Goal: Contribute content: Contribute content

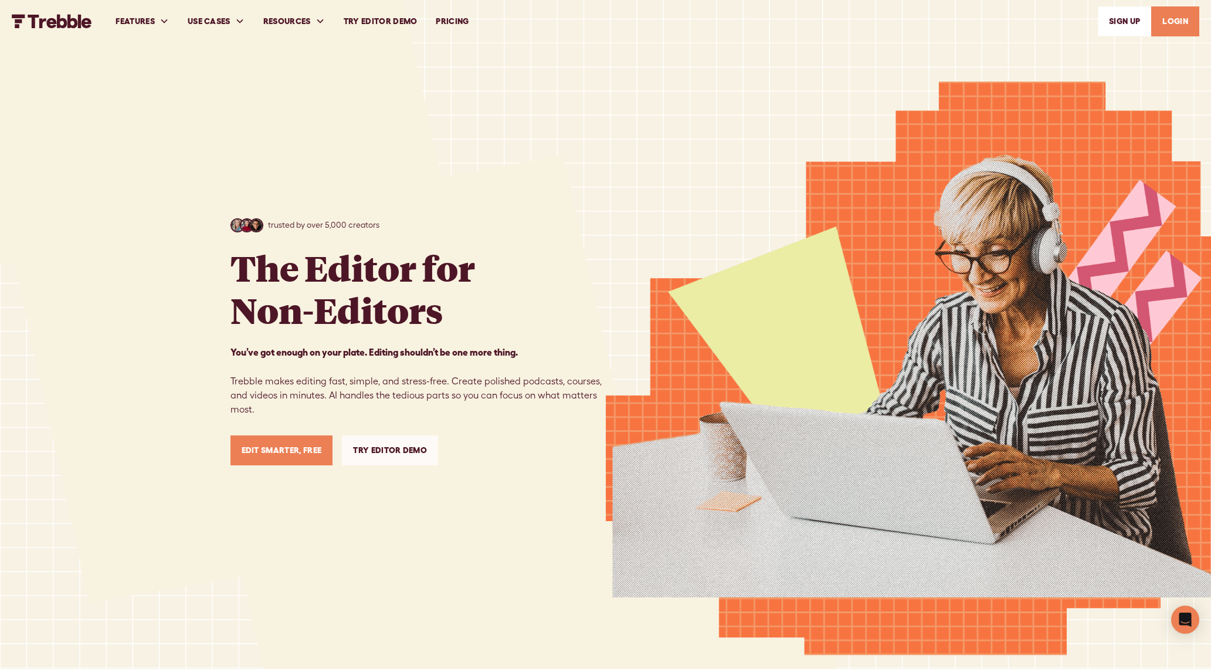
click at [1163, 11] on link "LOGIN" at bounding box center [1175, 21] width 48 height 30
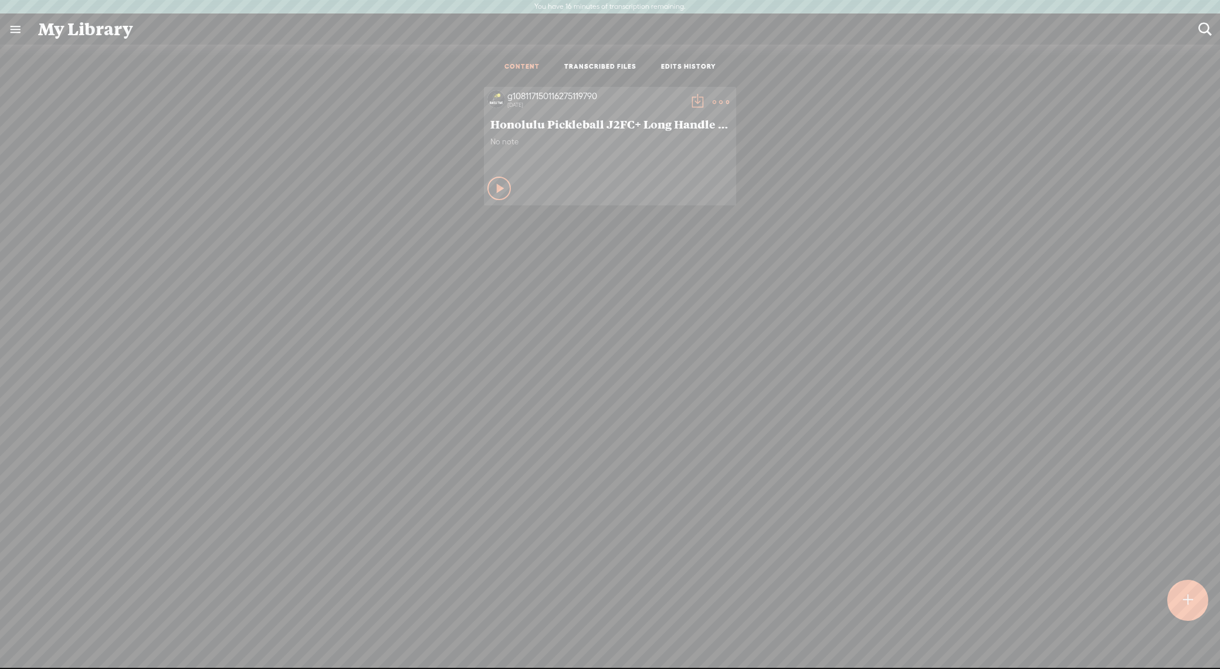
click at [1187, 589] on t at bounding box center [1188, 600] width 10 height 26
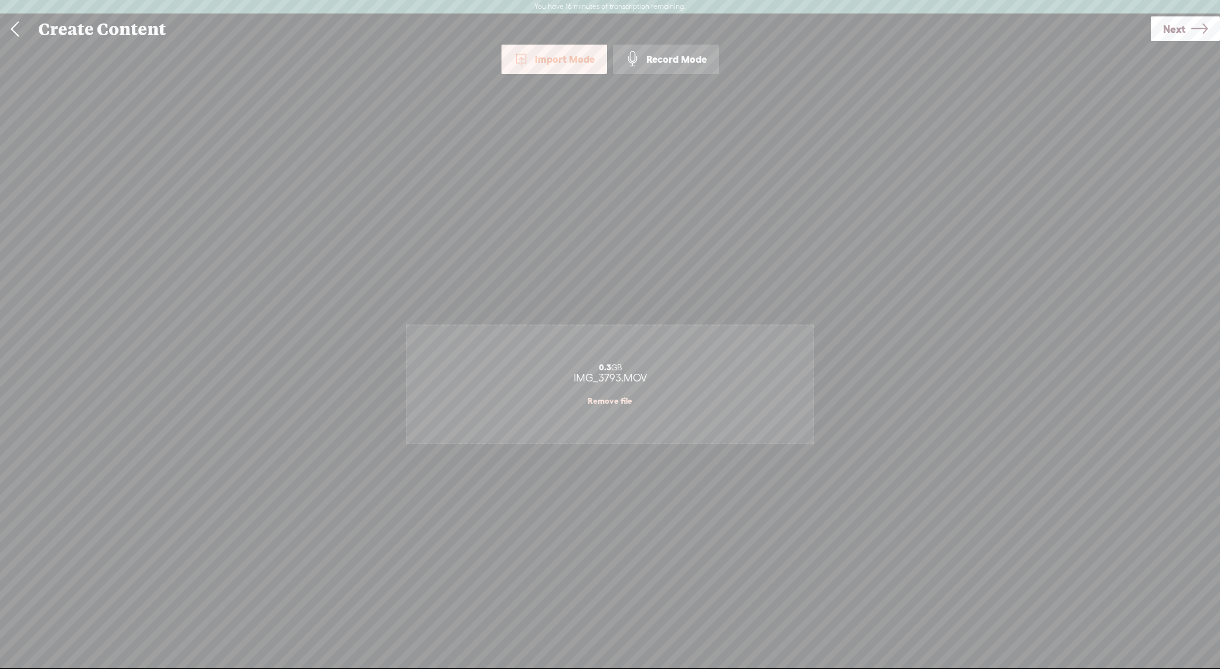
click at [551, 368] on div "0.3 GB" at bounding box center [610, 366] width 394 height 9
click at [557, 55] on div "Import Mode" at bounding box center [554, 59] width 106 height 29
click at [1186, 25] on link "Next" at bounding box center [1185, 28] width 69 height 25
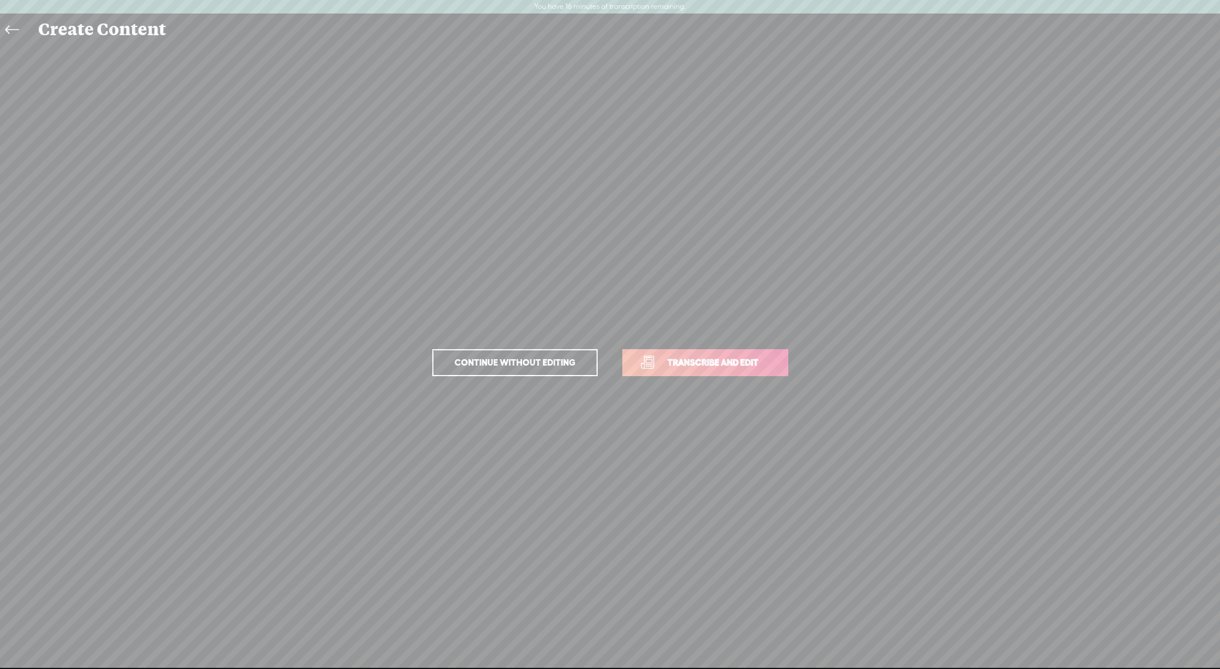
click at [670, 365] on span "Transcribe and edit" at bounding box center [713, 361] width 116 height 13
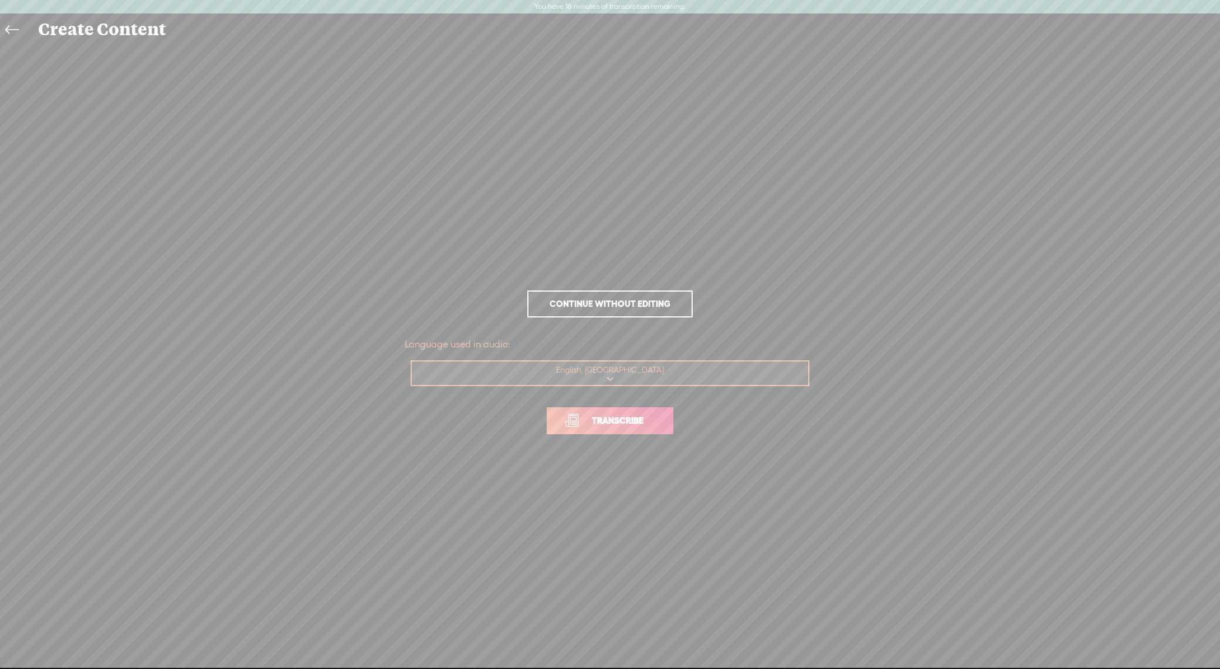
click at [642, 416] on span "Transcribe" at bounding box center [617, 419] width 76 height 13
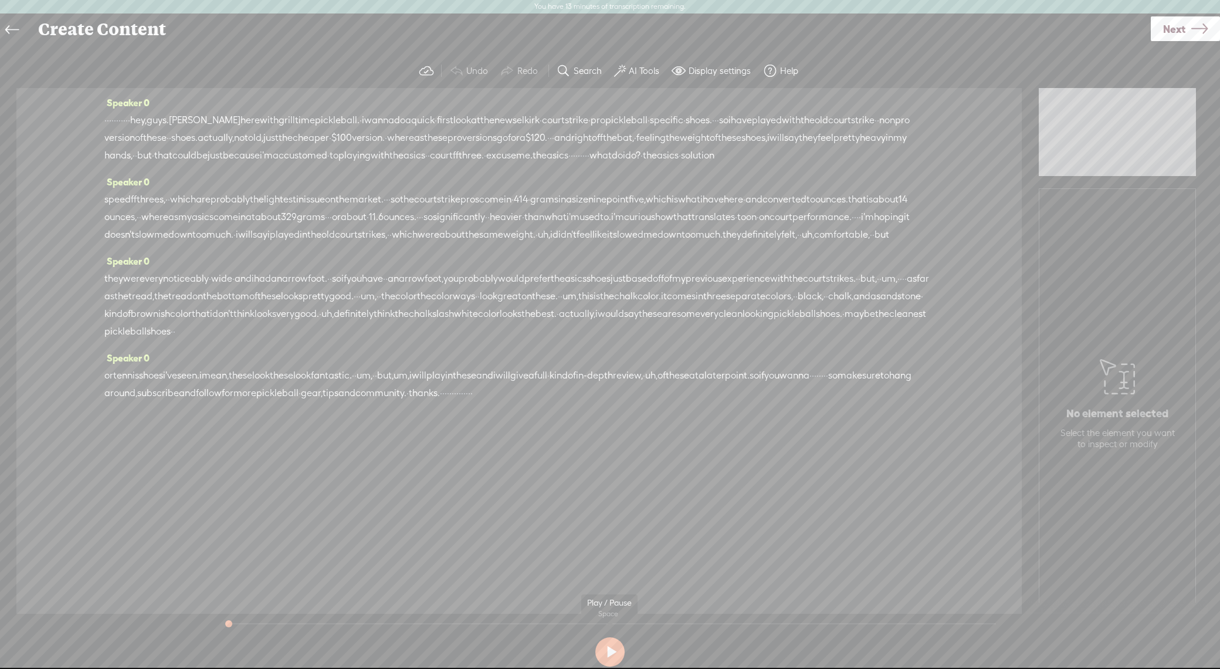
click at [614, 656] on button at bounding box center [609, 651] width 29 height 29
click at [106, 122] on span "·" at bounding box center [105, 120] width 2 height 18
click at [171, 121] on div "· · · · · · · · · · · hey, guys. alex here with grill time pickleball. · i wann…" at bounding box center [518, 137] width 829 height 53
click at [128, 118] on span "·" at bounding box center [127, 120] width 2 height 18
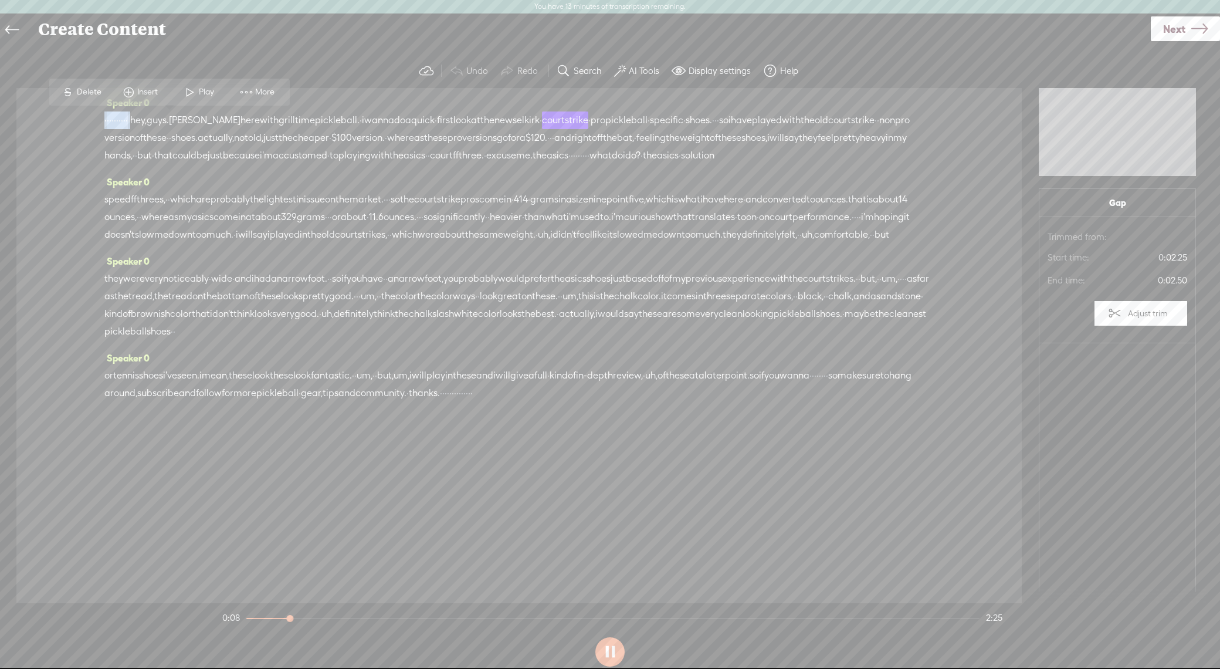
drag, startPoint x: 174, startPoint y: 117, endPoint x: 99, endPoint y: 120, distance: 74.6
click at [99, 120] on div "Speaker 0 · · · · · · · · · · · hey, guys. alex here with grill time pickleball…" at bounding box center [518, 345] width 1005 height 515
drag, startPoint x: 164, startPoint y: 135, endPoint x: 170, endPoint y: 125, distance: 12.1
click at [828, 129] on span "courtstrike" at bounding box center [851, 120] width 46 height 18
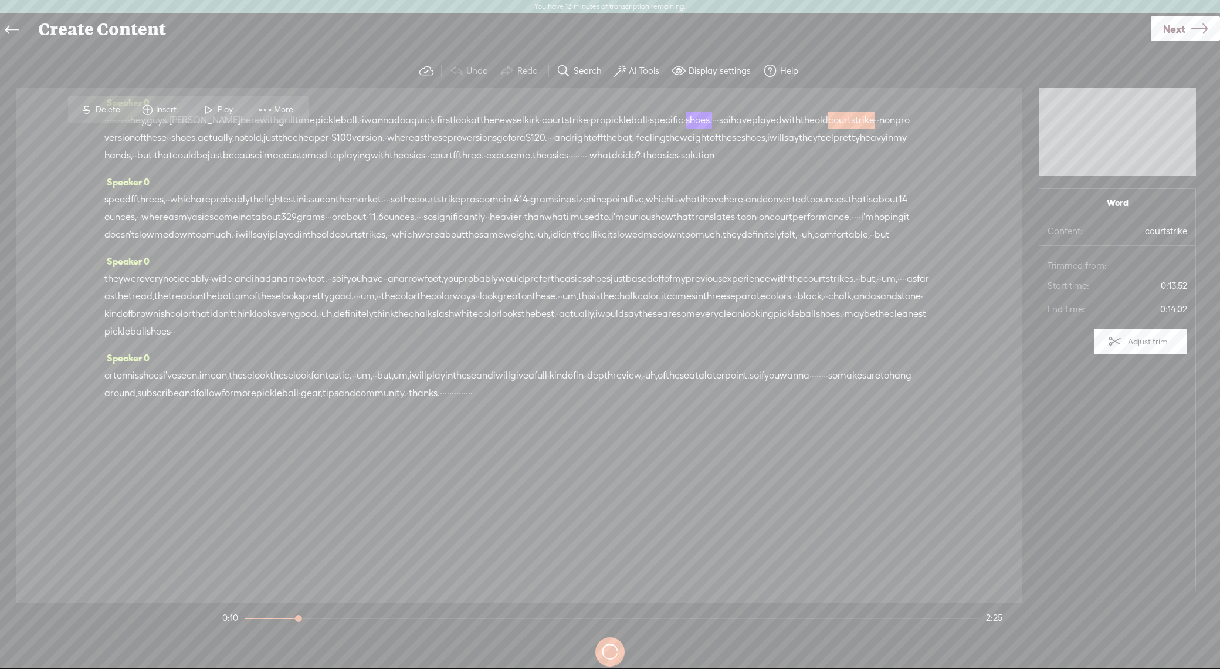
click at [196, 208] on span "which" at bounding box center [183, 200] width 26 height 18
drag, startPoint x: 167, startPoint y: 120, endPoint x: 87, endPoint y: 116, distance: 80.5
click at [87, 116] on div "Speaker 0 · · · · · · · · · · · hey, guys. alex here with grill time pickleball…" at bounding box center [518, 345] width 1005 height 515
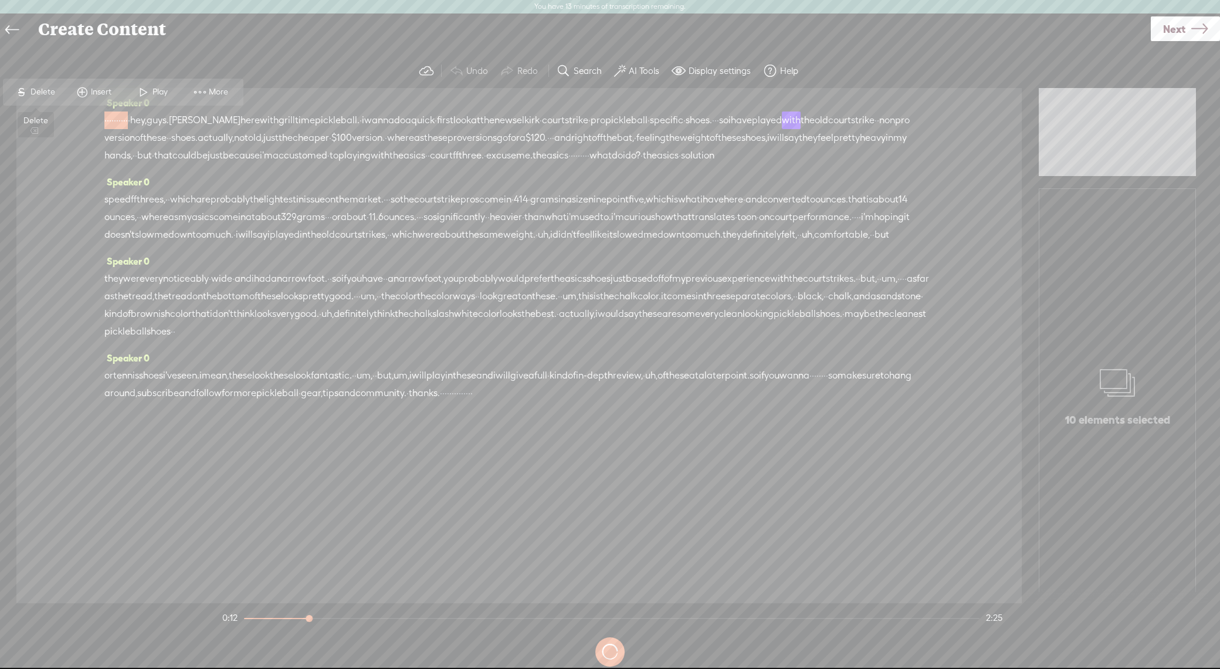
click at [29, 90] on span "S" at bounding box center [22, 92] width 18 height 21
click at [135, 124] on span "hey," at bounding box center [126, 121] width 16 height 18
click at [168, 87] on span "Play" at bounding box center [176, 93] width 18 height 12
drag, startPoint x: 804, startPoint y: 137, endPoint x: 788, endPoint y: 138, distance: 16.5
click at [783, 138] on div "[S] · · · · · · · · · · · hey, guys. alex here with grill time pickleball. · i …" at bounding box center [518, 137] width 829 height 53
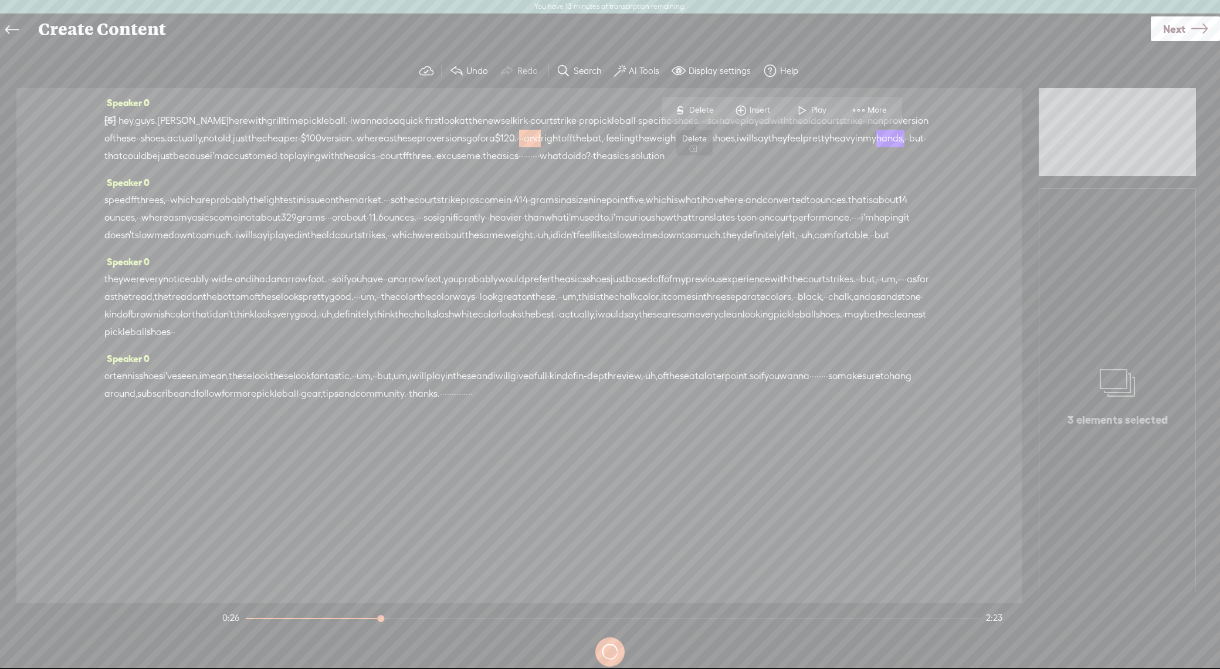
click at [707, 110] on span "Delete" at bounding box center [703, 110] width 28 height 12
click at [517, 135] on span "$120." at bounding box center [506, 139] width 22 height 18
click at [781, 112] on span at bounding box center [780, 110] width 18 height 21
drag, startPoint x: 803, startPoint y: 155, endPoint x: 285, endPoint y: 180, distance: 519.0
click at [285, 165] on div "[S] · · · · · · · · · · · hey, guys. alex here with grill time pickleball. · i …" at bounding box center [518, 138] width 829 height 54
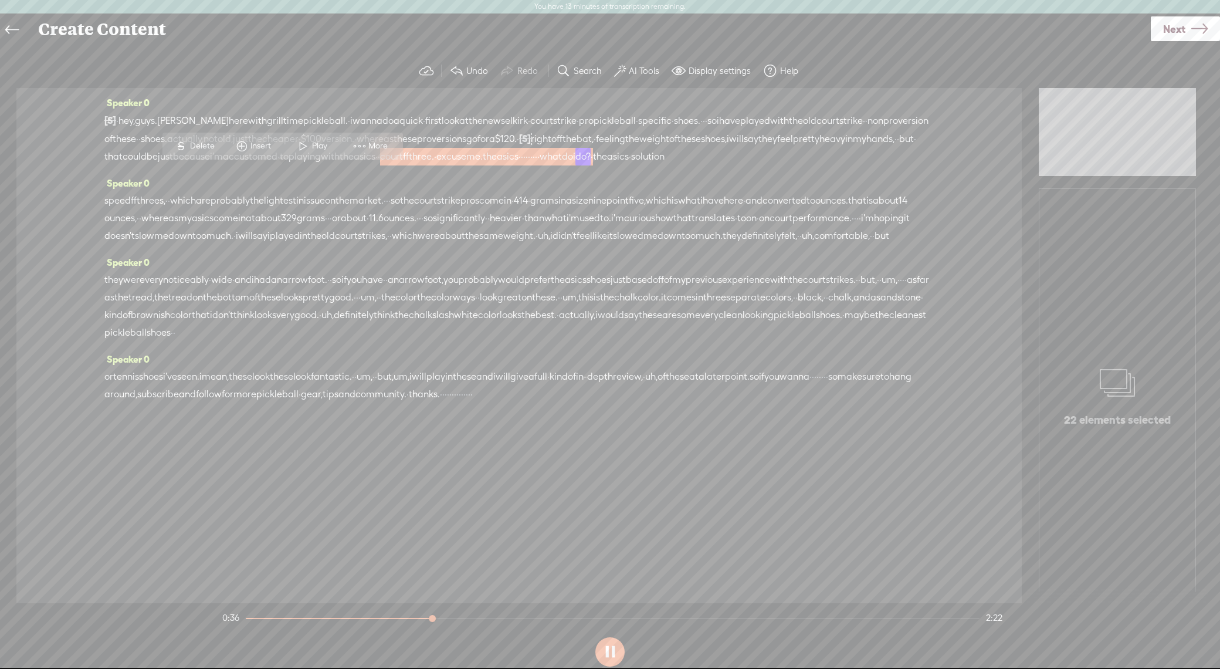
click at [196, 137] on span "S Delete" at bounding box center [194, 145] width 59 height 21
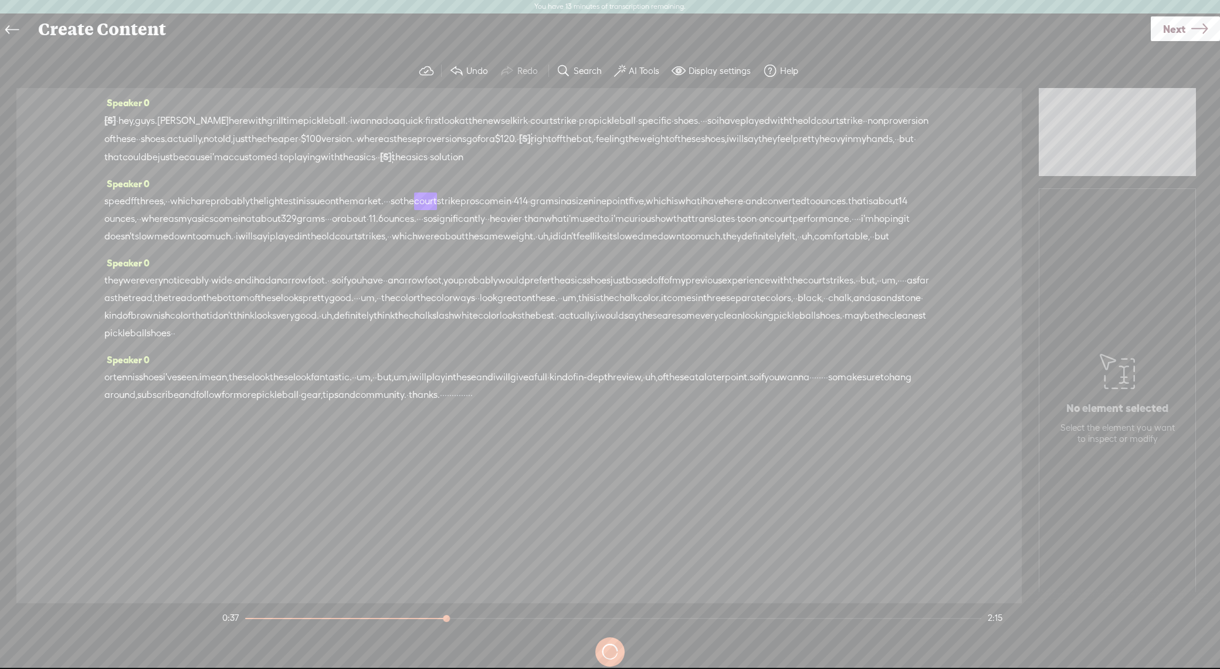
click at [354, 151] on span "the" at bounding box center [347, 157] width 14 height 18
drag, startPoint x: 772, startPoint y: 127, endPoint x: 805, endPoint y: 169, distance: 53.1
click at [774, 127] on span at bounding box center [769, 128] width 18 height 21
drag, startPoint x: 851, startPoint y: 154, endPoint x: 802, endPoint y: 158, distance: 49.4
click at [802, 158] on div "[S] · · · · · · · · · · · hey, guys. alex here with grill time pickleball. · i …" at bounding box center [518, 138] width 829 height 55
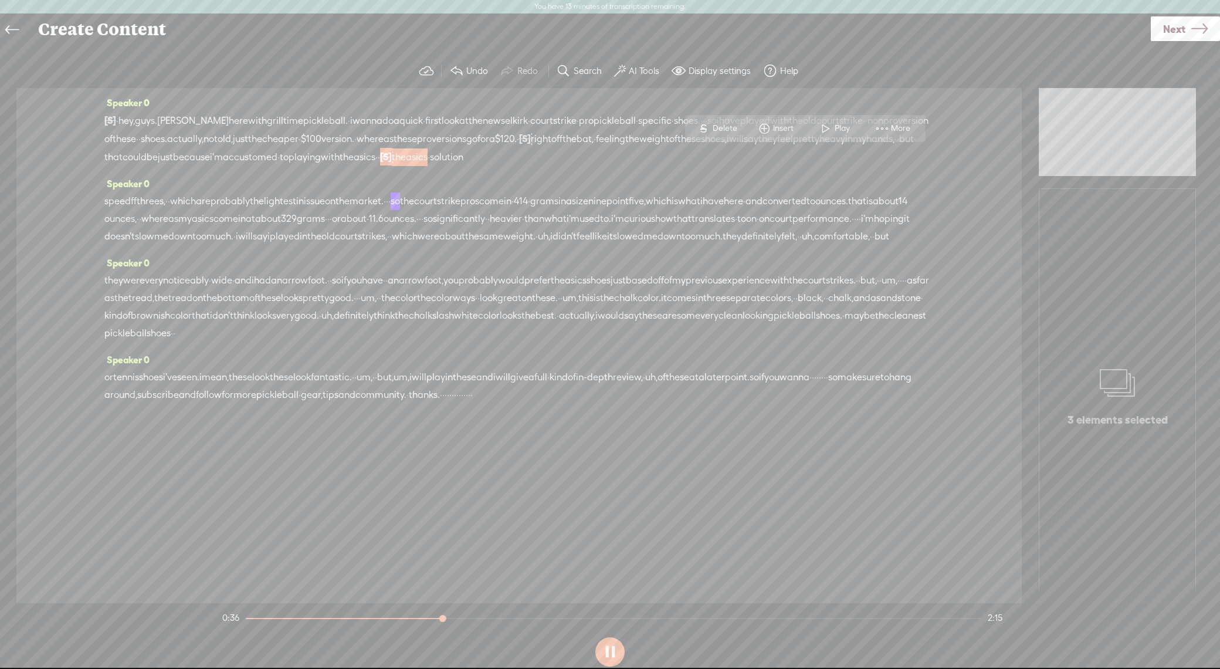
click at [392, 160] on span "[S]" at bounding box center [386, 156] width 12 height 11
click at [809, 124] on span "Restore" at bounding box center [814, 129] width 31 height 12
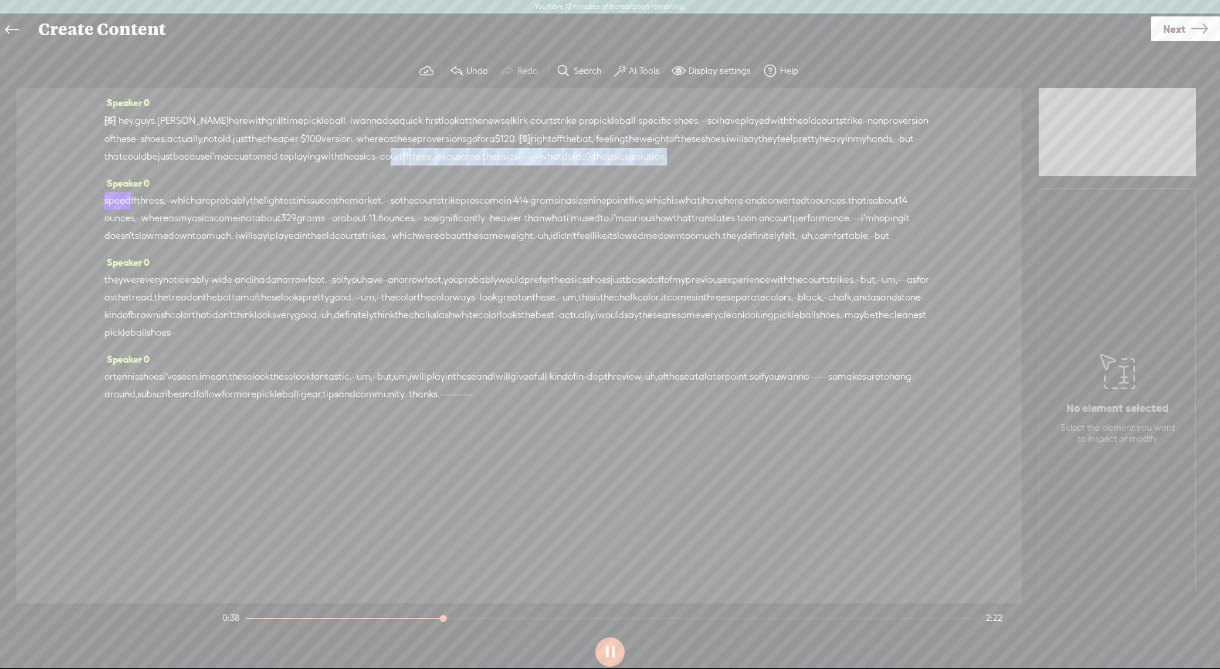
drag, startPoint x: 806, startPoint y: 160, endPoint x: 805, endPoint y: 169, distance: 8.8
click at [850, 192] on div "Speaker 0 [S] · · · · · · · · · · · hey, guys. alex here with grill time pickle…" at bounding box center [518, 345] width 1005 height 515
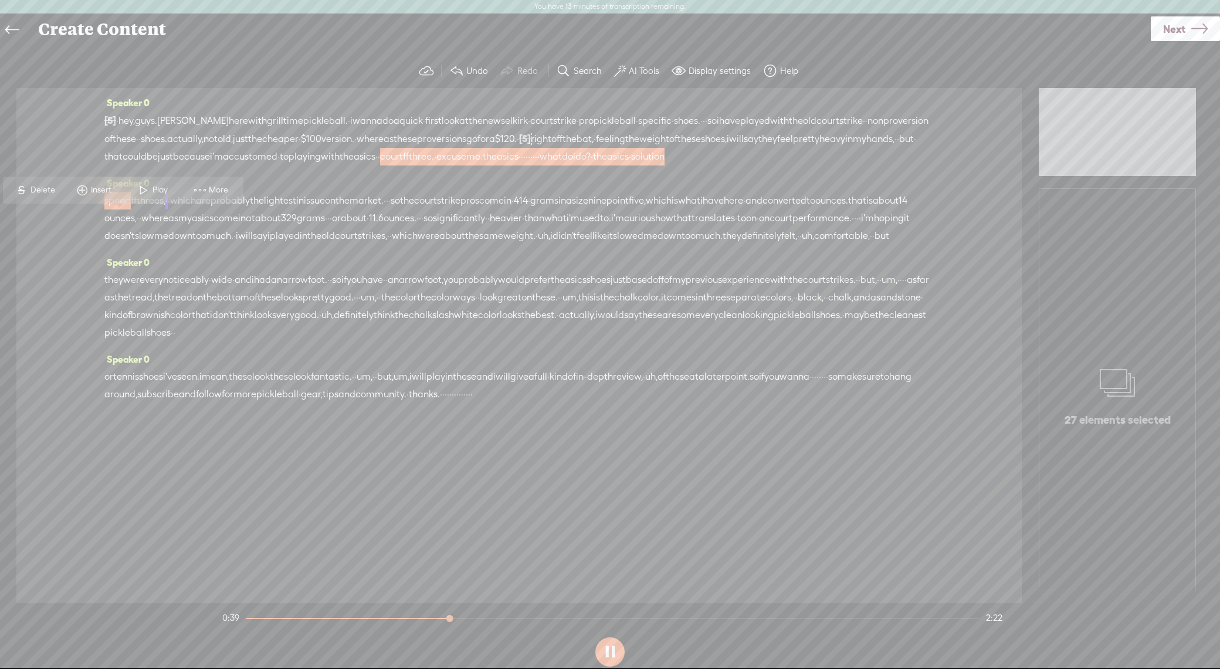
click at [419, 165] on div "[S] · · · · · · · · · · · hey, guys. alex here with grill time pickleball. · i …" at bounding box center [518, 138] width 829 height 54
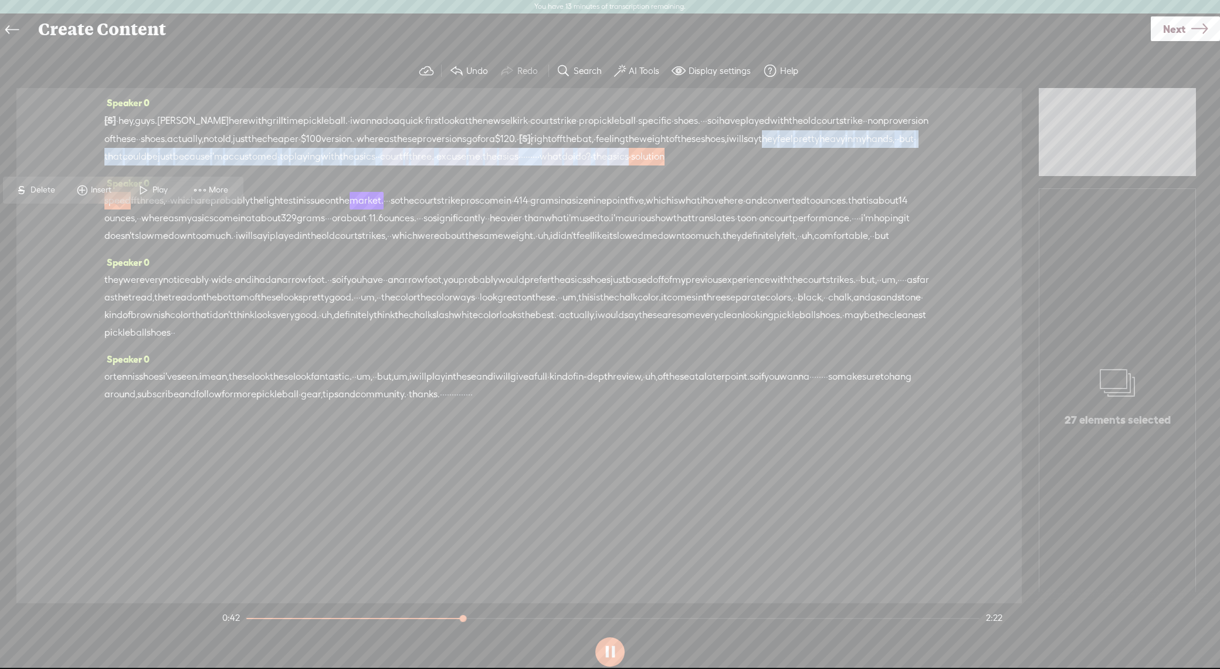
drag, startPoint x: 325, startPoint y: 172, endPoint x: 311, endPoint y: 179, distance: 15.2
click at [267, 164] on div "[S] · · · · · · · · · · · hey, guys. alex here with grill time pickleball. · i …" at bounding box center [518, 138] width 829 height 54
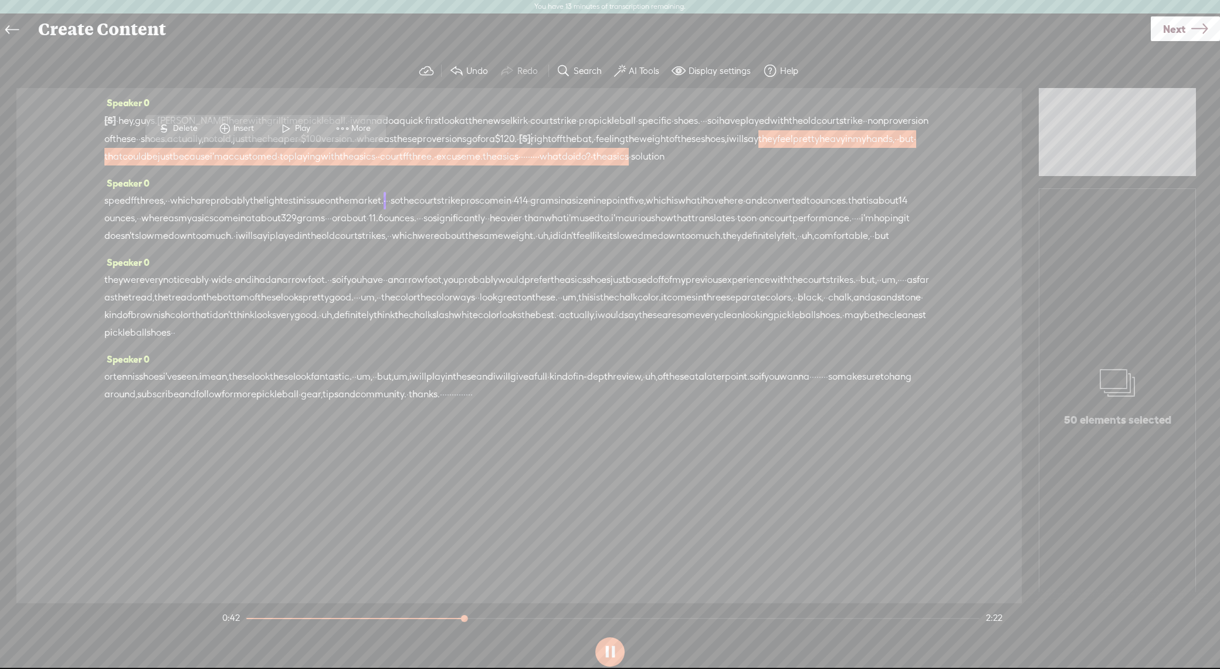
drag, startPoint x: 349, startPoint y: 196, endPoint x: 340, endPoint y: 186, distance: 13.7
click at [348, 194] on div "Speaker 0 speed ff threes, · · which are probably the lightest in issue on the …" at bounding box center [518, 213] width 829 height 79
drag, startPoint x: 335, startPoint y: 175, endPoint x: 805, endPoint y: 166, distance: 470.5
click at [796, 158] on div "[S] · · · · · · · · · · · hey, guys. alex here with grill time pickleball. · i …" at bounding box center [518, 138] width 829 height 54
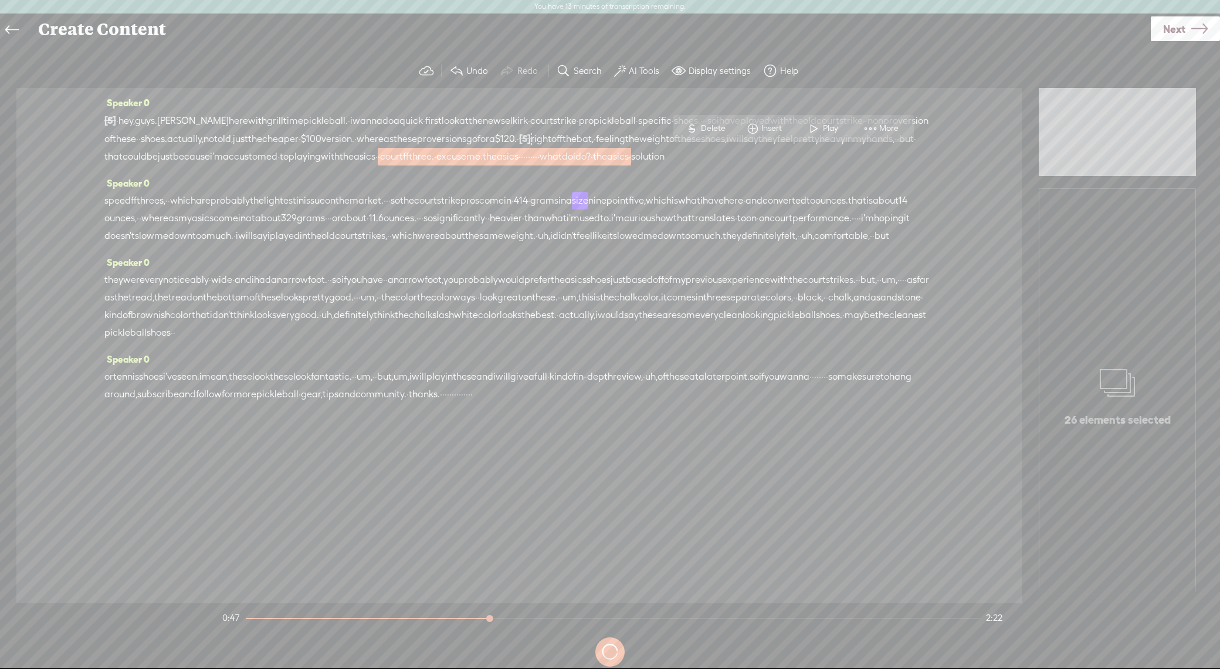
click at [720, 127] on span "Delete" at bounding box center [715, 129] width 28 height 12
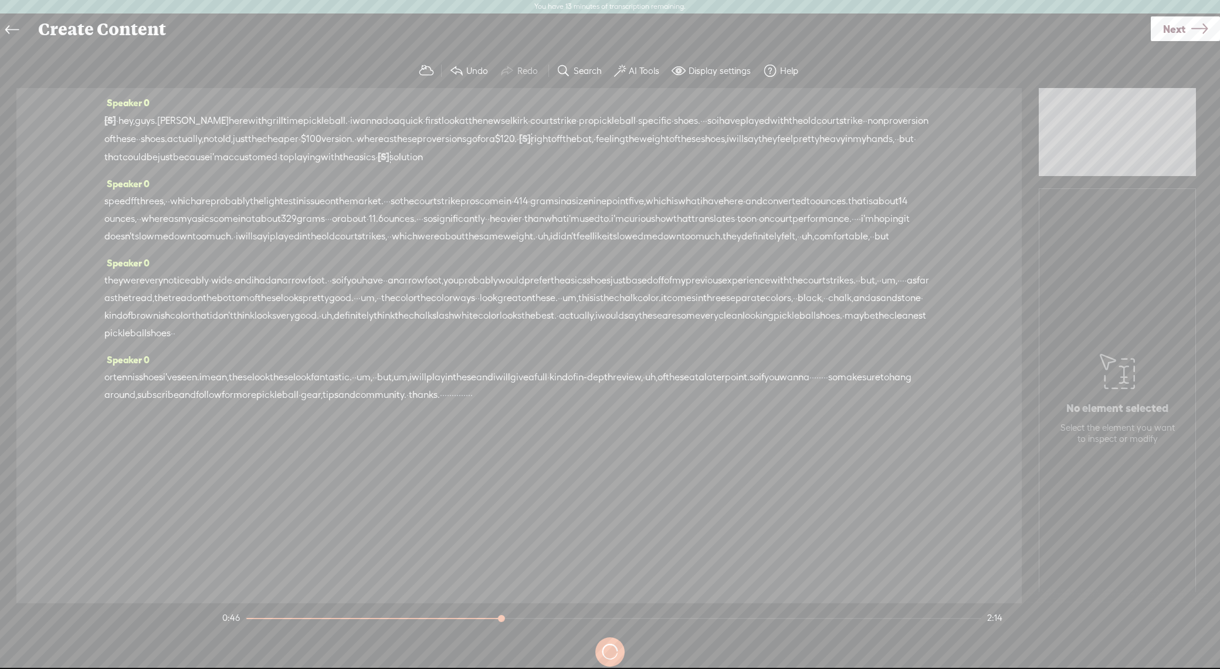
click at [340, 153] on span "with" at bounding box center [330, 157] width 19 height 18
click at [759, 130] on span "Play" at bounding box center [766, 129] width 18 height 12
drag, startPoint x: 457, startPoint y: 202, endPoint x: 470, endPoint y: 202, distance: 12.9
click at [470, 202] on div "speed ff threes, · · which are probably the lightest in issue on the market. · …" at bounding box center [518, 218] width 829 height 53
drag, startPoint x: 402, startPoint y: 174, endPoint x: 407, endPoint y: 178, distance: 7.1
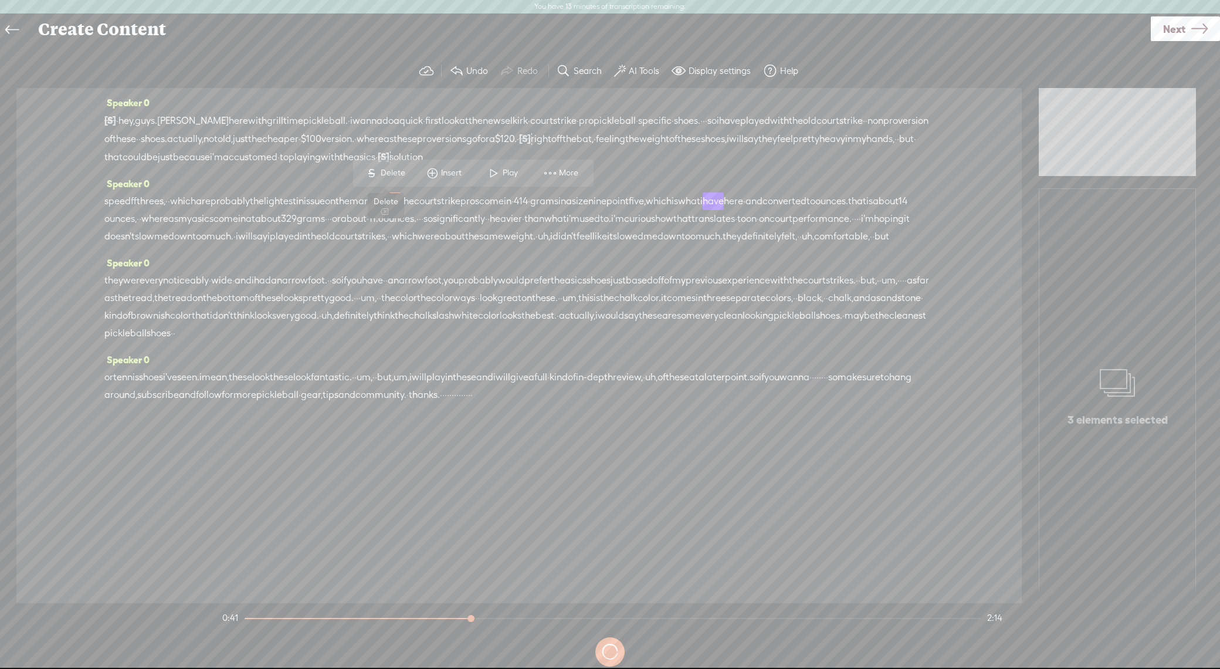
click at [402, 174] on span "Delete" at bounding box center [395, 173] width 28 height 12
drag, startPoint x: 405, startPoint y: 198, endPoint x: 412, endPoint y: 199, distance: 7.1
click at [350, 198] on span "the" at bounding box center [342, 202] width 14 height 18
click at [430, 174] on span "Play" at bounding box center [438, 174] width 18 height 12
drag, startPoint x: 328, startPoint y: 236, endPoint x: 315, endPoint y: 238, distance: 13.0
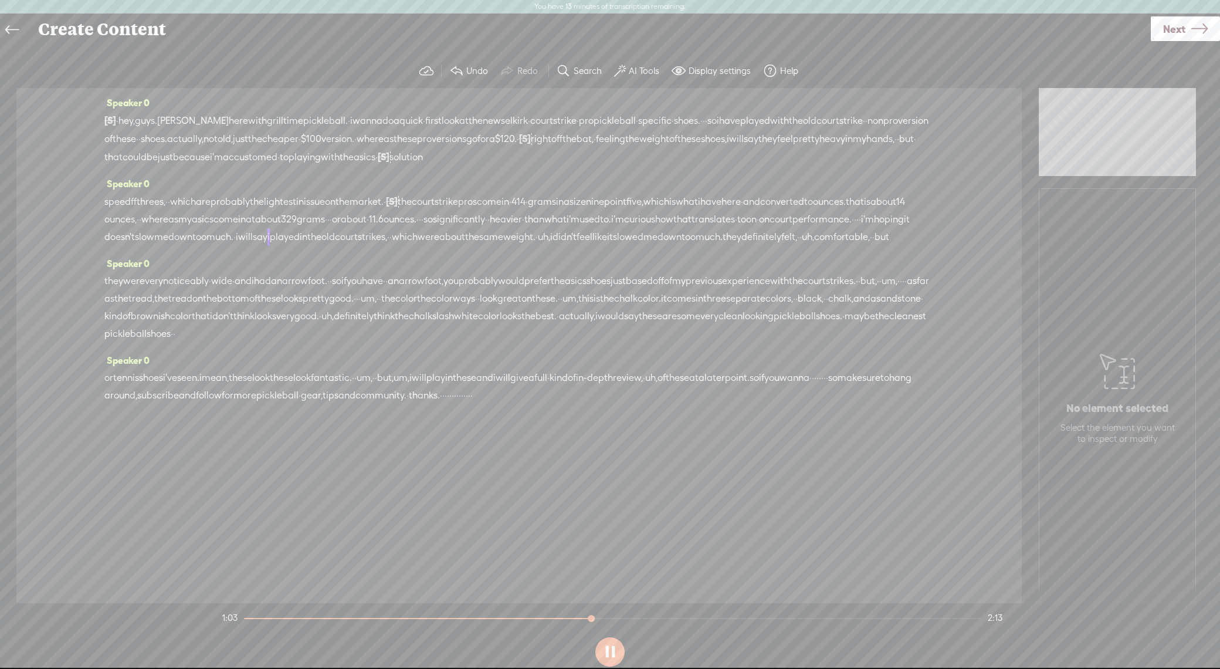
click at [315, 238] on div "speed ff threes, · · which are probably the lightest in issue on the market. · …" at bounding box center [518, 218] width 829 height 53
click at [238, 203] on span "Delete" at bounding box center [237, 209] width 28 height 12
click at [691, 229] on span "translates" at bounding box center [712, 220] width 43 height 18
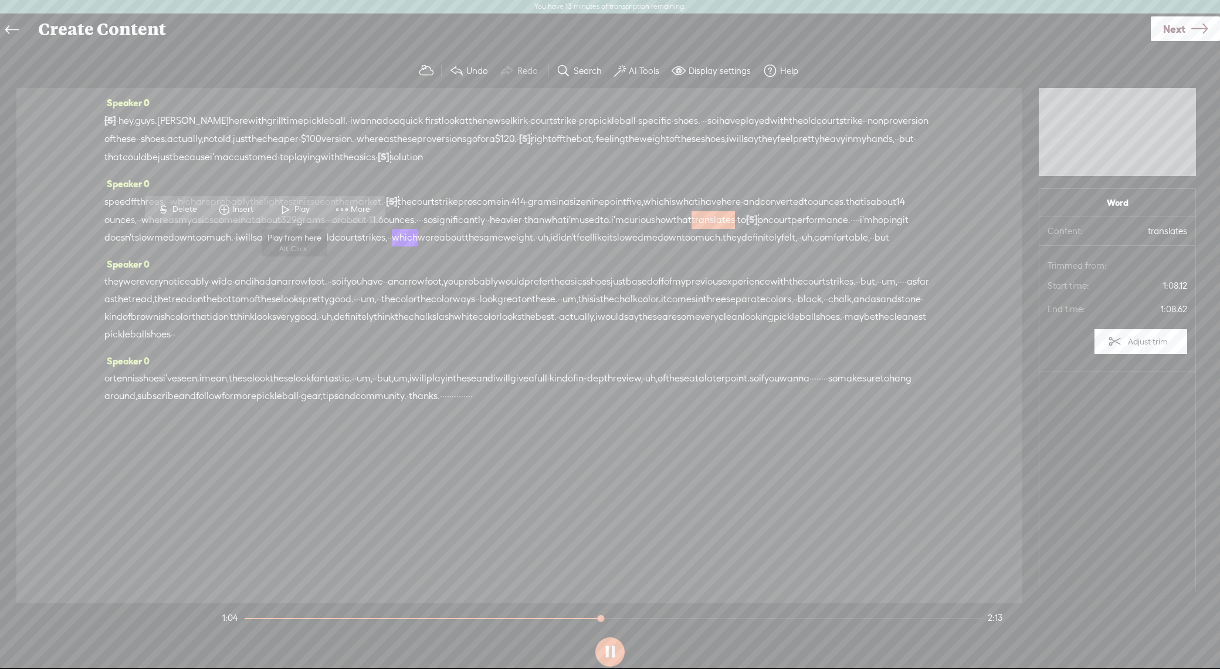
click at [281, 205] on span at bounding box center [286, 209] width 18 height 21
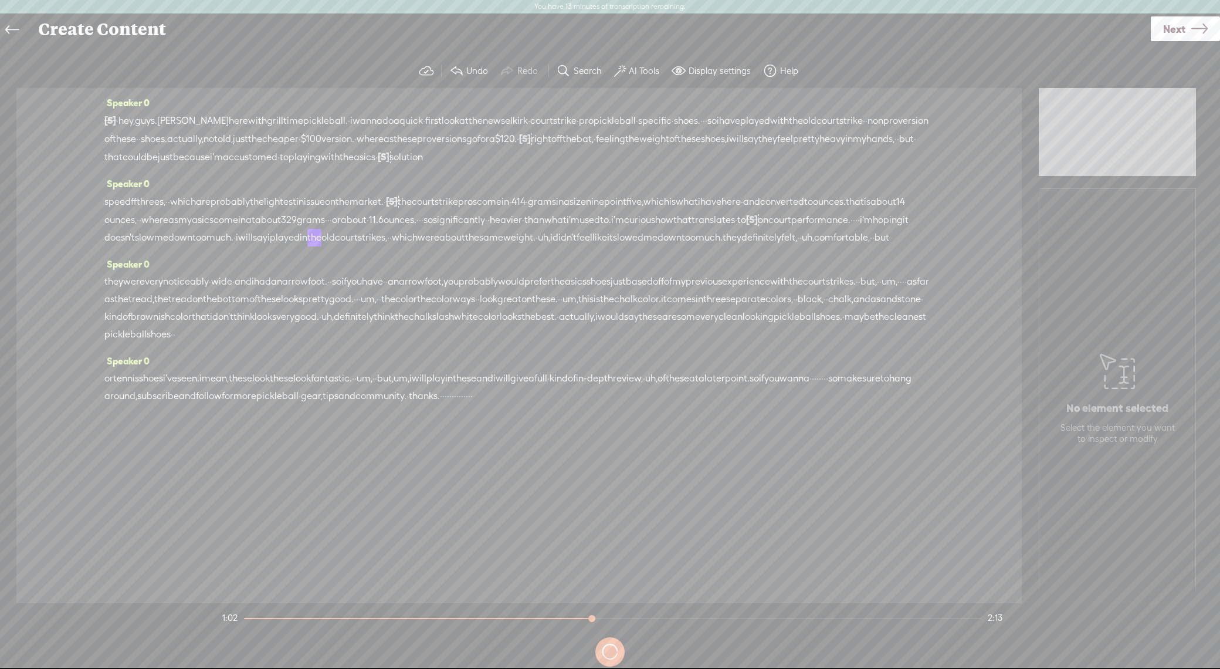
click at [746, 225] on span "[S]" at bounding box center [752, 219] width 12 height 11
click at [312, 209] on span "Restore" at bounding box center [316, 208] width 59 height 21
drag, startPoint x: 338, startPoint y: 238, endPoint x: 326, endPoint y: 236, distance: 13.0
click at [326, 236] on div "speed ff threes, · · which are probably the lightest in issue on the market. · …" at bounding box center [518, 218] width 829 height 53
click at [759, 228] on span "on" at bounding box center [764, 220] width 11 height 18
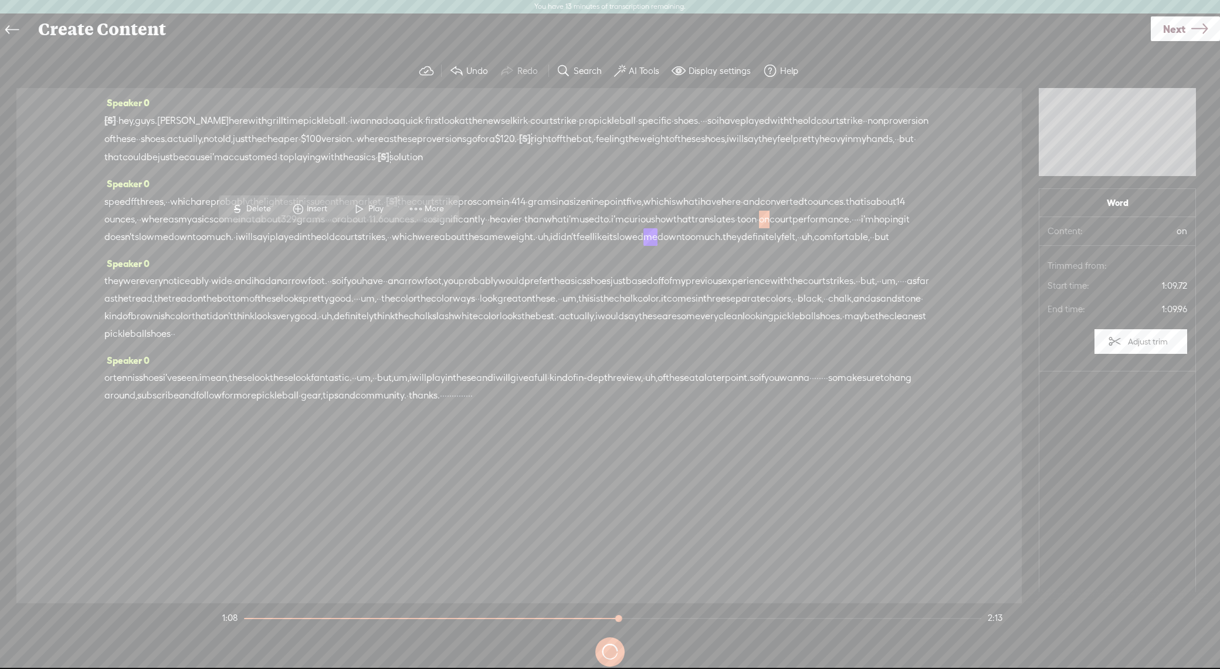
click at [249, 208] on span "Delete" at bounding box center [260, 209] width 28 height 12
click at [691, 229] on span "translates" at bounding box center [712, 220] width 43 height 18
click at [289, 207] on span at bounding box center [286, 209] width 18 height 21
click at [759, 225] on span "[S]" at bounding box center [765, 219] width 12 height 11
click at [335, 206] on span at bounding box center [323, 208] width 26 height 24
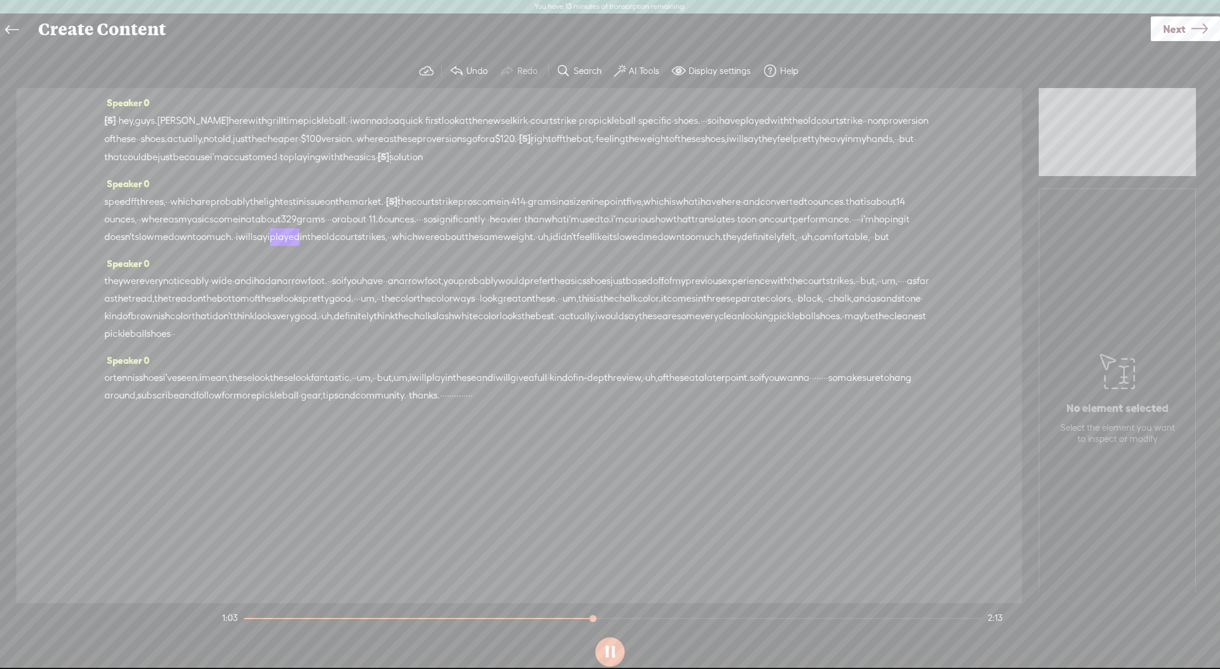
drag, startPoint x: 318, startPoint y: 240, endPoint x: 328, endPoint y: 237, distance: 10.4
click at [328, 237] on div "speed ff threes, · · which are probably the lightest in issue on the market. · …" at bounding box center [518, 218] width 829 height 53
click at [253, 204] on span "Delete" at bounding box center [249, 209] width 28 height 12
click at [691, 229] on span "translates" at bounding box center [712, 220] width 43 height 18
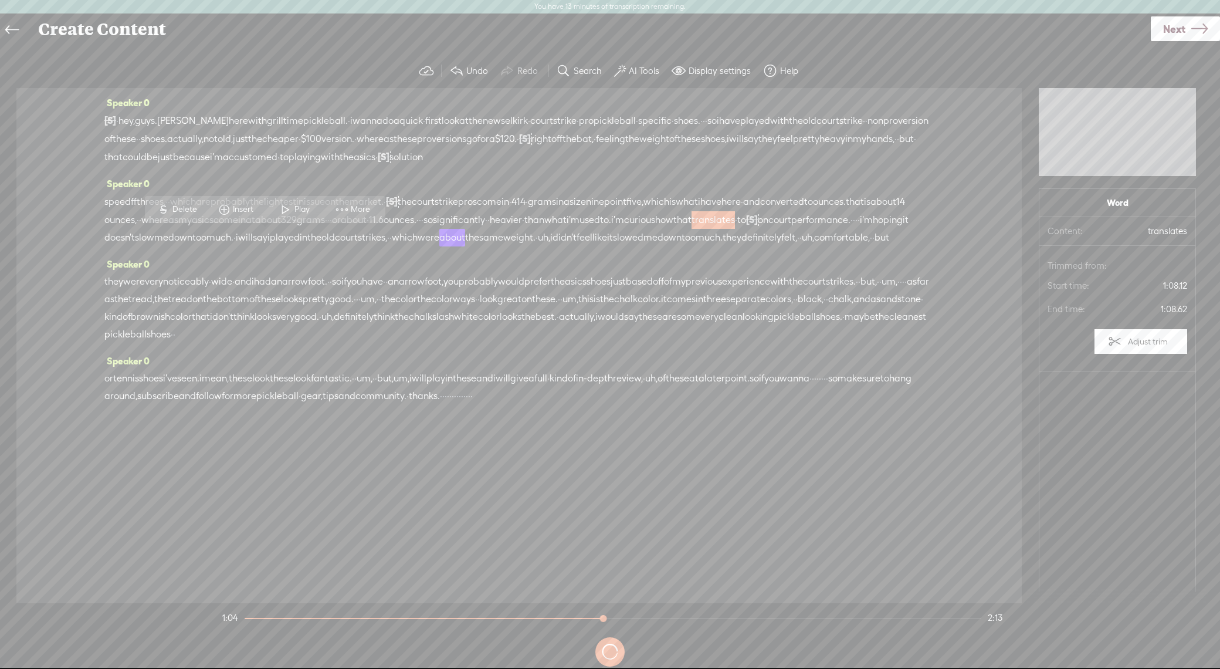
click at [289, 204] on span at bounding box center [286, 209] width 18 height 21
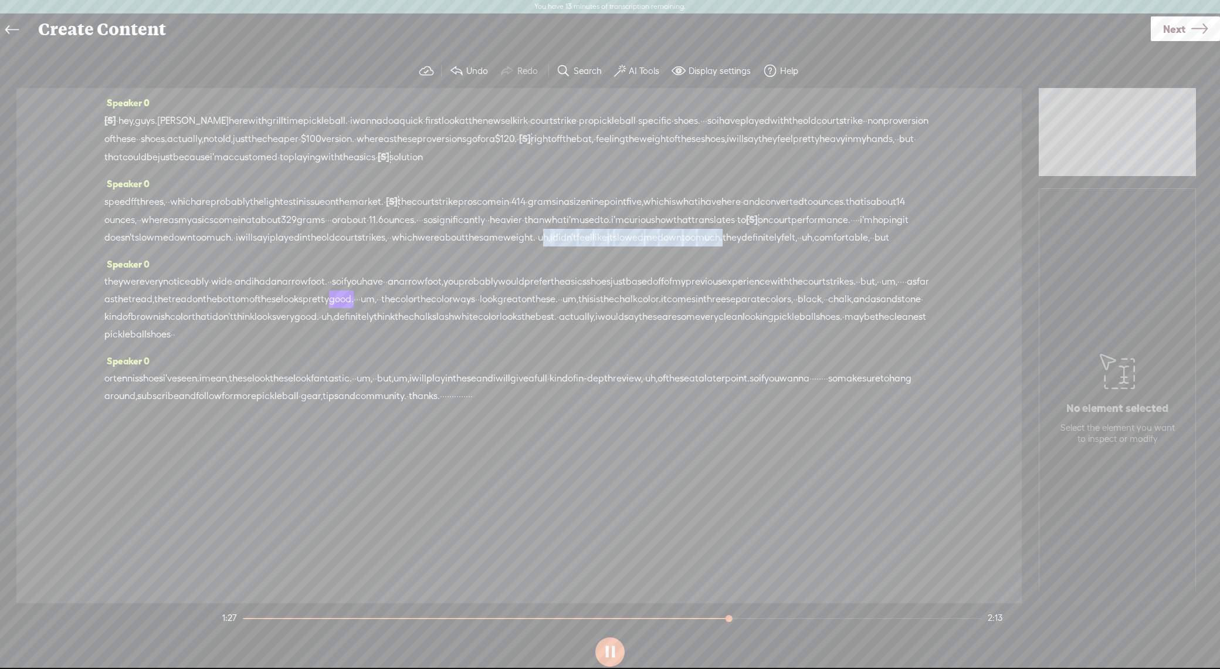
drag, startPoint x: 474, startPoint y: 258, endPoint x: 252, endPoint y: 259, distance: 221.7
click at [252, 246] on div "speed ff threes, · · which are probably the lightest in issue on the market. · …" at bounding box center [518, 219] width 829 height 54
click at [178, 222] on span "Delete" at bounding box center [179, 227] width 28 height 12
click at [503, 247] on span "weight." at bounding box center [519, 238] width 32 height 18
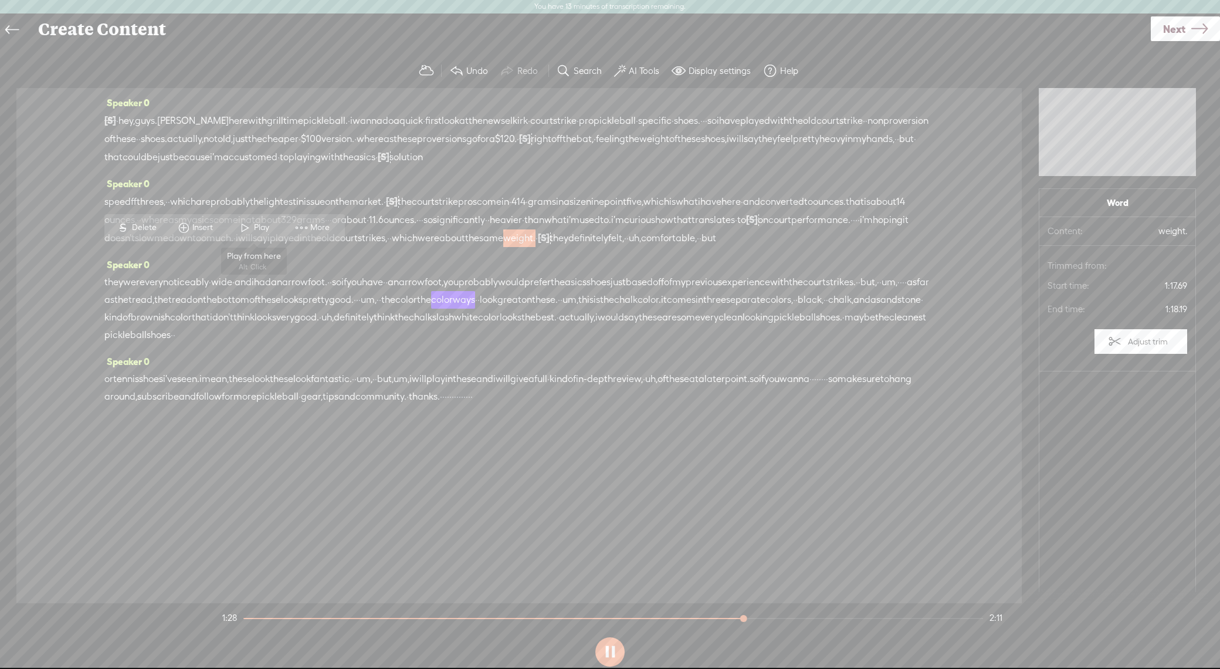
click at [264, 223] on span "Play" at bounding box center [263, 228] width 18 height 12
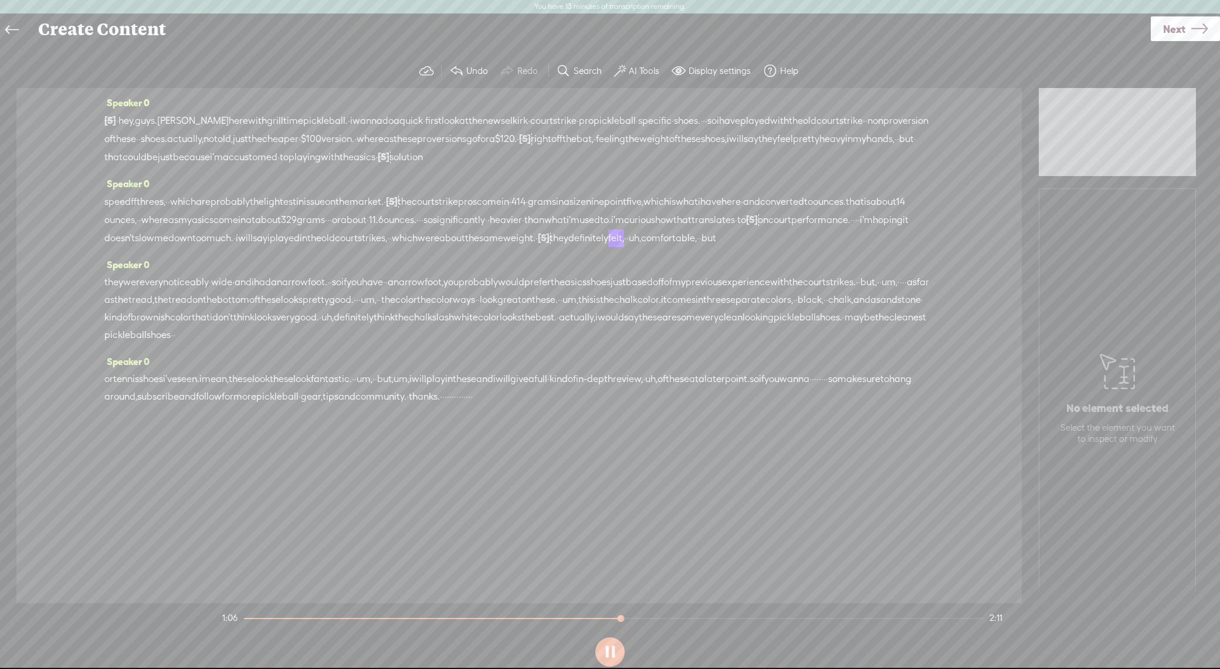
click at [253, 235] on span "will" at bounding box center [245, 238] width 15 height 18
click at [722, 207] on span at bounding box center [716, 209] width 18 height 21
click at [629, 247] on span "uh," at bounding box center [635, 238] width 12 height 18
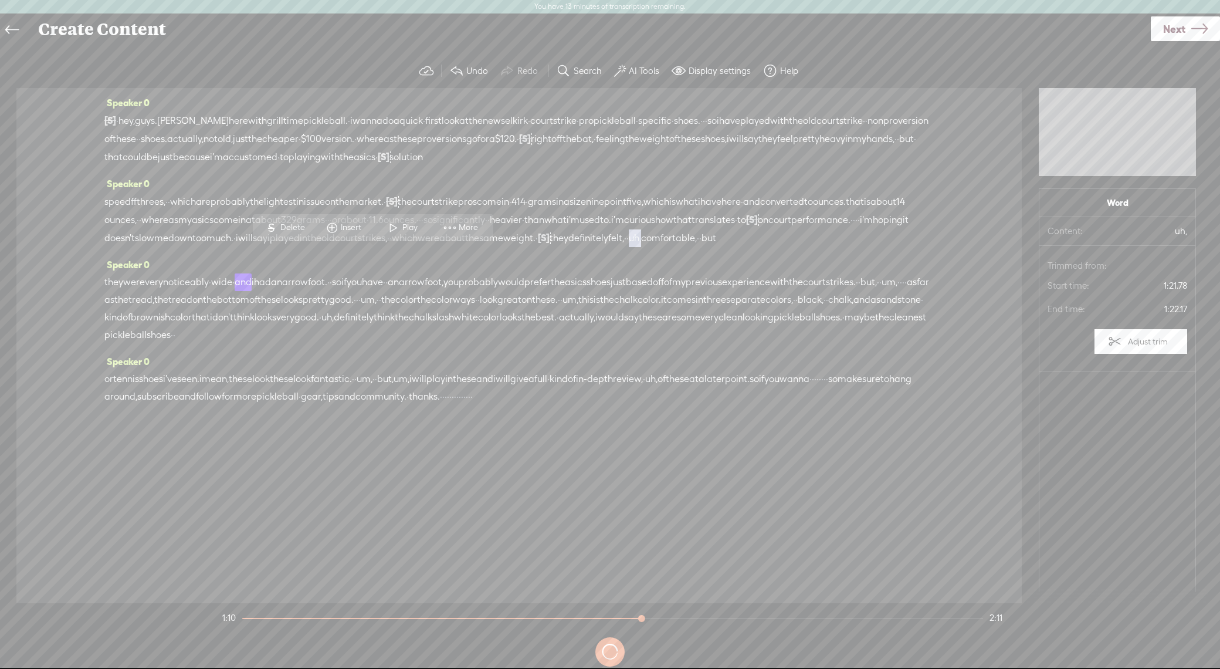
drag, startPoint x: 360, startPoint y: 253, endPoint x: 378, endPoint y: 253, distance: 18.2
click at [378, 247] on div "speed ff threes, · · which are probably the lightest in issue on the market. · …" at bounding box center [518, 219] width 829 height 55
click at [286, 227] on span "Delete" at bounding box center [294, 228] width 28 height 12
click at [568, 247] on span "definitely" at bounding box center [588, 238] width 40 height 18
click at [341, 222] on span "Play" at bounding box center [347, 228] width 18 height 12
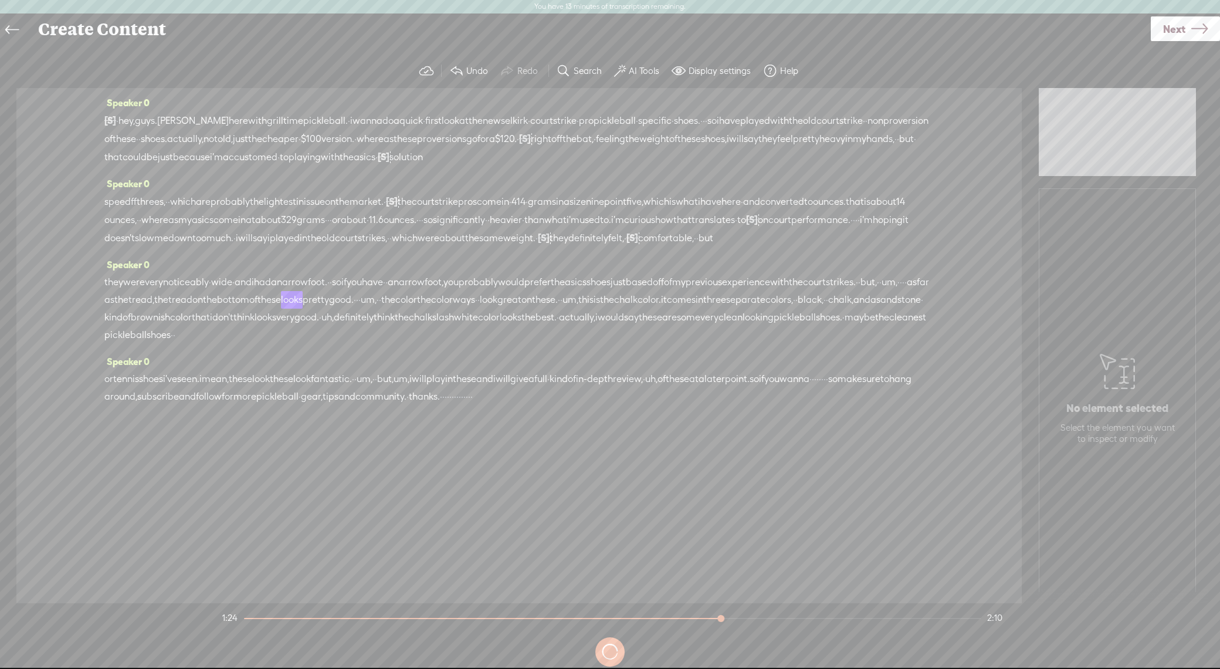
drag, startPoint x: 296, startPoint y: 319, endPoint x: 253, endPoint y: 317, distance: 42.9
click at [253, 317] on div "they were very noticeably · wide · and i had a narrow foot. · · so if you have …" at bounding box center [518, 308] width 829 height 70
click at [165, 293] on span "Delete" at bounding box center [172, 289] width 28 height 12
click at [860, 291] on span "but," at bounding box center [868, 283] width 16 height 18
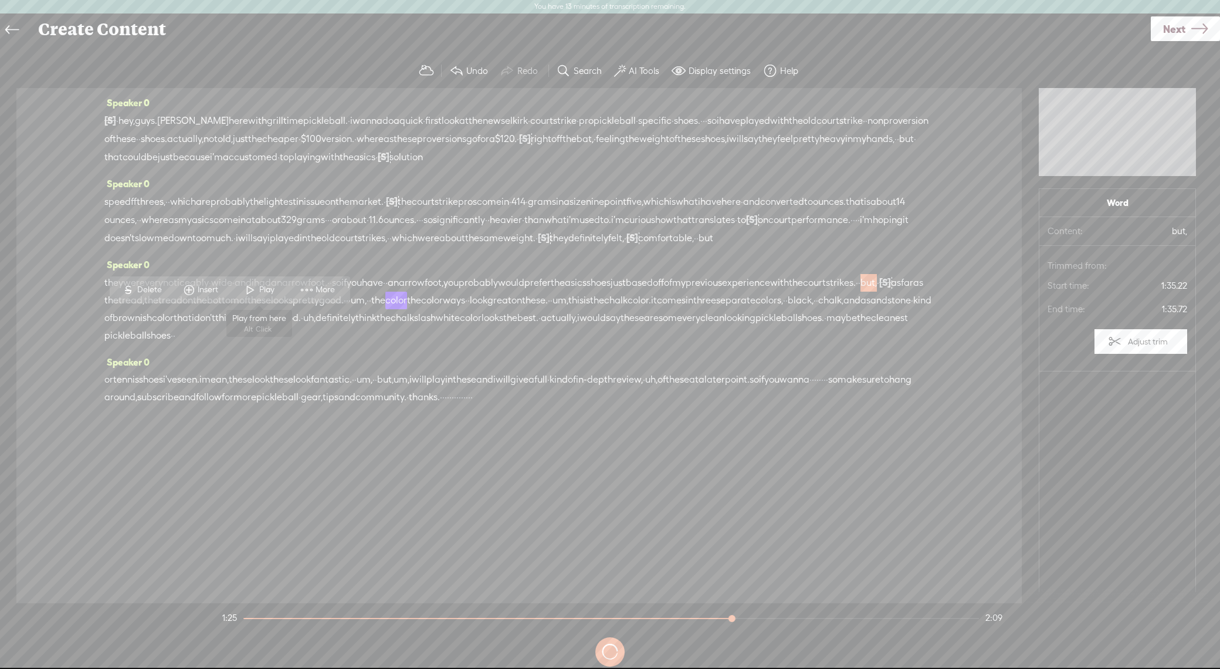
click at [265, 286] on span "Play" at bounding box center [268, 290] width 18 height 12
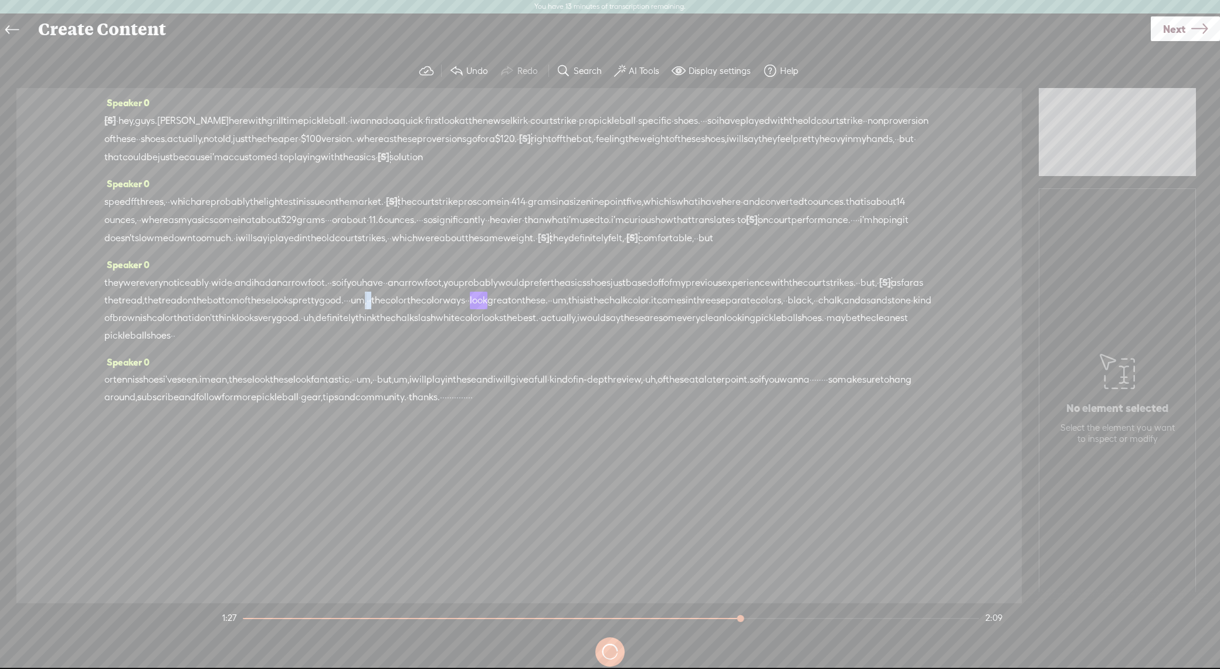
drag, startPoint x: 625, startPoint y: 317, endPoint x: 649, endPoint y: 318, distance: 23.5
click at [649, 318] on div "they were very noticeably · wide · and i had a narrow foot. · · so if you have …" at bounding box center [518, 308] width 829 height 71
click at [573, 287] on span "Delete" at bounding box center [570, 290] width 28 height 12
click at [344, 310] on span "good." at bounding box center [331, 301] width 25 height 18
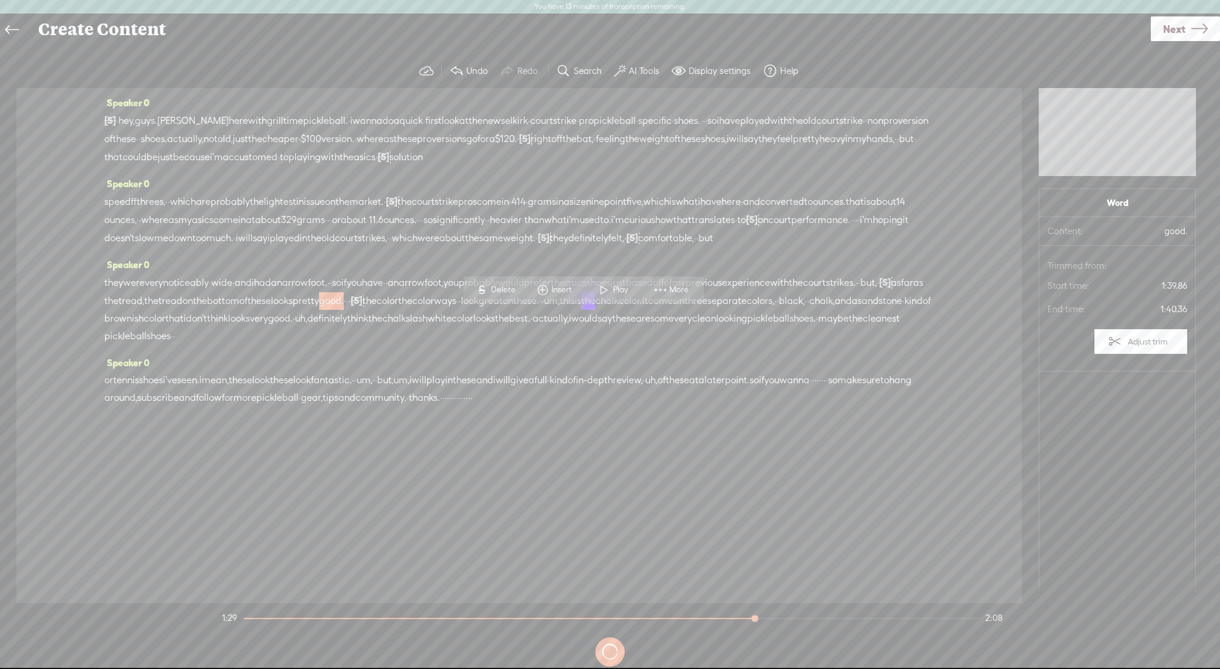
drag, startPoint x: 624, startPoint y: 286, endPoint x: 660, endPoint y: 294, distance: 36.6
click at [624, 287] on span "Play" at bounding box center [622, 290] width 18 height 12
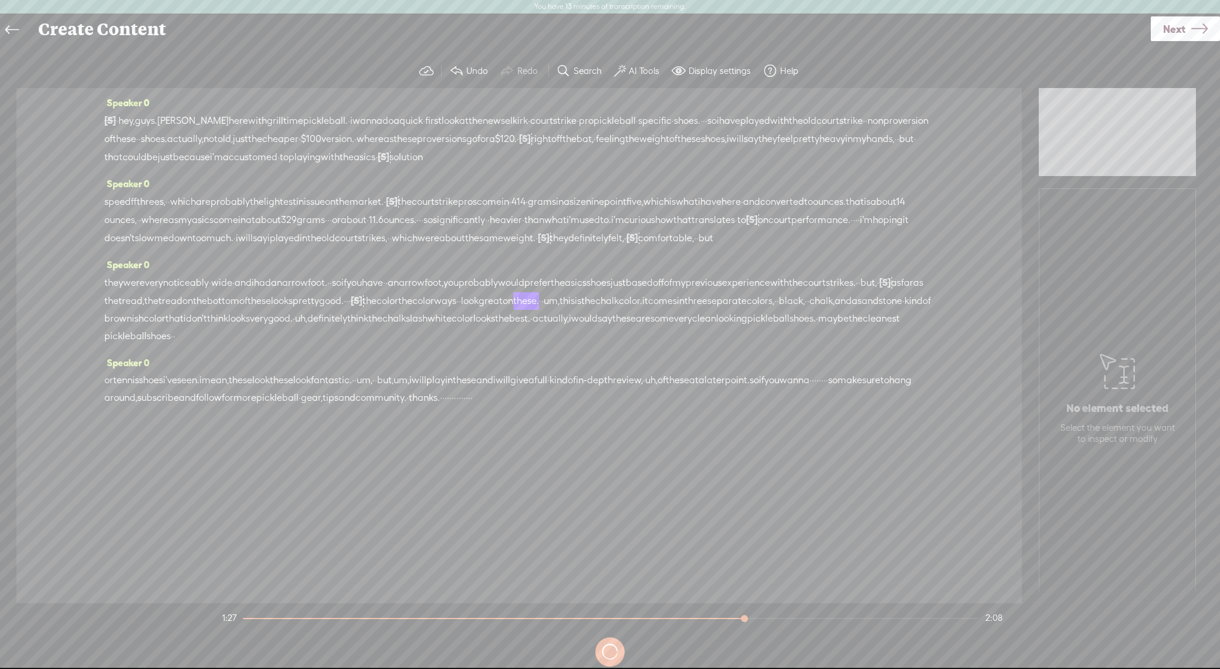
click at [362, 306] on span "[S]" at bounding box center [357, 300] width 12 height 11
click at [636, 288] on span "Restore" at bounding box center [635, 289] width 31 height 12
drag, startPoint x: 611, startPoint y: 320, endPoint x: 649, endPoint y: 318, distance: 38.7
click at [649, 318] on div "they were very noticeably · wide · and i had a narrow foot. · · so if you have …" at bounding box center [518, 308] width 829 height 71
drag, startPoint x: 577, startPoint y: 284, endPoint x: 611, endPoint y: 303, distance: 38.3
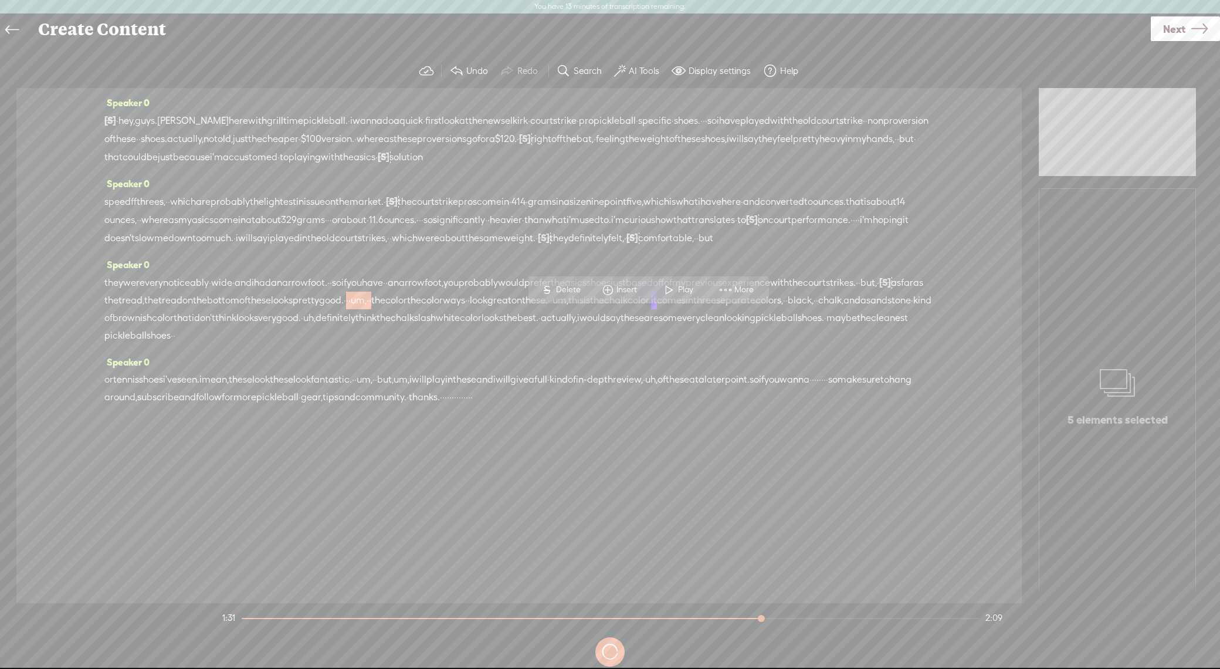
click at [578, 284] on span "Delete" at bounding box center [570, 290] width 28 height 12
drag, startPoint x: 589, startPoint y: 315, endPoint x: 605, endPoint y: 303, distance: 20.2
click at [344, 310] on span "good." at bounding box center [331, 301] width 25 height 18
click at [610, 279] on span at bounding box center [604, 289] width 18 height 21
drag, startPoint x: 659, startPoint y: 320, endPoint x: 630, endPoint y: 320, distance: 28.7
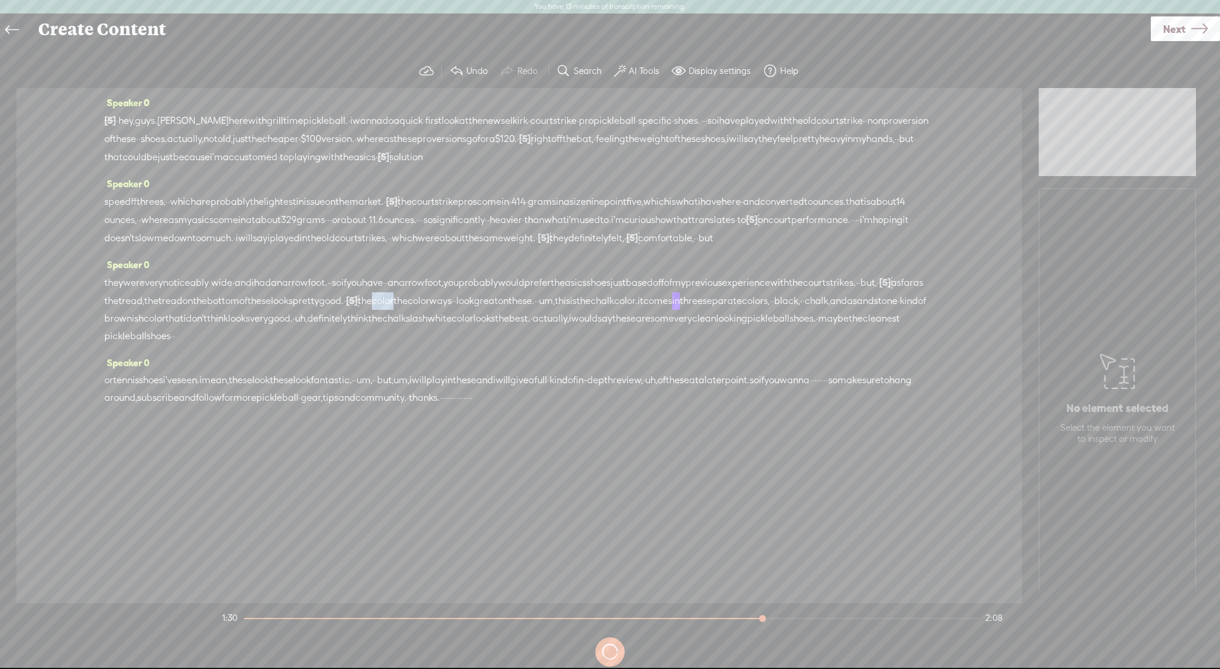
click at [630, 320] on div "they were very noticeably · wide · and i had a narrow foot. · · so if you have …" at bounding box center [518, 309] width 829 height 72
click at [552, 289] on span "Delete" at bounding box center [551, 290] width 28 height 12
click at [344, 310] on span "good." at bounding box center [331, 301] width 25 height 18
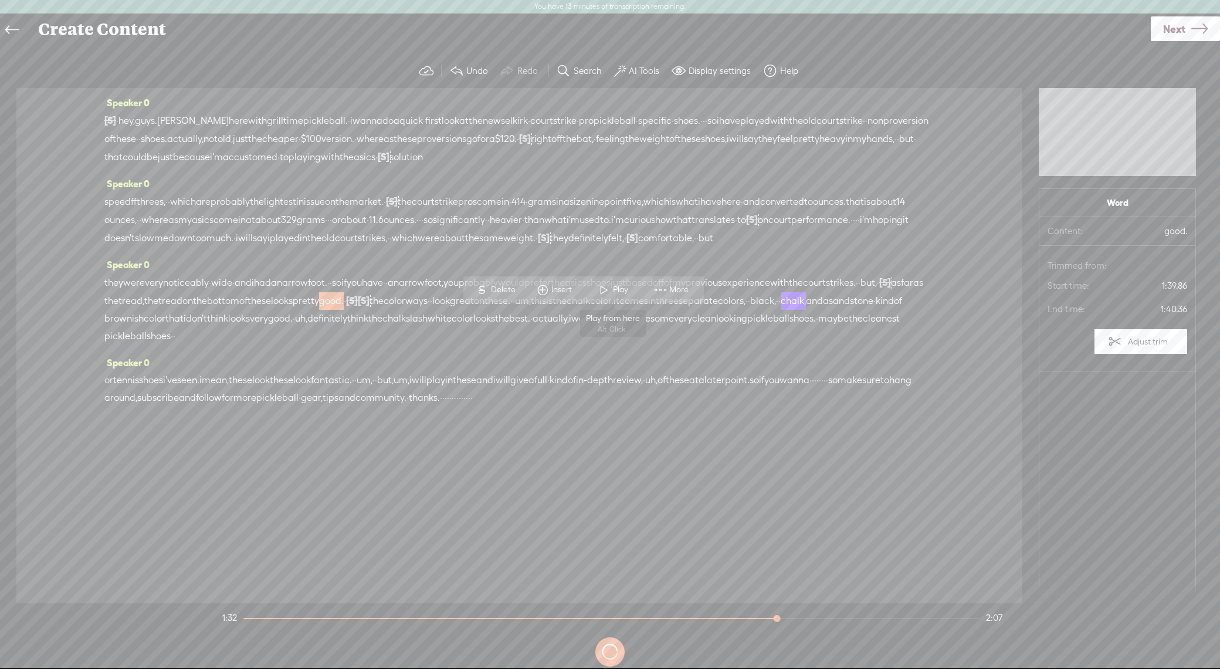
click at [604, 290] on span at bounding box center [604, 289] width 18 height 21
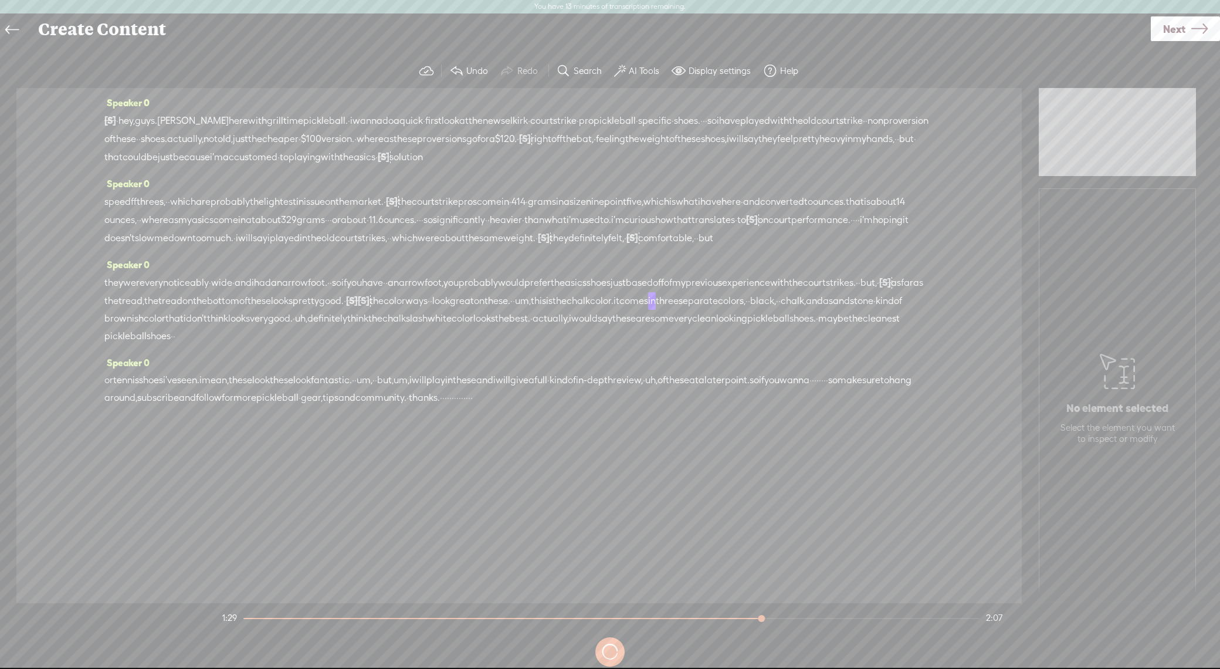
drag, startPoint x: 824, startPoint y: 317, endPoint x: 840, endPoint y: 318, distance: 15.9
click at [838, 318] on div "they were very noticeably · wide · and i had a narrow foot. · · so if you have …" at bounding box center [518, 309] width 829 height 72
click at [757, 294] on span "Delete" at bounding box center [756, 290] width 28 height 12
click at [510, 310] on span "these." at bounding box center [497, 301] width 26 height 18
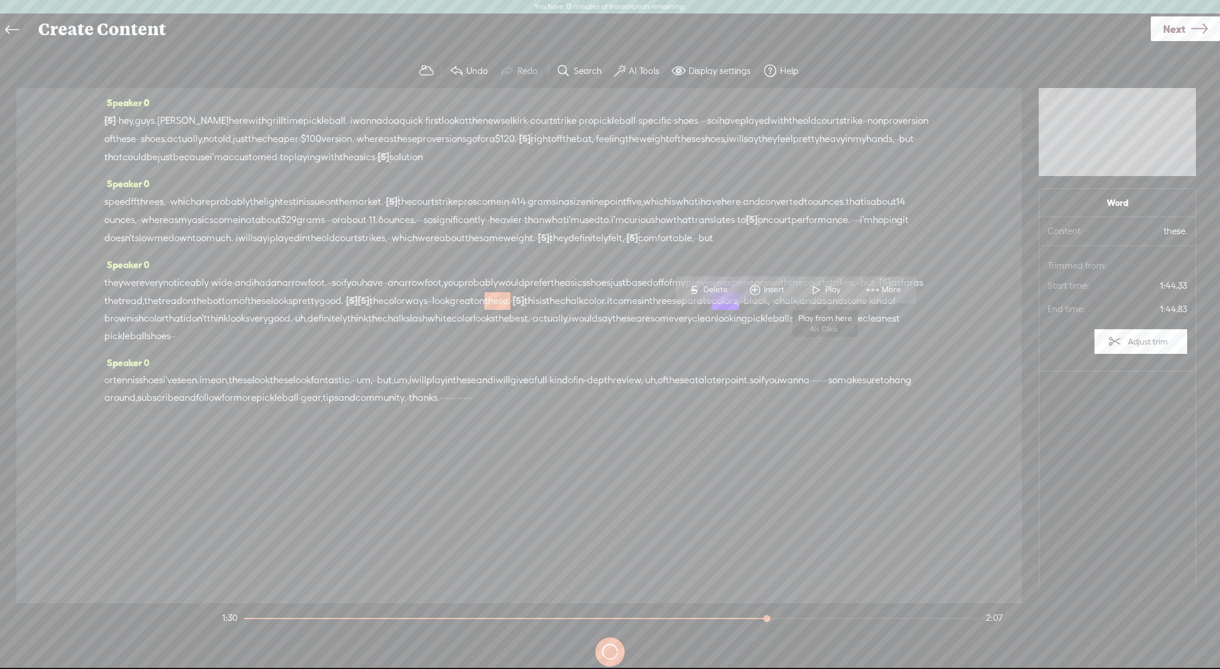
click at [819, 284] on span at bounding box center [817, 289] width 18 height 21
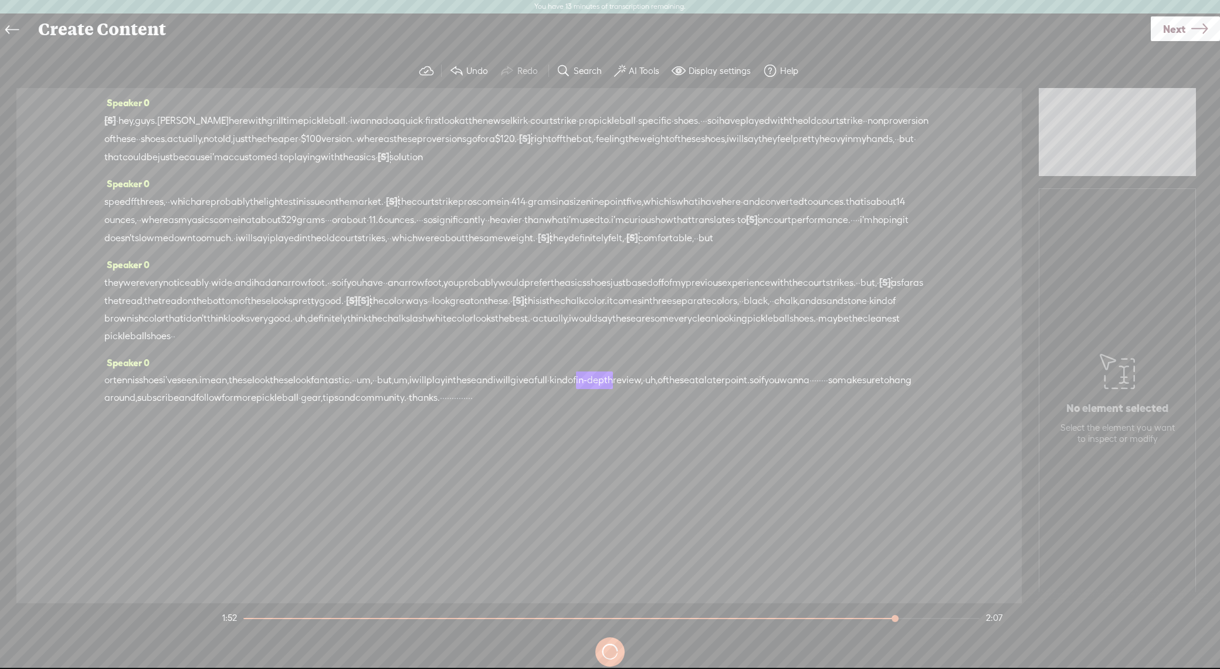
drag, startPoint x: 308, startPoint y: 399, endPoint x: 262, endPoint y: 396, distance: 46.4
click at [262, 396] on div "or tennis shoes i've seen. i mean, these look these look fantastic. · · um, · ·…" at bounding box center [518, 388] width 829 height 35
drag, startPoint x: 195, startPoint y: 361, endPoint x: 204, endPoint y: 364, distance: 9.3
click at [195, 361] on span "S Delete" at bounding box center [186, 368] width 59 height 21
click at [229, 389] on span "mean," at bounding box center [215, 381] width 27 height 18
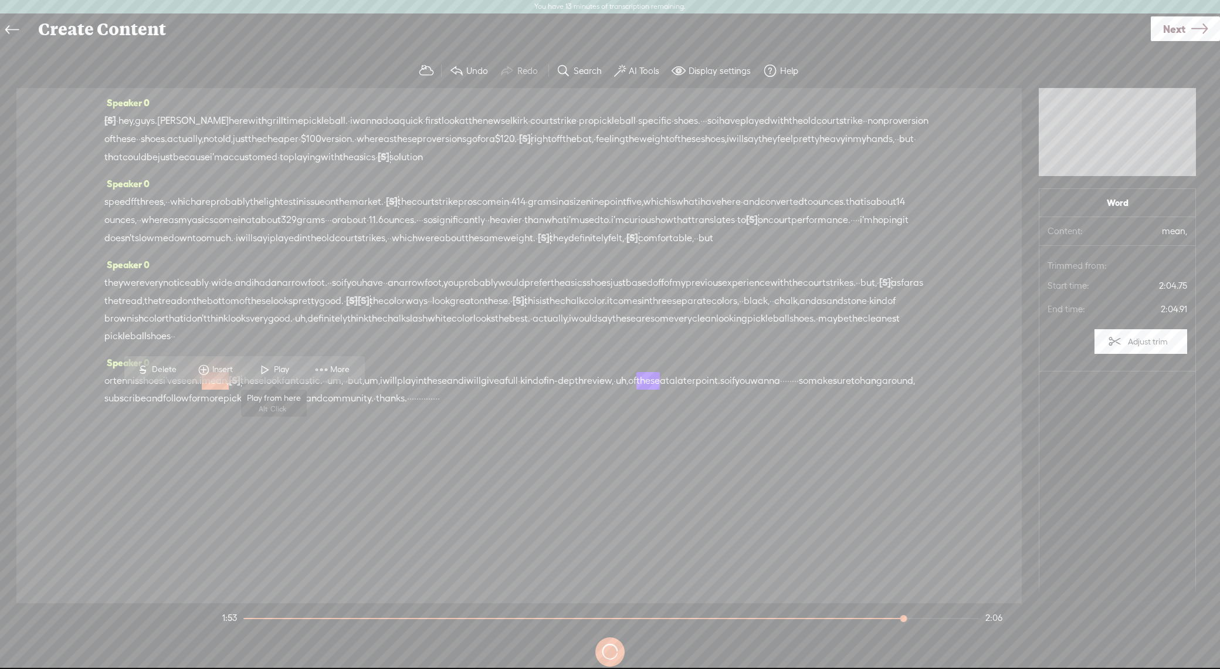
click at [271, 367] on span at bounding box center [265, 369] width 18 height 21
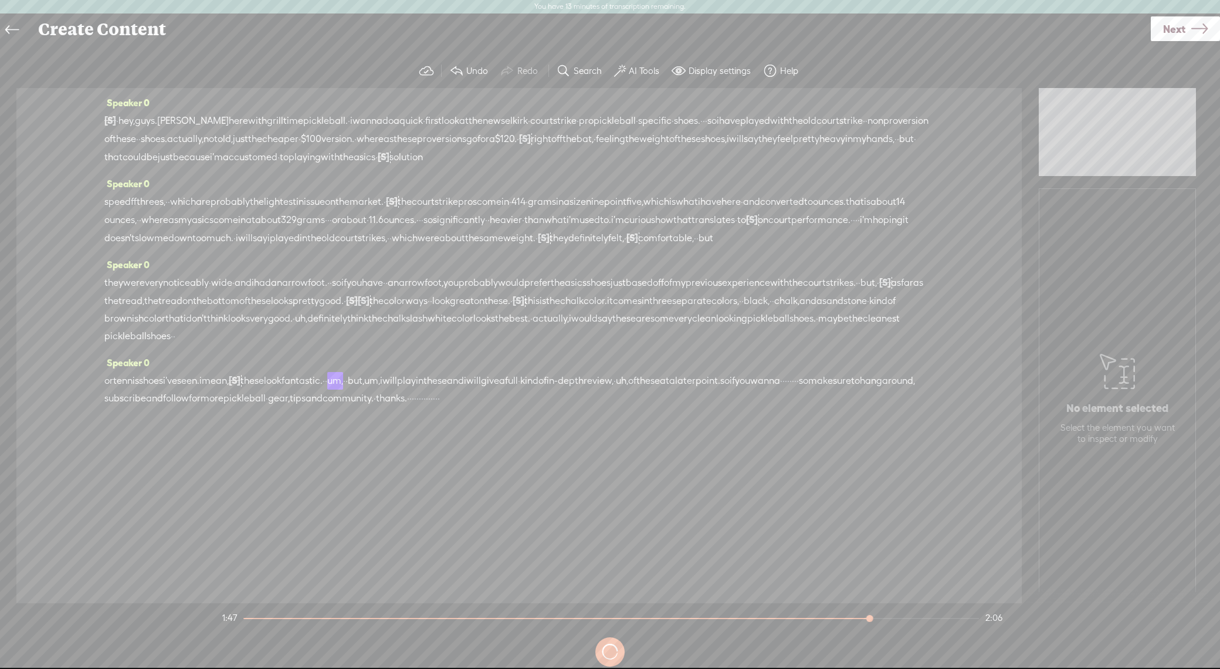
click at [240, 385] on span "[S]" at bounding box center [235, 380] width 12 height 11
click at [268, 365] on span "Restore" at bounding box center [277, 369] width 31 height 12
drag, startPoint x: 476, startPoint y: 398, endPoint x: 496, endPoint y: 398, distance: 19.4
click at [496, 398] on div "or tennis shoes i've seen. i mean, these look these look fantastic. · · um, · ·…" at bounding box center [518, 388] width 829 height 35
click at [423, 365] on span "Delete" at bounding box center [418, 369] width 28 height 12
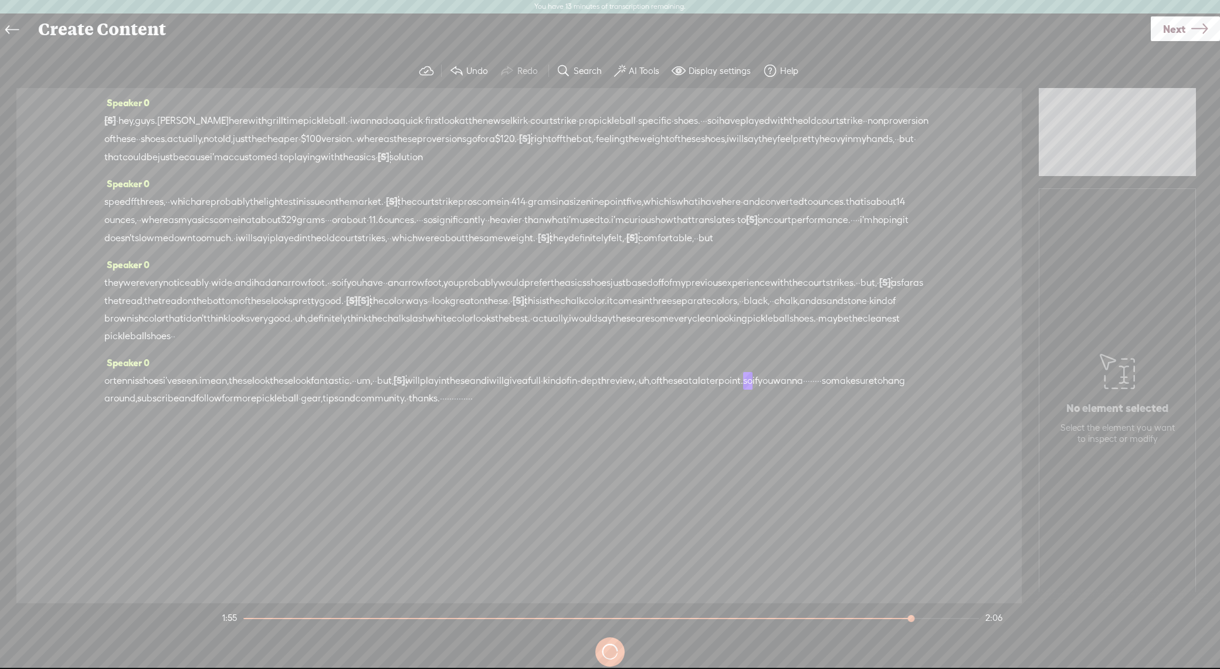
click at [352, 389] on span "fantastic." at bounding box center [331, 381] width 41 height 18
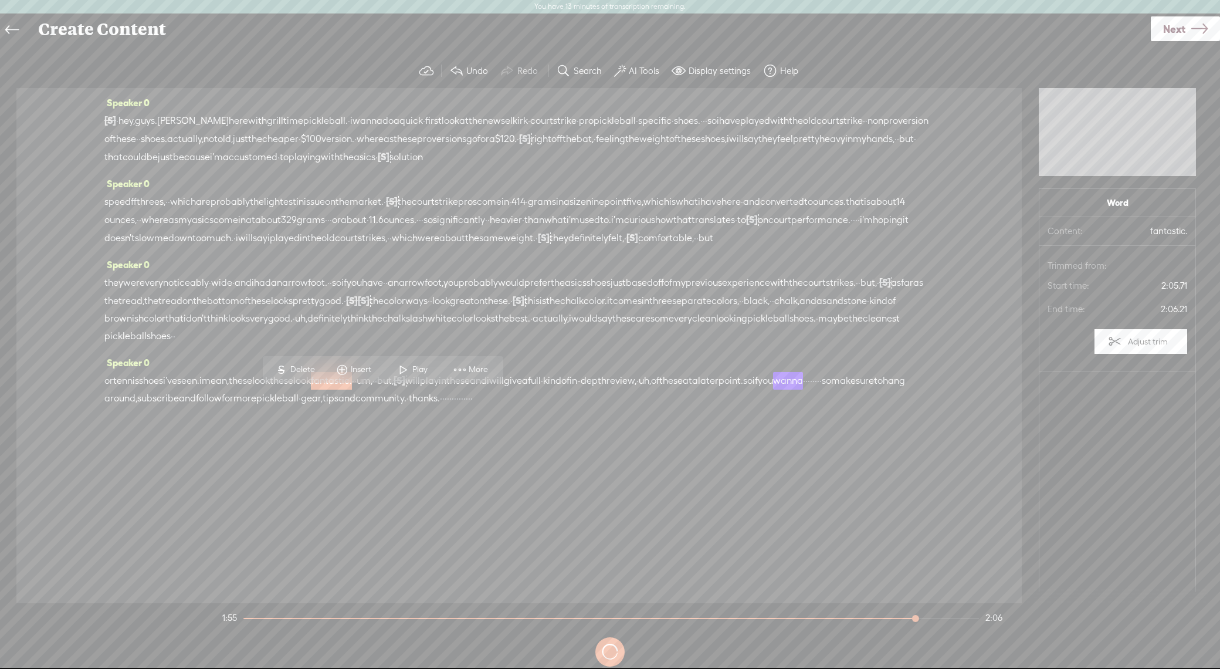
click at [411, 361] on span at bounding box center [404, 369] width 18 height 21
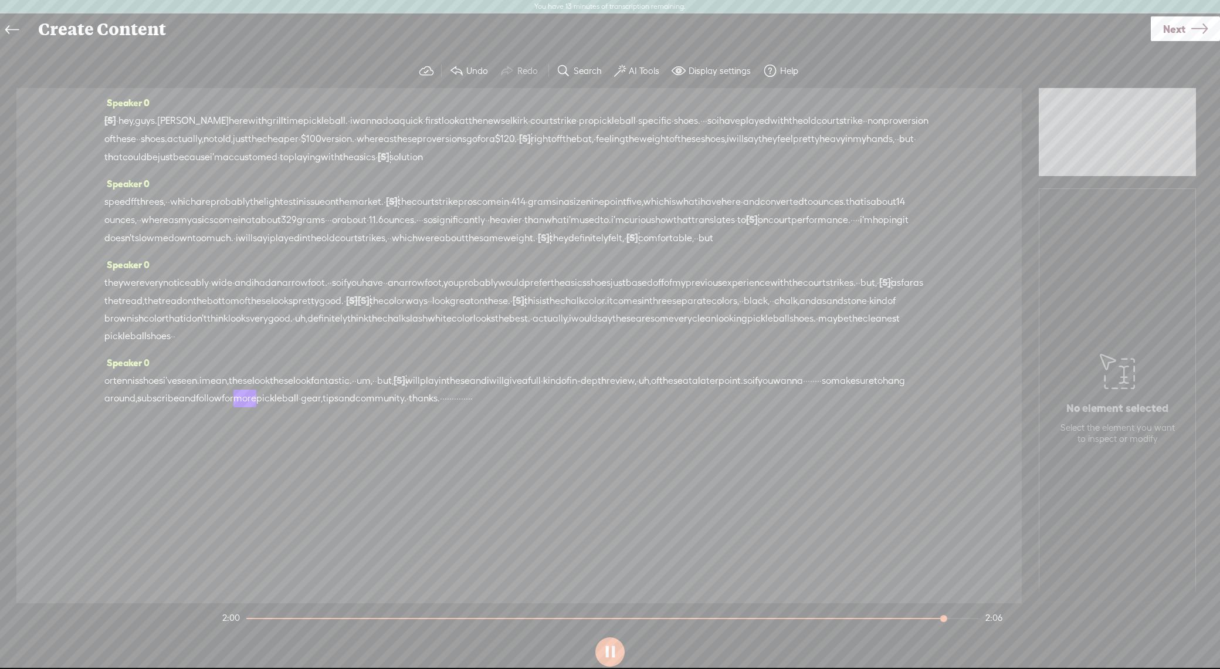
drag, startPoint x: 235, startPoint y: 415, endPoint x: 104, endPoint y: 421, distance: 131.5
click at [104, 421] on div "Speaker 0 [S] · · · · · · · · · · · hey, guys. alex here with grill time pickle…" at bounding box center [518, 345] width 1005 height 515
click at [43, 385] on span "Delete" at bounding box center [44, 387] width 28 height 12
click at [163, 389] on span "shoes" at bounding box center [151, 381] width 24 height 18
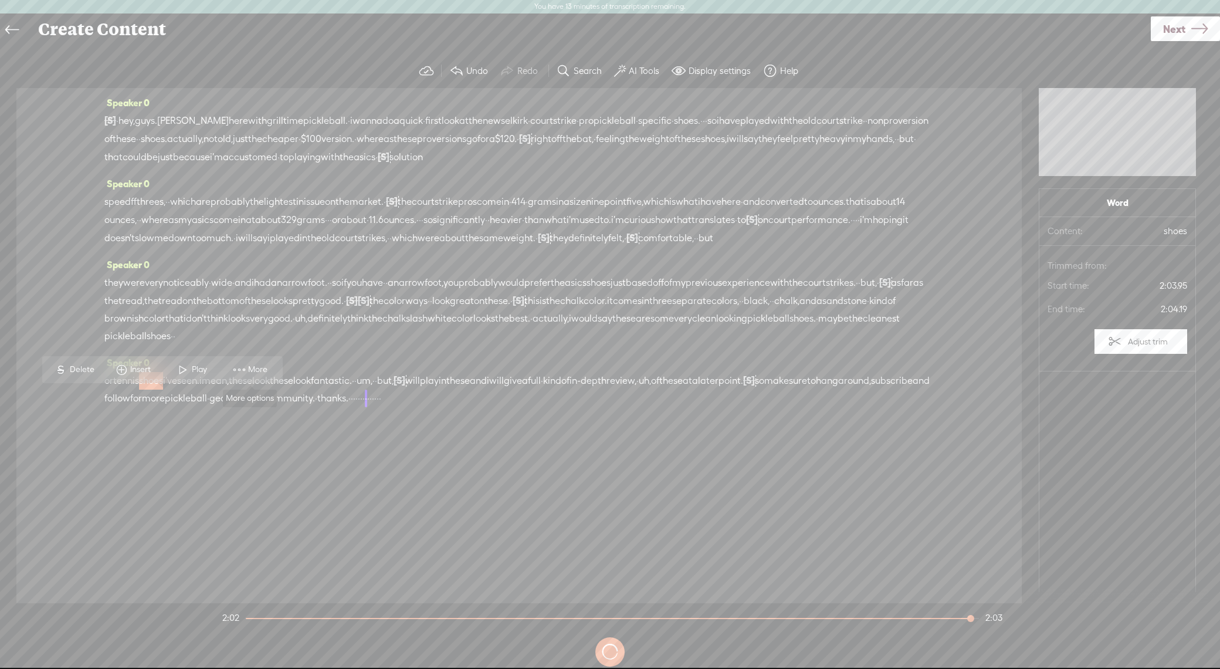
click at [192, 362] on span "Play" at bounding box center [191, 369] width 59 height 21
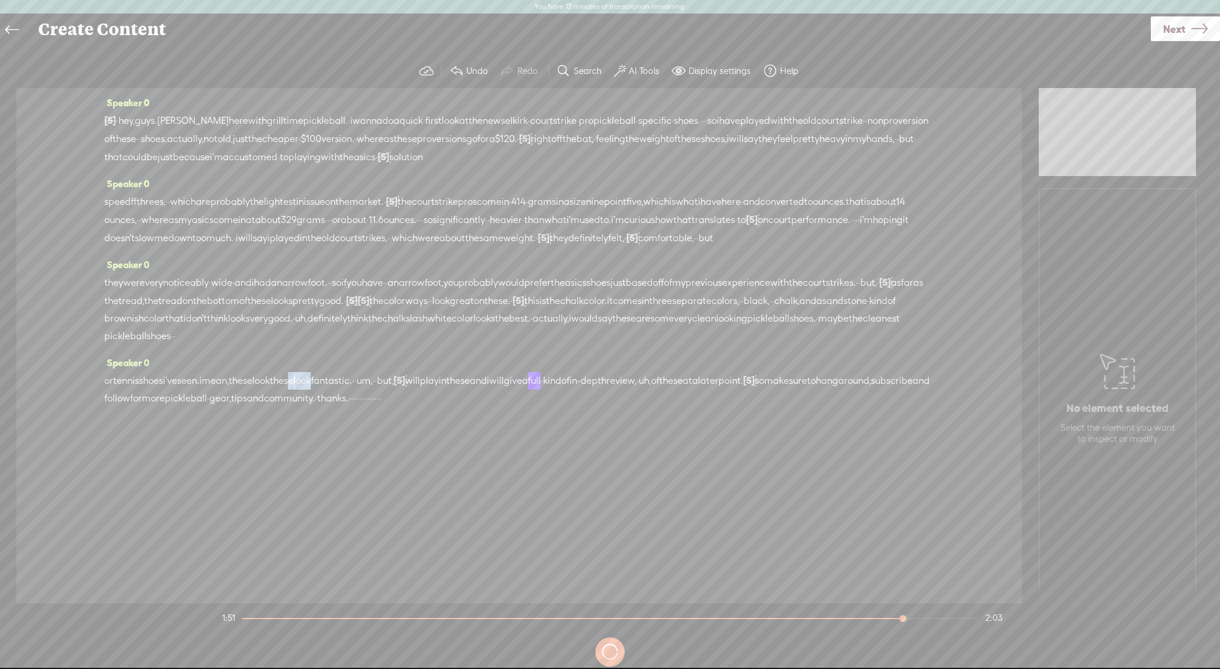
drag, startPoint x: 355, startPoint y: 400, endPoint x: 327, endPoint y: 400, distance: 28.7
click at [327, 400] on div "or tennis shoes i've seen. i mean, these look these look fantastic. · · um, · ·…" at bounding box center [518, 389] width 829 height 36
click at [236, 364] on span "Delete" at bounding box center [246, 370] width 28 height 12
click at [202, 389] on span "i" at bounding box center [200, 381] width 2 height 18
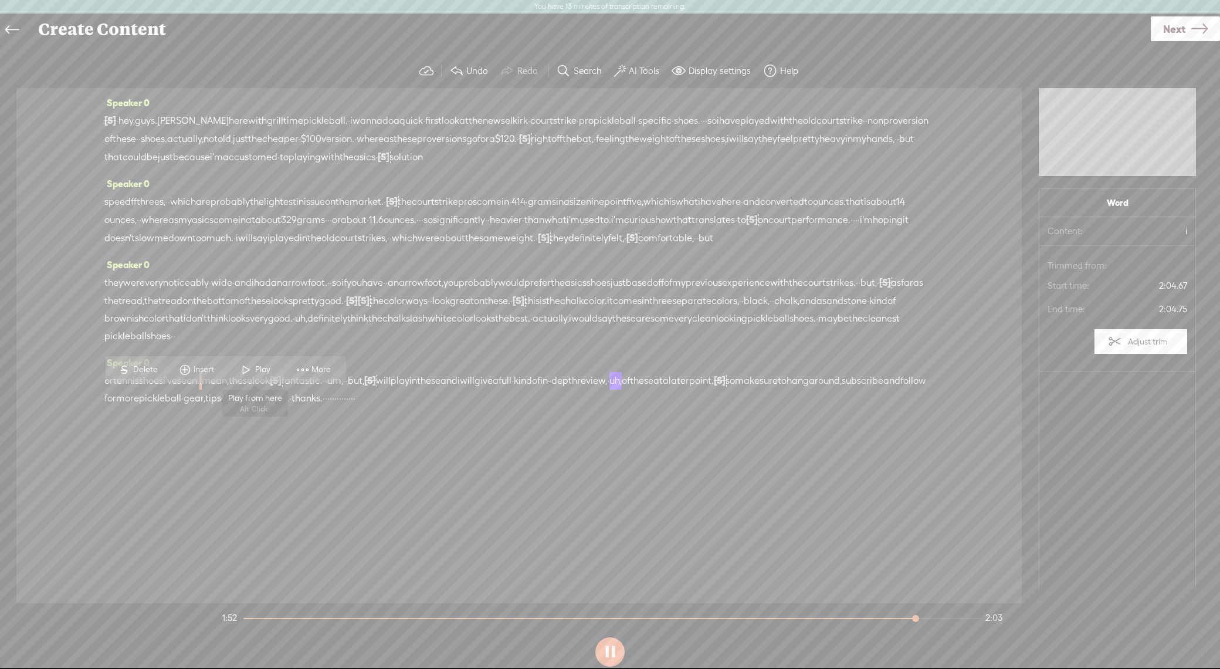
drag, startPoint x: 250, startPoint y: 360, endPoint x: 274, endPoint y: 369, distance: 25.6
click at [251, 360] on span at bounding box center [247, 369] width 18 height 21
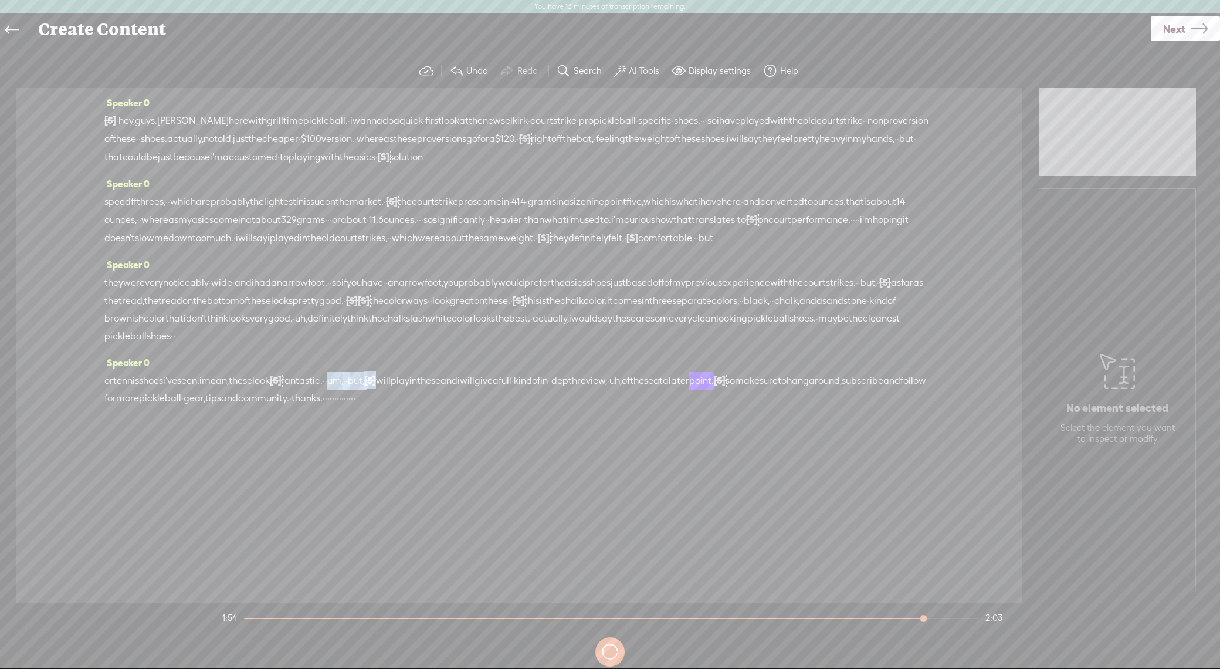
drag, startPoint x: 379, startPoint y: 397, endPoint x: 455, endPoint y: 396, distance: 75.7
click at [455, 396] on div "or tennis shoes i've seen. i mean, these look [S] these look fantastic. · · um,…" at bounding box center [518, 389] width 829 height 36
click at [238, 407] on span "and" at bounding box center [229, 398] width 17 height 18
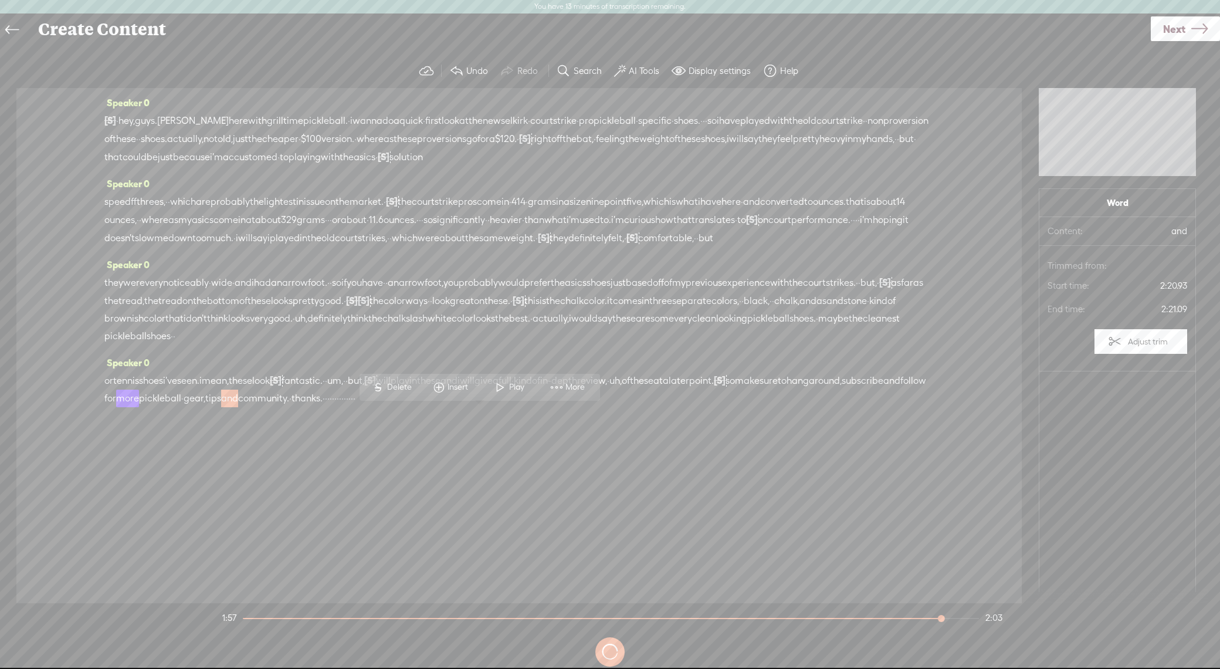
drag, startPoint x: 449, startPoint y: 460, endPoint x: 432, endPoint y: 422, distance: 42.3
click at [449, 460] on div "Speaker 0 [S] · · · · · · · · · · · hey, guys. alex here with grill time pickle…" at bounding box center [518, 345] width 1005 height 515
drag, startPoint x: 336, startPoint y: 396, endPoint x: 331, endPoint y: 385, distance: 11.8
click at [323, 389] on span "fantastic." at bounding box center [302, 381] width 41 height 18
drag, startPoint x: 381, startPoint y: 394, endPoint x: 440, endPoint y: 394, distance: 59.8
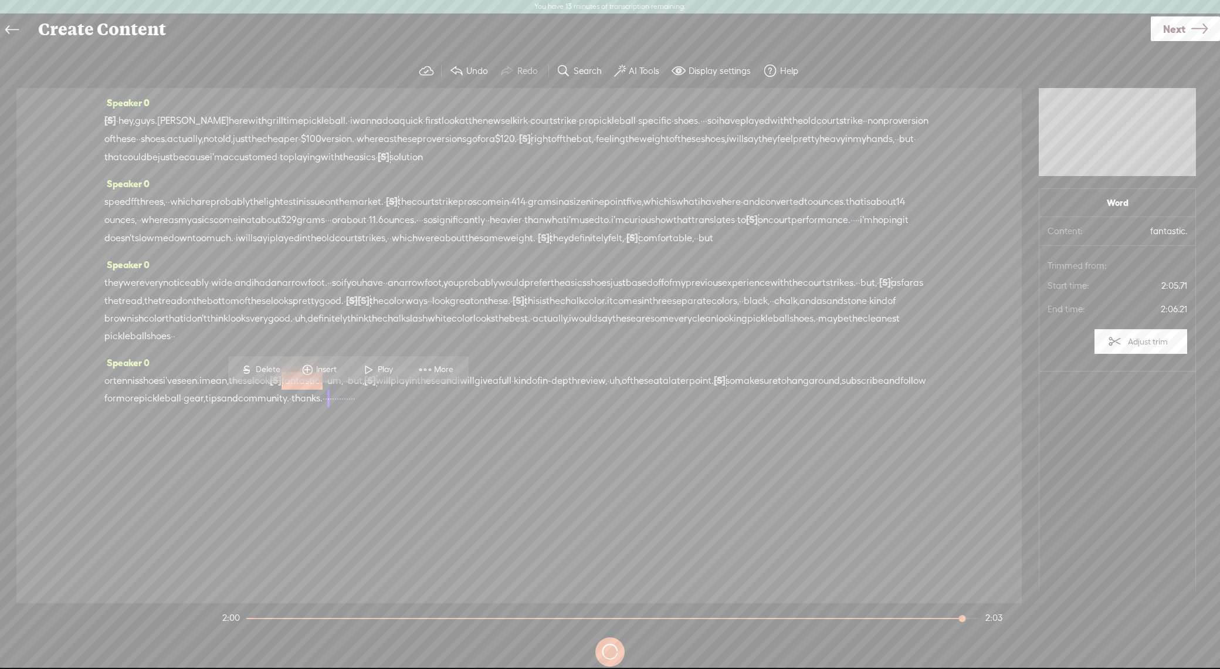
click at [440, 394] on div "or tennis shoes i've seen. i mean, these look [S] these look fantastic. · · um,…" at bounding box center [518, 389] width 829 height 36
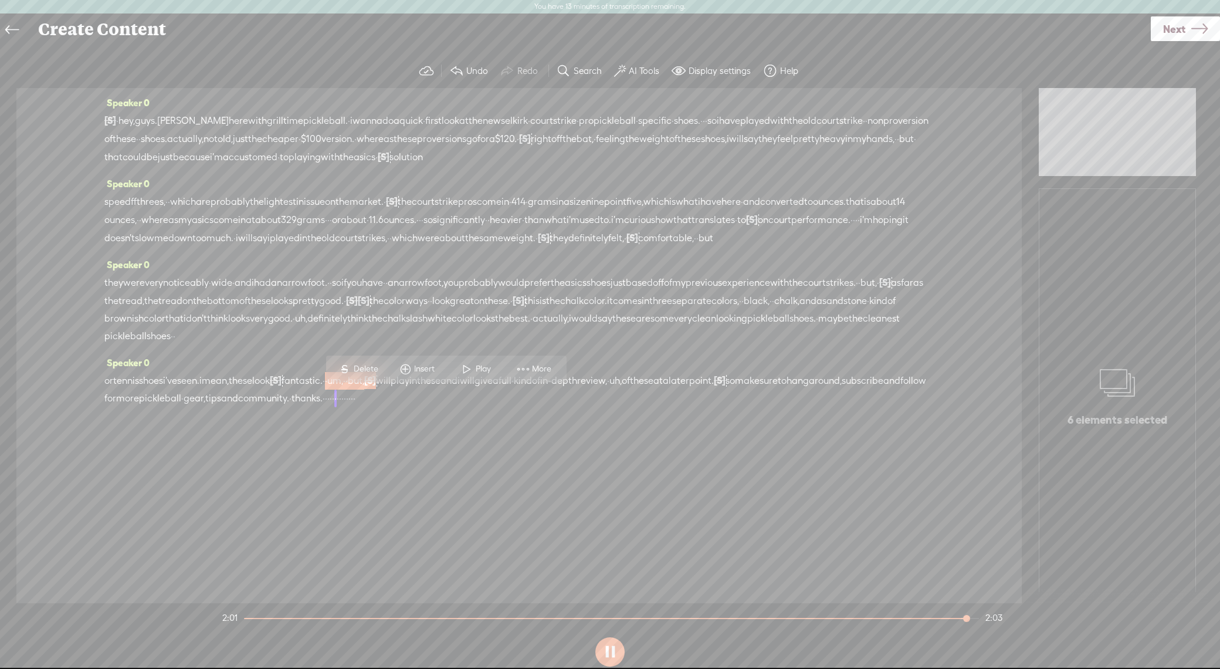
click at [353, 368] on span "S" at bounding box center [345, 368] width 18 height 21
click at [252, 389] on span "these" at bounding box center [240, 381] width 23 height 18
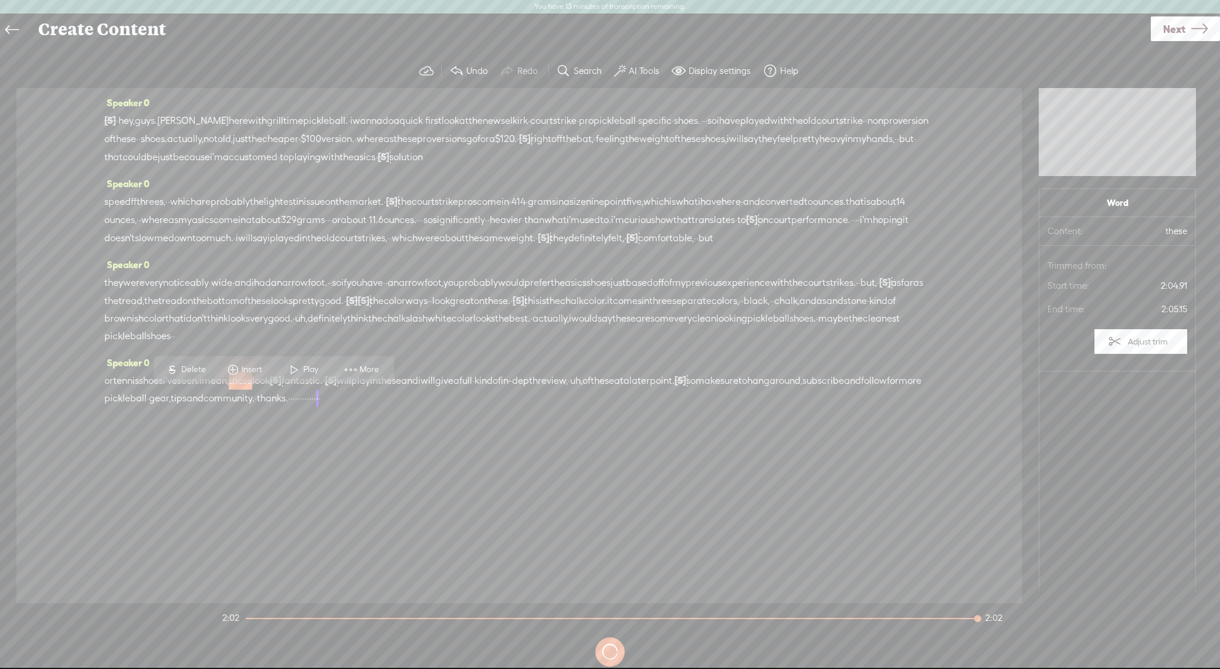
click at [303, 365] on span "Play" at bounding box center [312, 370] width 18 height 12
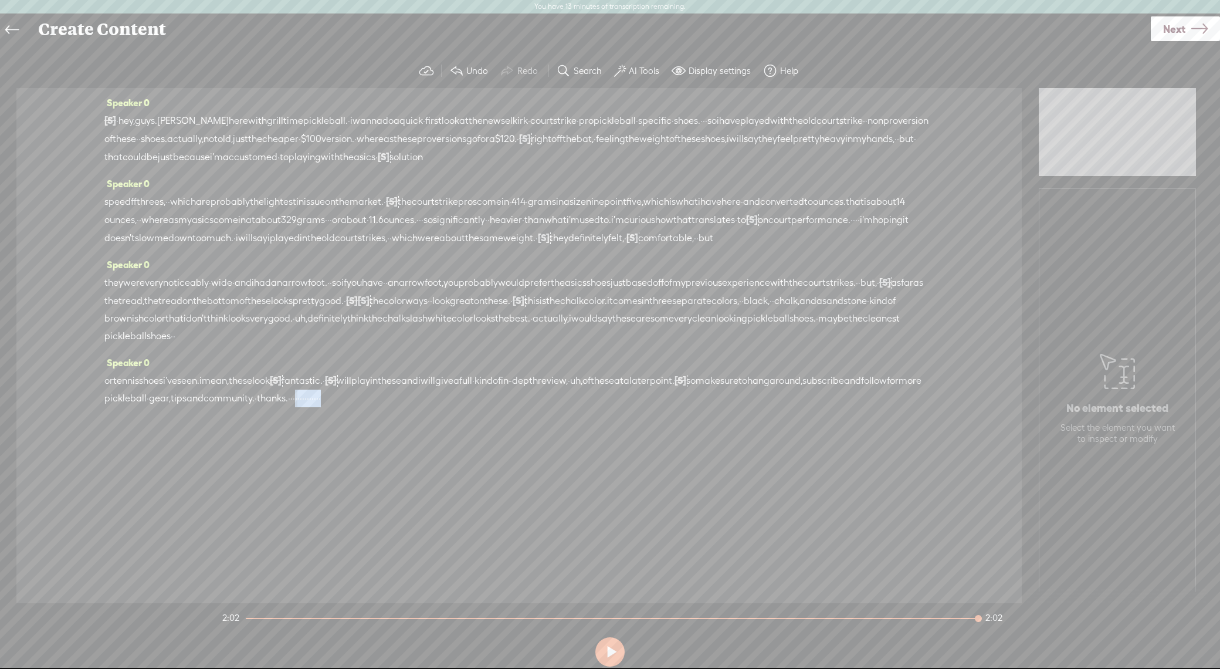
drag, startPoint x: 615, startPoint y: 413, endPoint x: 539, endPoint y: 412, distance: 75.7
click at [539, 407] on div "or tennis shoes i've seen. i mean, these look [S] these look fantastic. · [S] ·…" at bounding box center [518, 389] width 829 height 36
click at [470, 389] on span "Delete" at bounding box center [461, 387] width 28 height 12
click at [288, 408] on span "thanks." at bounding box center [272, 399] width 31 height 18
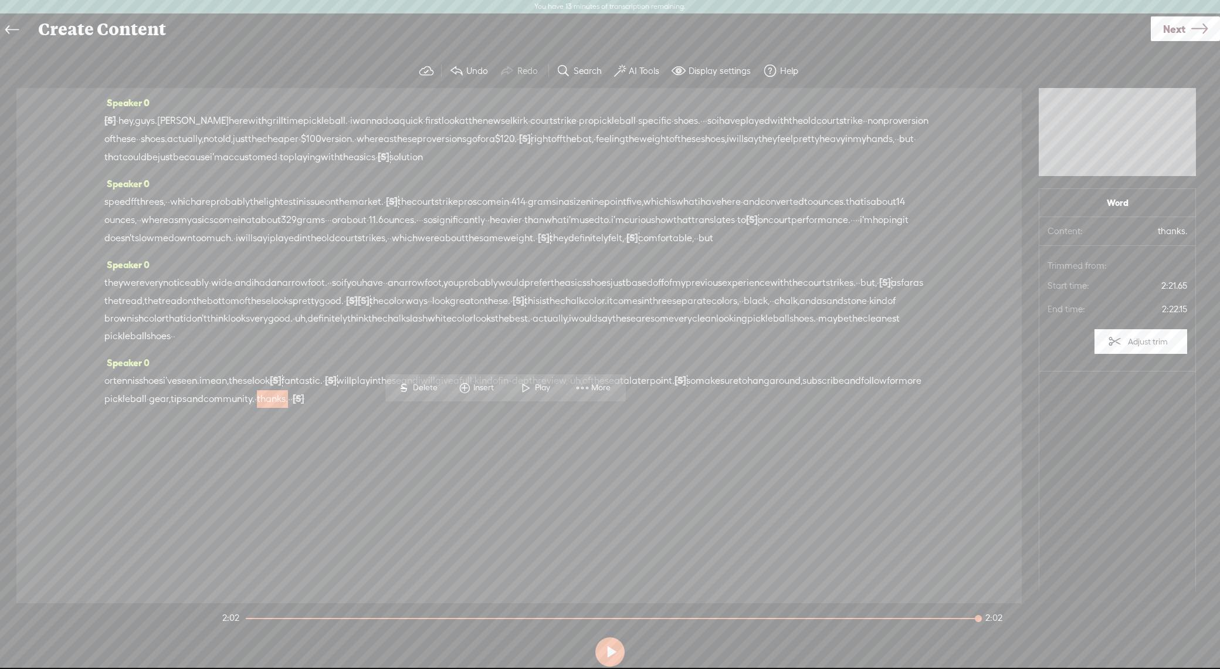
click at [531, 375] on div "S Delete Insert Play More" at bounding box center [505, 387] width 240 height 27
click at [531, 384] on span at bounding box center [526, 387] width 18 height 21
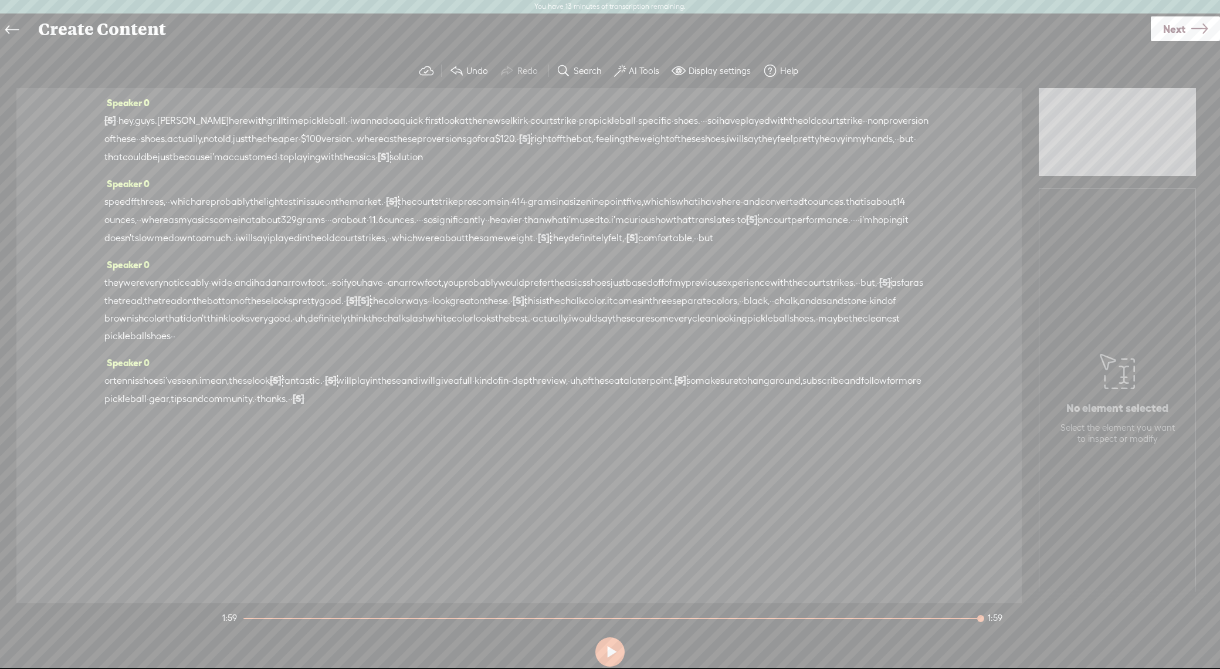
click at [646, 443] on div "Speaker 0 [S] · · · · · · · · · · · hey, guys. alex here with grill time pickle…" at bounding box center [518, 345] width 1005 height 515
click at [135, 120] on span "hey," at bounding box center [126, 121] width 16 height 18
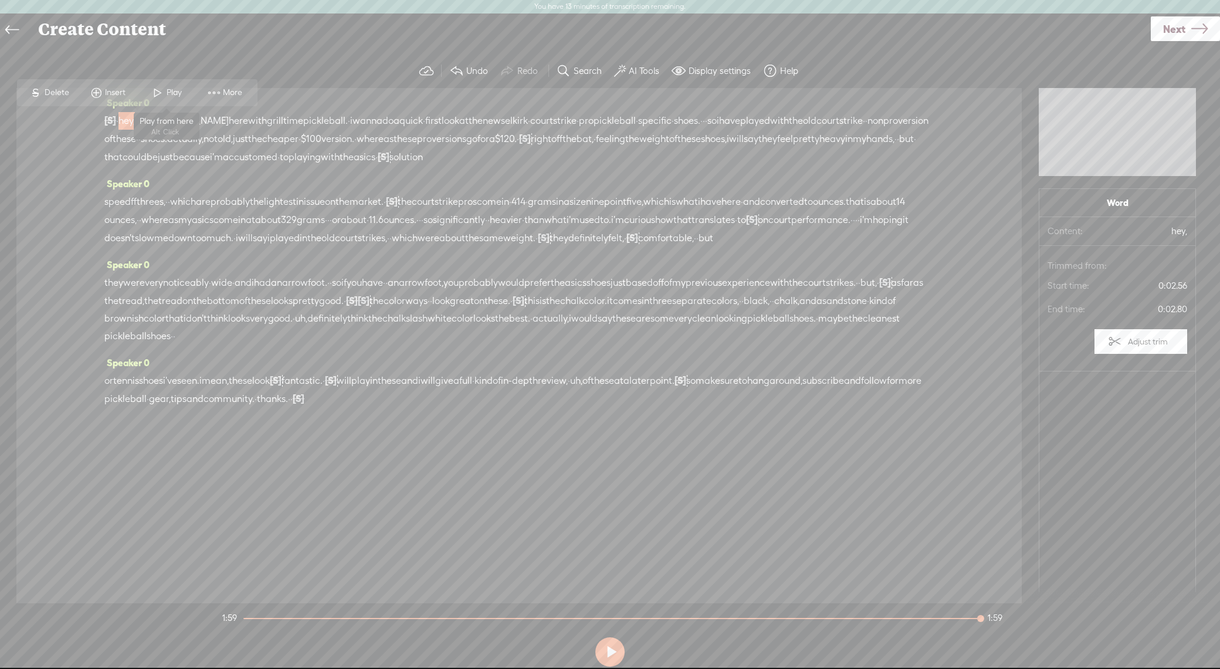
click at [175, 99] on span "Play" at bounding box center [166, 92] width 59 height 21
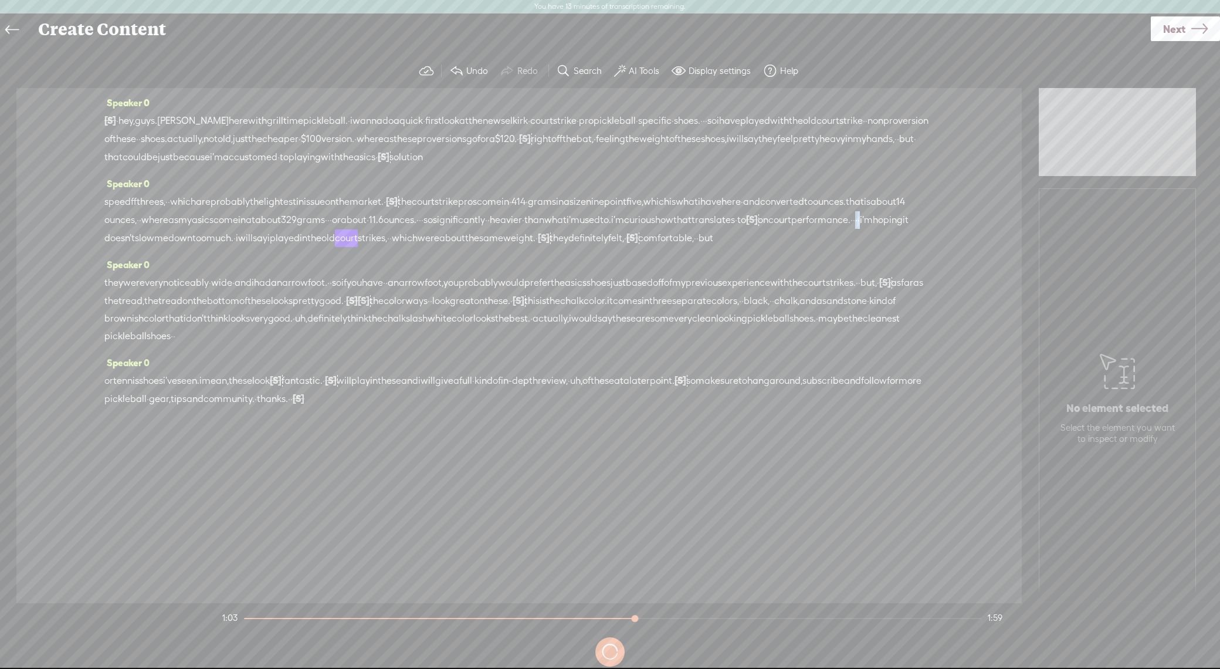
drag, startPoint x: 443, startPoint y: 236, endPoint x: 452, endPoint y: 236, distance: 9.4
click at [452, 236] on div "speed ff threes, · · which are probably the lightest in issue on the market. · …" at bounding box center [518, 219] width 829 height 55
click at [375, 211] on span "Delete" at bounding box center [374, 210] width 28 height 12
click at [791, 229] on span "performance." at bounding box center [820, 220] width 59 height 18
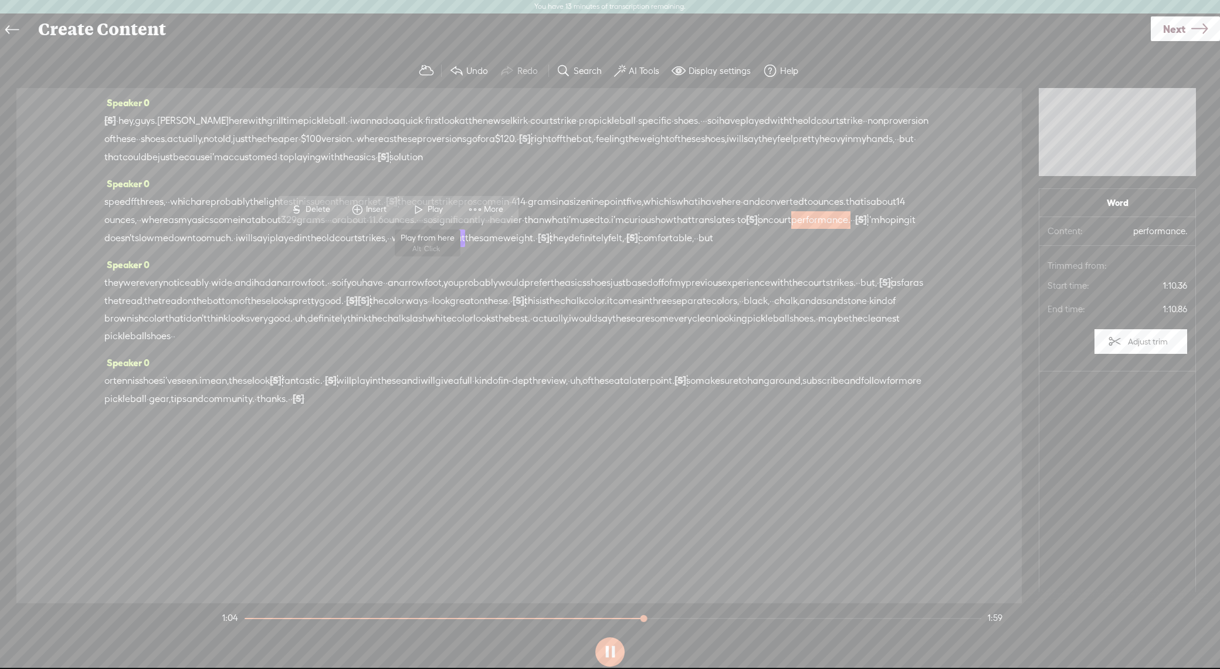
click at [432, 206] on span "Play" at bounding box center [437, 210] width 18 height 12
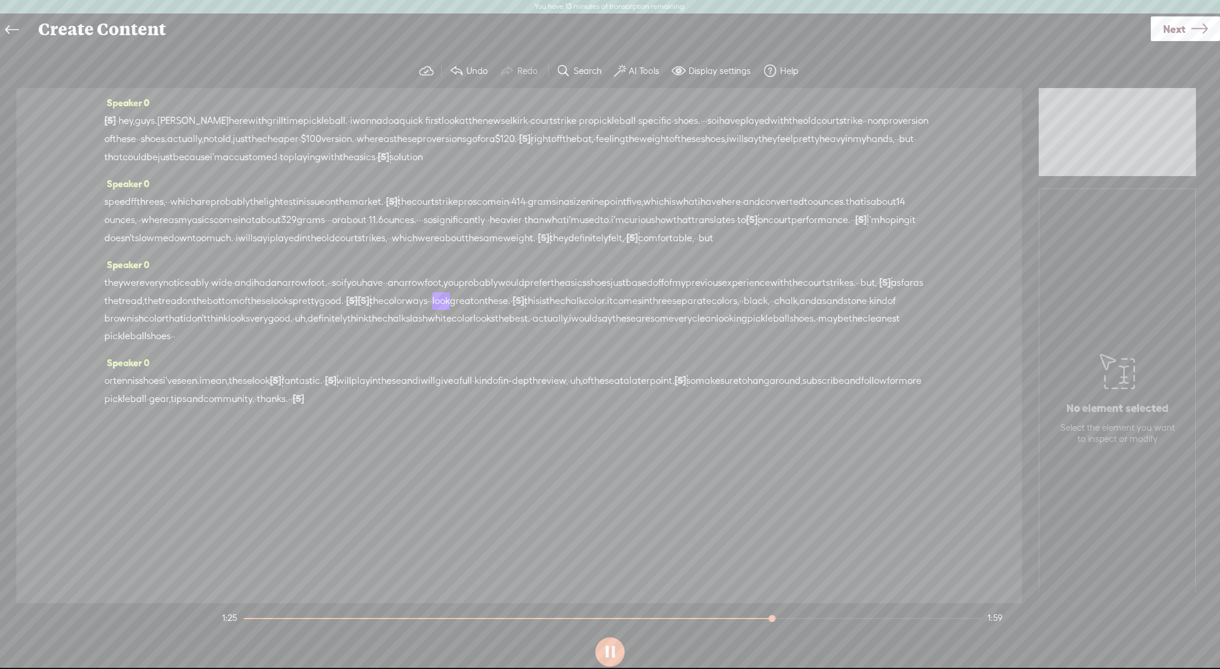
click at [879, 287] on span "[S]" at bounding box center [885, 282] width 12 height 11
drag, startPoint x: 263, startPoint y: 292, endPoint x: 276, endPoint y: 292, distance: 12.9
click at [269, 291] on span "Restore" at bounding box center [264, 289] width 31 height 12
drag, startPoint x: 300, startPoint y: 320, endPoint x: 252, endPoint y: 316, distance: 48.3
click at [252, 316] on div "they were very noticeably · wide · and i had a narrow foot. · · so if you have …" at bounding box center [518, 308] width 829 height 71
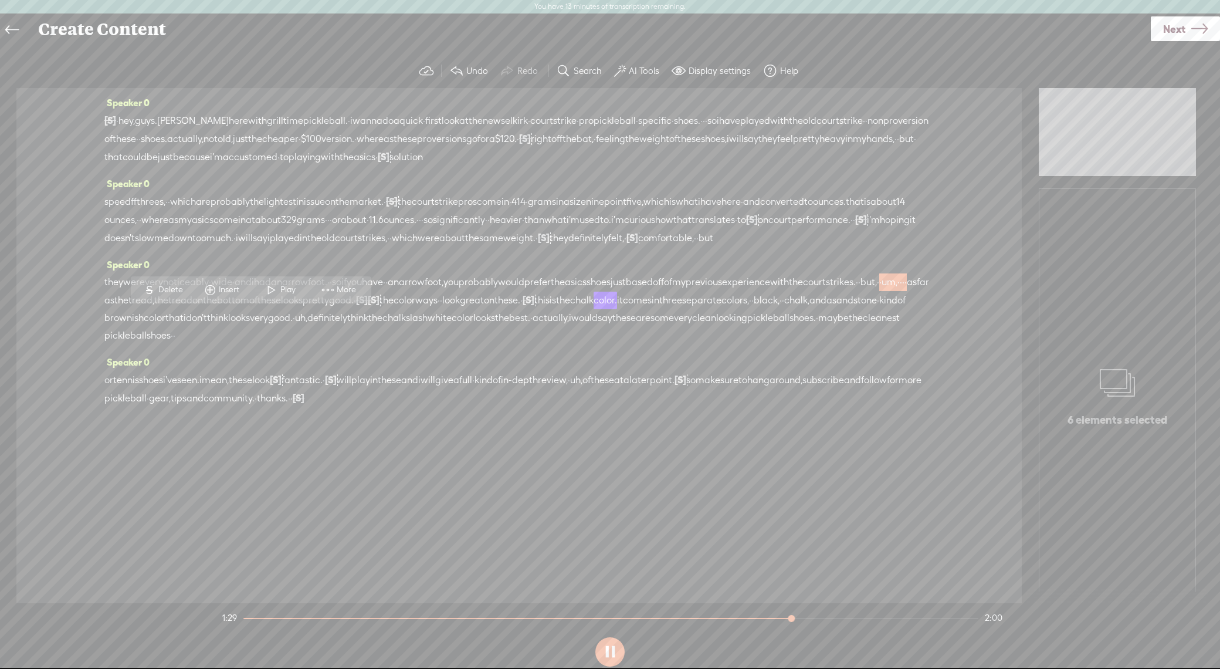
drag, startPoint x: 177, startPoint y: 287, endPoint x: 221, endPoint y: 310, distance: 49.9
click at [177, 287] on span "Delete" at bounding box center [172, 290] width 28 height 12
click at [860, 291] on span "but," at bounding box center [868, 283] width 16 height 18
click at [256, 290] on span at bounding box center [251, 289] width 18 height 21
click at [879, 287] on span "[S]" at bounding box center [885, 282] width 12 height 11
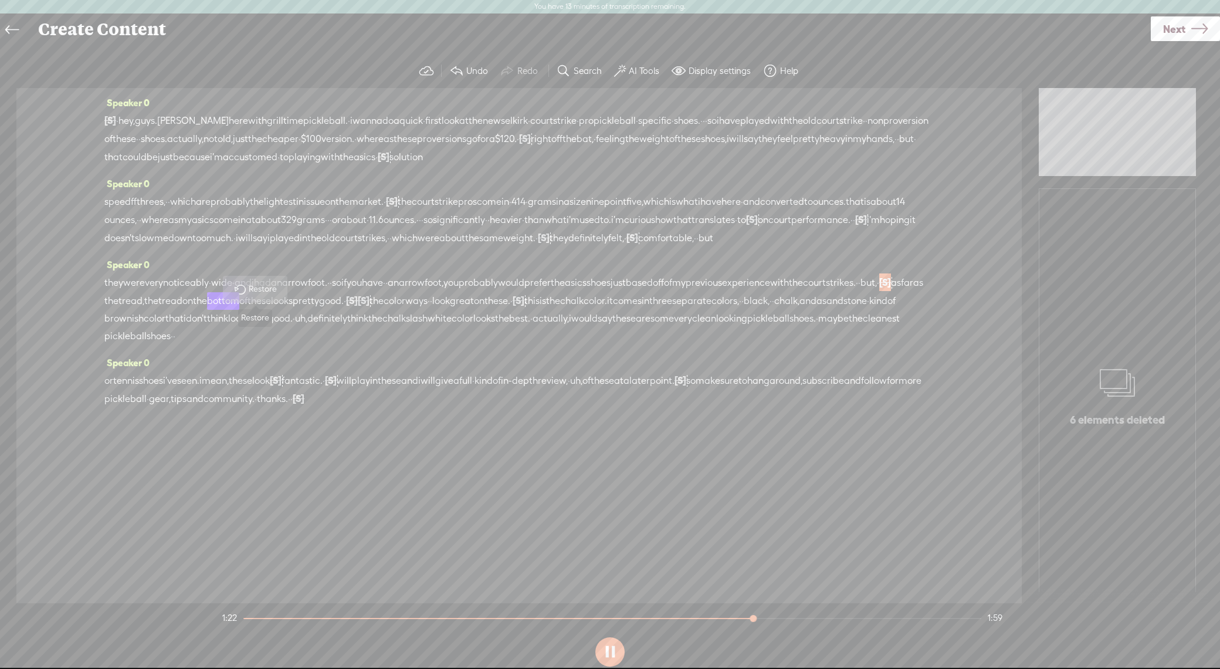
click at [247, 292] on span at bounding box center [239, 289] width 26 height 24
drag, startPoint x: 298, startPoint y: 318, endPoint x: 244, endPoint y: 315, distance: 54.0
click at [244, 315] on div "they were very noticeably · wide · and i had a narrow foot. · · so if you have …" at bounding box center [518, 308] width 829 height 71
click at [168, 290] on span "Delete" at bounding box center [165, 290] width 28 height 12
click at [860, 291] on span "but," at bounding box center [868, 283] width 16 height 18
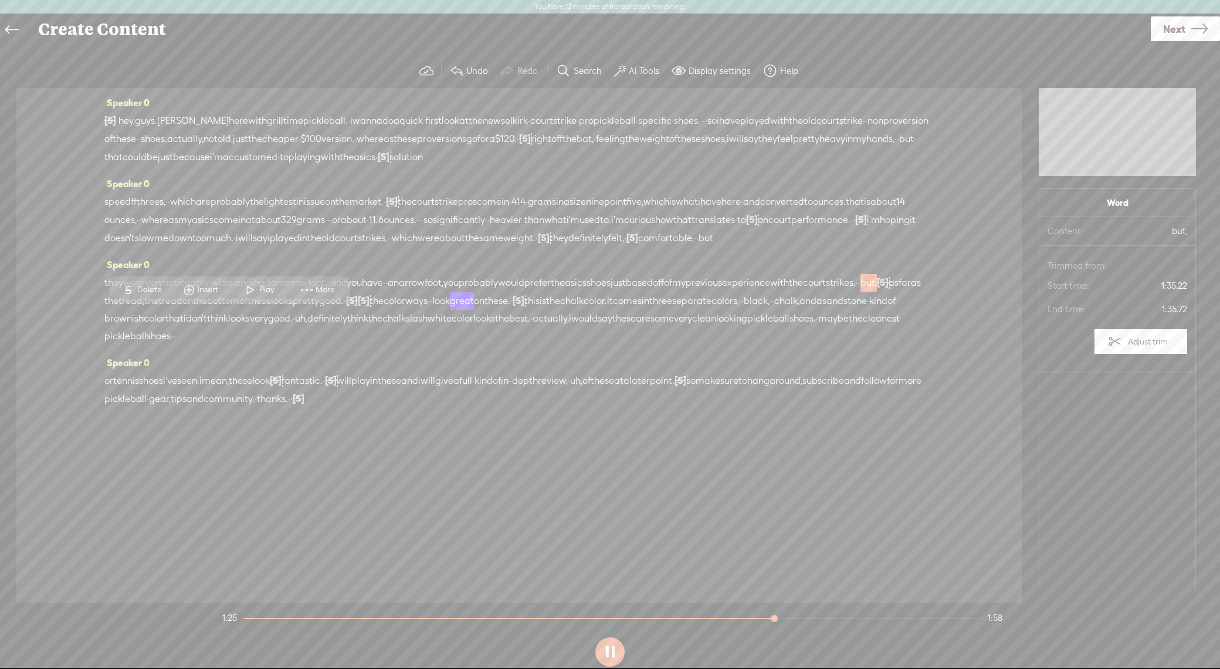
click at [826, 291] on span "strikes." at bounding box center [841, 283] width 30 height 18
click at [209, 293] on span at bounding box center [210, 289] width 18 height 21
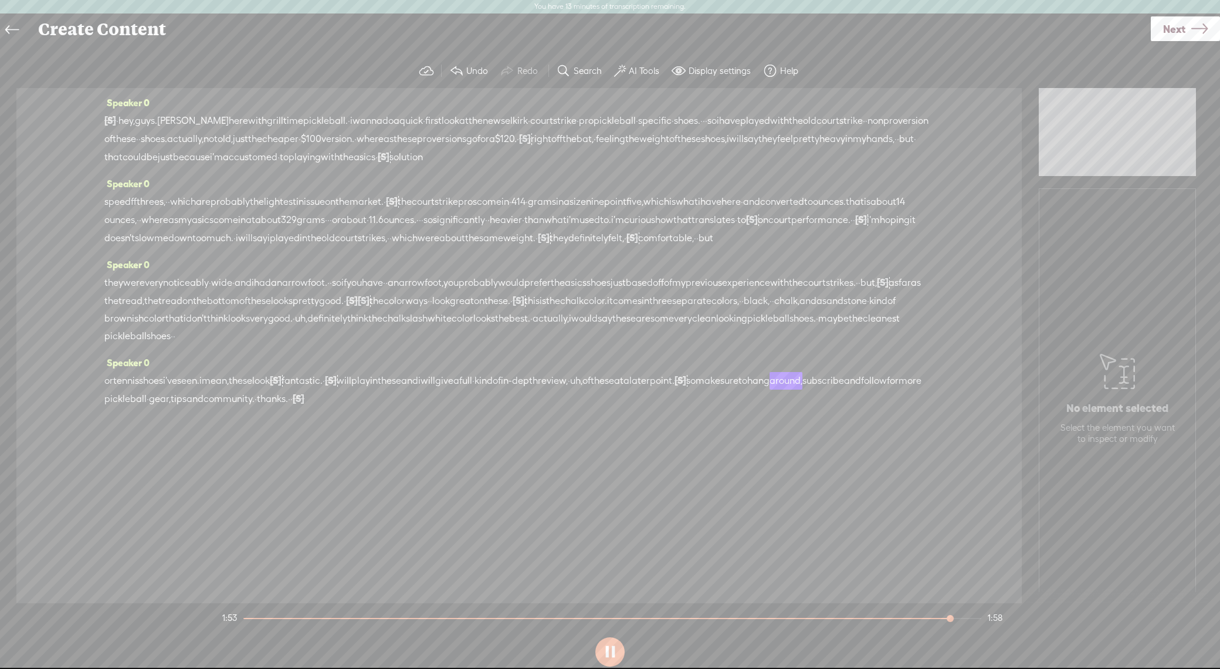
drag, startPoint x: 583, startPoint y: 398, endPoint x: 610, endPoint y: 395, distance: 27.2
click at [610, 395] on div "or tennis shoes i've seen. i mean, these look [S] these look fantastic. · [S] ·…" at bounding box center [518, 389] width 829 height 36
drag, startPoint x: 524, startPoint y: 363, endPoint x: 557, endPoint y: 377, distance: 35.5
click at [527, 364] on span "Delete" at bounding box center [527, 370] width 28 height 12
click at [472, 389] on span "full" at bounding box center [465, 381] width 13 height 18
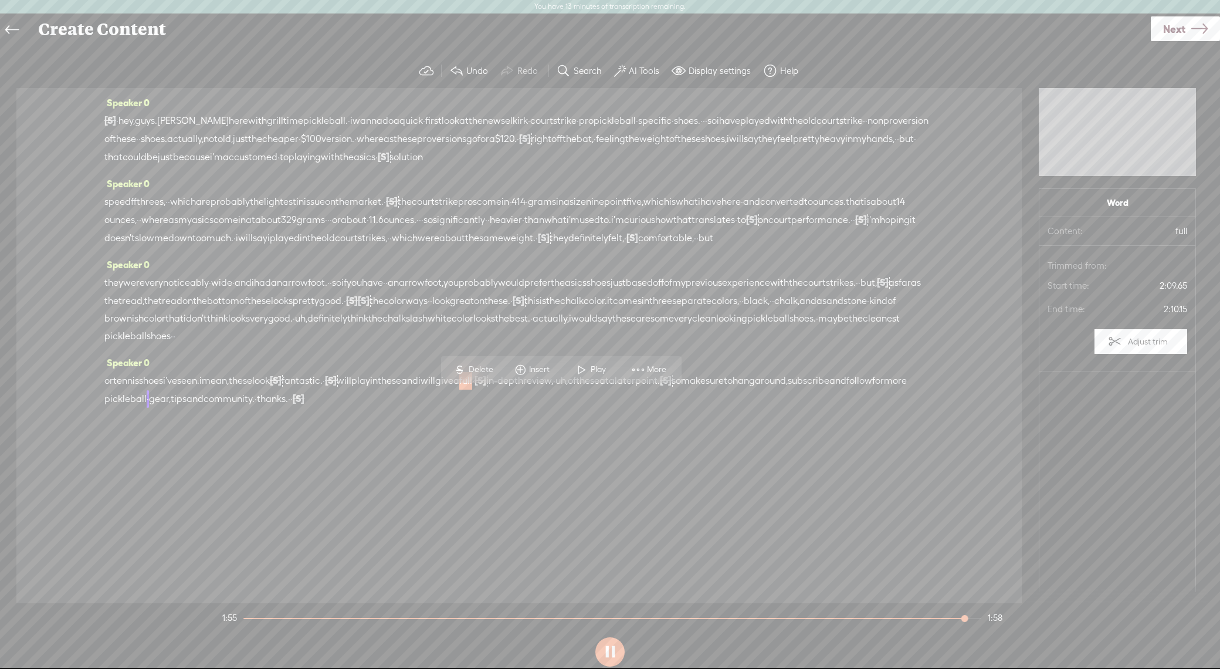
click at [595, 367] on span "Play" at bounding box center [600, 370] width 18 height 12
click at [568, 389] on span "uh," at bounding box center [561, 381] width 12 height 18
drag, startPoint x: 600, startPoint y: 365, endPoint x: 652, endPoint y: 399, distance: 62.0
click at [602, 365] on span "Delete" at bounding box center [603, 370] width 28 height 12
click at [553, 389] on span "review," at bounding box center [538, 381] width 30 height 18
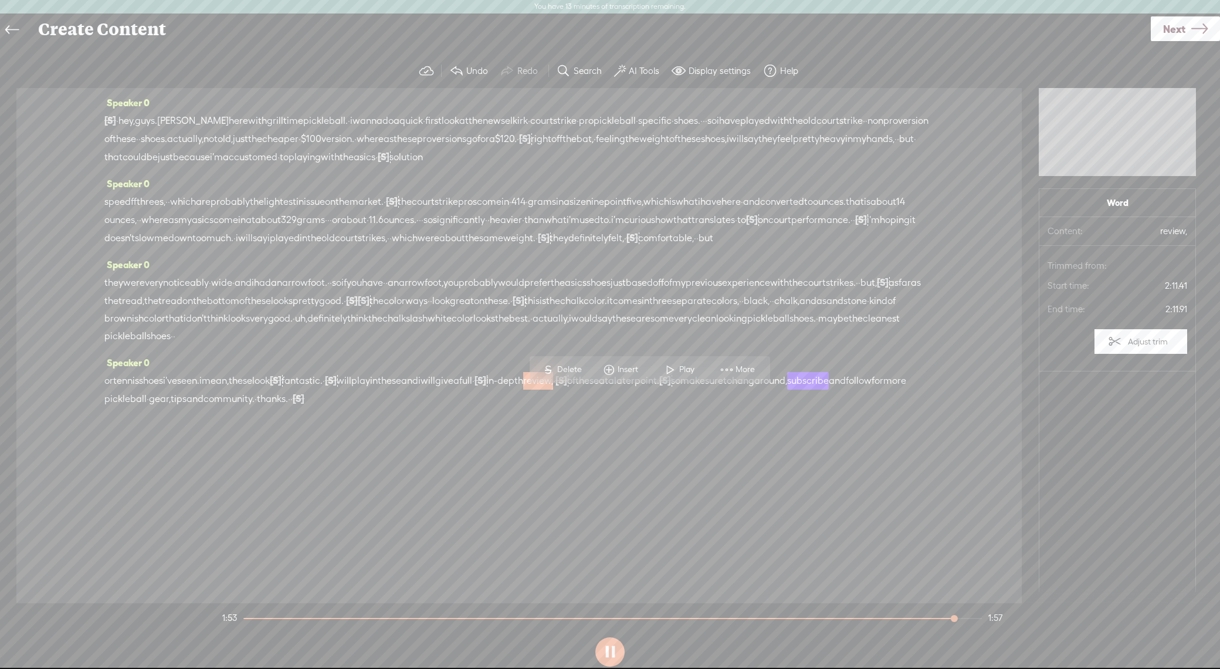
click at [680, 373] on span "Play" at bounding box center [688, 370] width 18 height 12
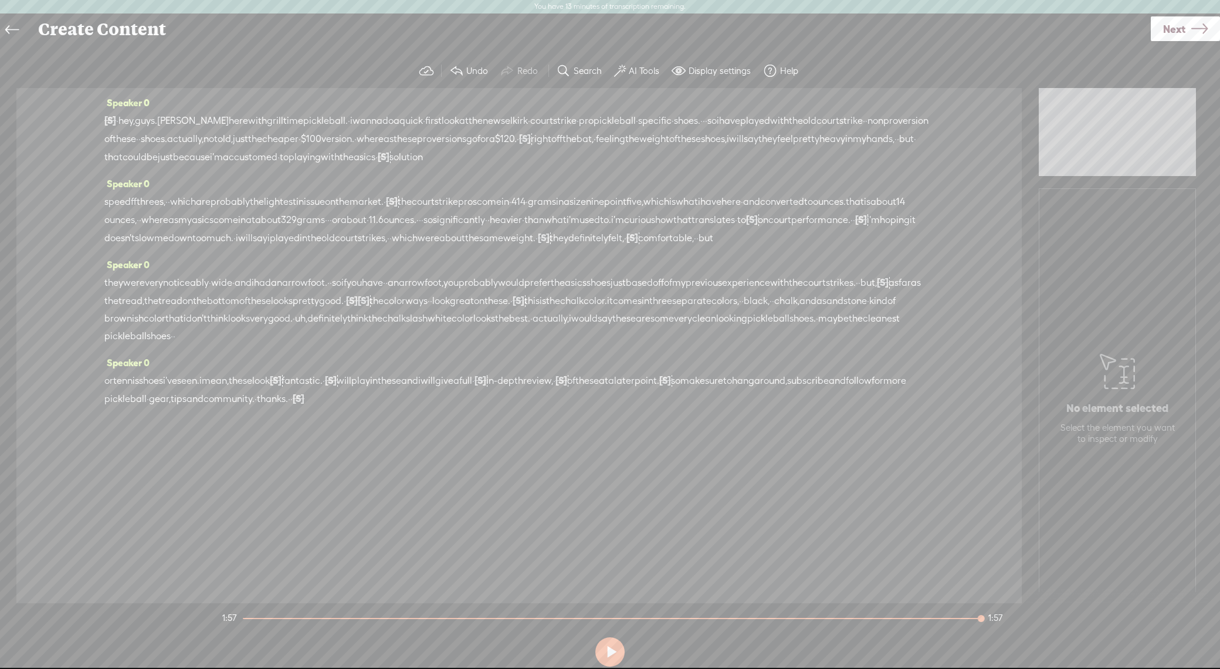
click at [1176, 29] on span "Next" at bounding box center [1174, 29] width 22 height 30
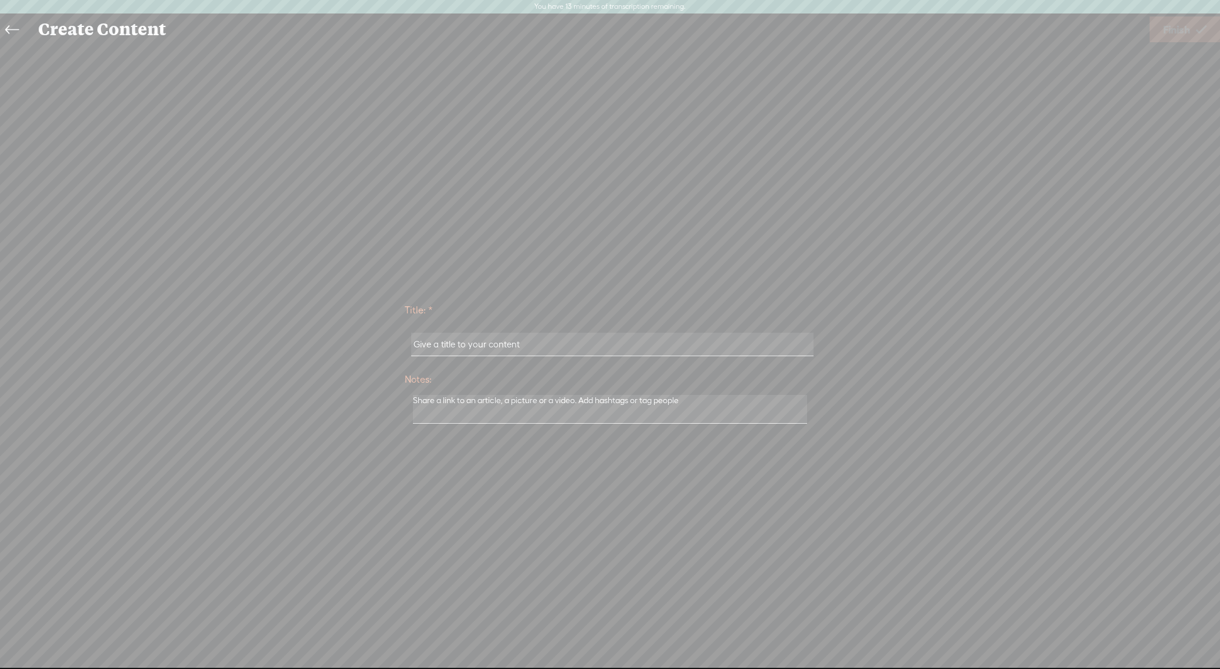
click at [514, 346] on input "text" at bounding box center [612, 344] width 402 height 23
drag, startPoint x: 543, startPoint y: 345, endPoint x: 421, endPoint y: 344, distance: 122.6
click at [421, 344] on input "text" at bounding box center [612, 344] width 402 height 23
click at [675, 399] on textarea at bounding box center [610, 409] width 394 height 29
click at [513, 335] on input "Selkirk CourtStrike Pro" at bounding box center [612, 344] width 402 height 23
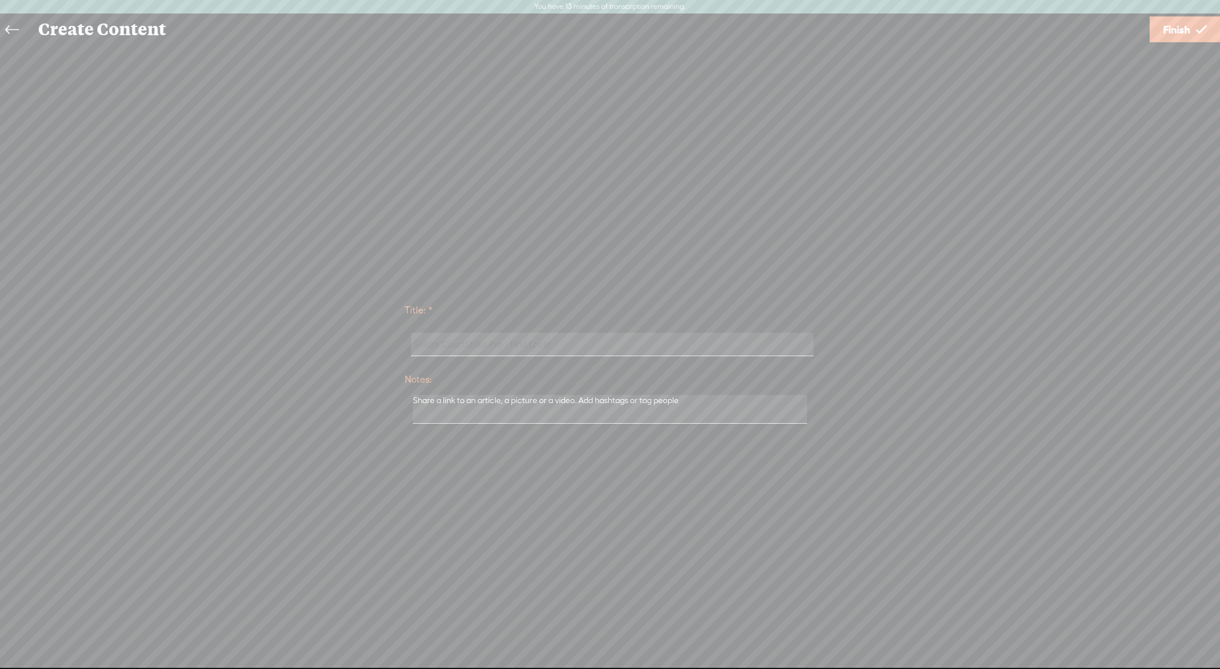
click at [472, 346] on input "Selkirk CourtStrike Pro - First Look!" at bounding box center [612, 344] width 402 height 23
click at [609, 345] on input "Selkirk Courtstrike Pro - First Look!" at bounding box center [612, 344] width 402 height 23
type input "Selkirk Courtstrike Pro - First Look!"
click at [1188, 28] on span "Finish" at bounding box center [1176, 30] width 27 height 30
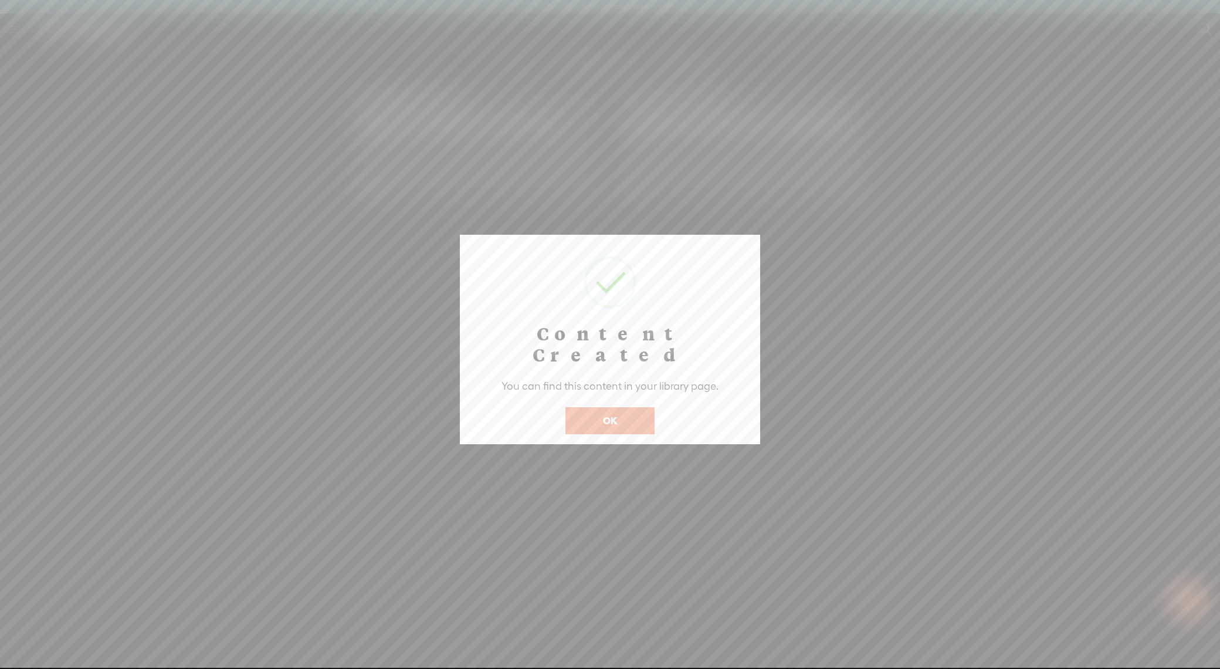
click at [616, 407] on button "OK" at bounding box center [609, 420] width 89 height 27
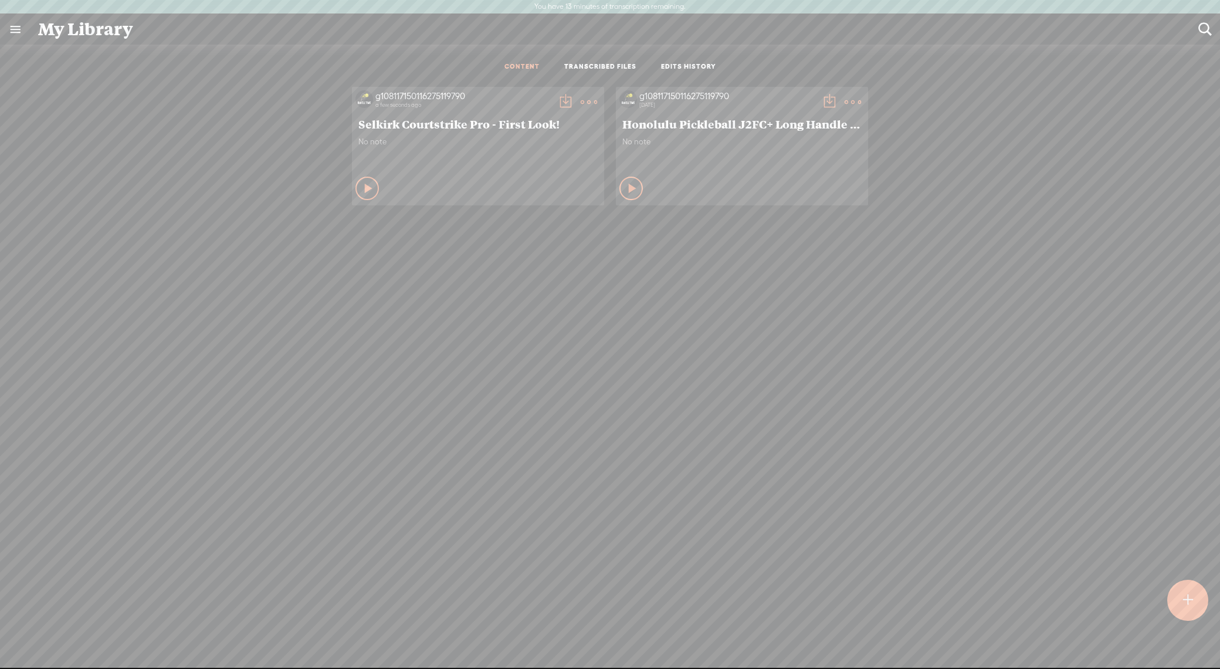
click at [558, 106] on t at bounding box center [565, 102] width 16 height 16
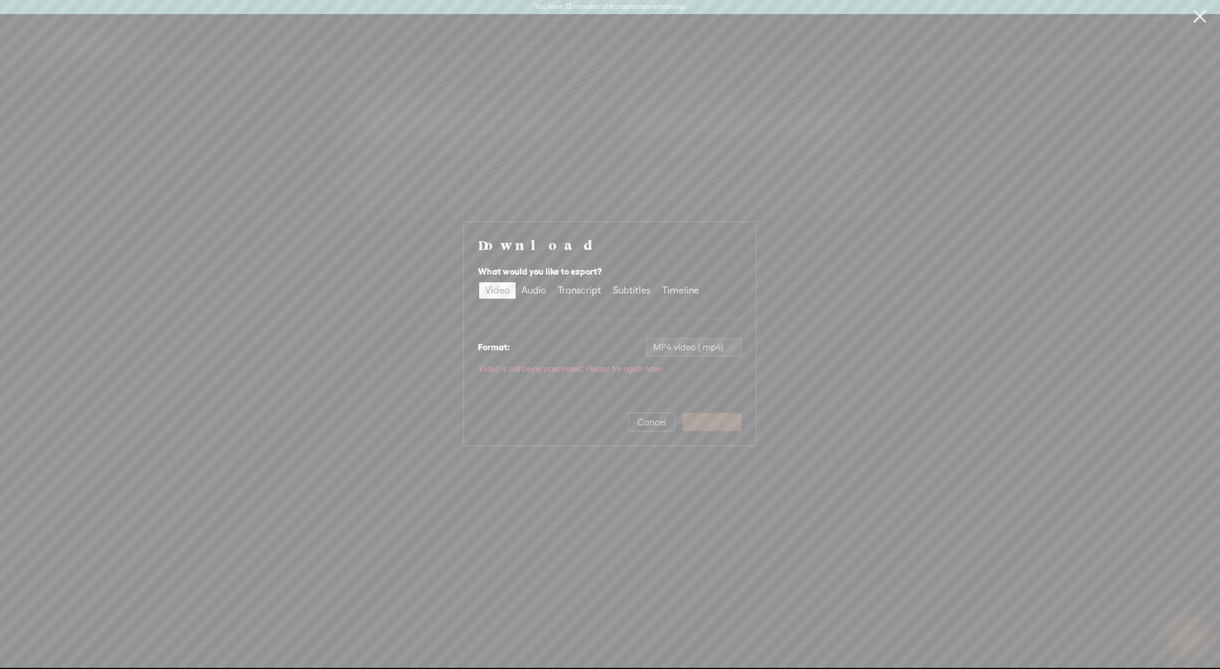
click at [808, 353] on div "Download What would you like to export? Video Audio Transcript Subtitles Timeli…" at bounding box center [610, 333] width 1220 height 667
drag, startPoint x: 644, startPoint y: 416, endPoint x: 649, endPoint y: 413, distance: 6.0
click at [643, 416] on span "Cancel" at bounding box center [652, 422] width 28 height 12
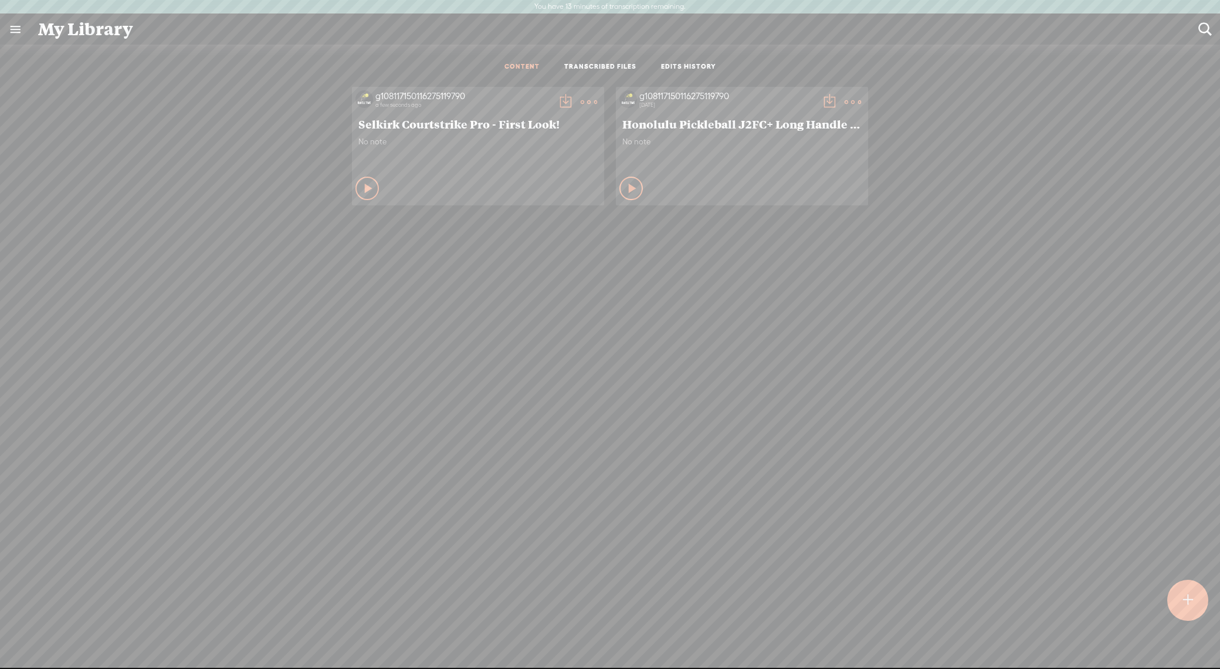
click at [557, 96] on t at bounding box center [565, 102] width 16 height 16
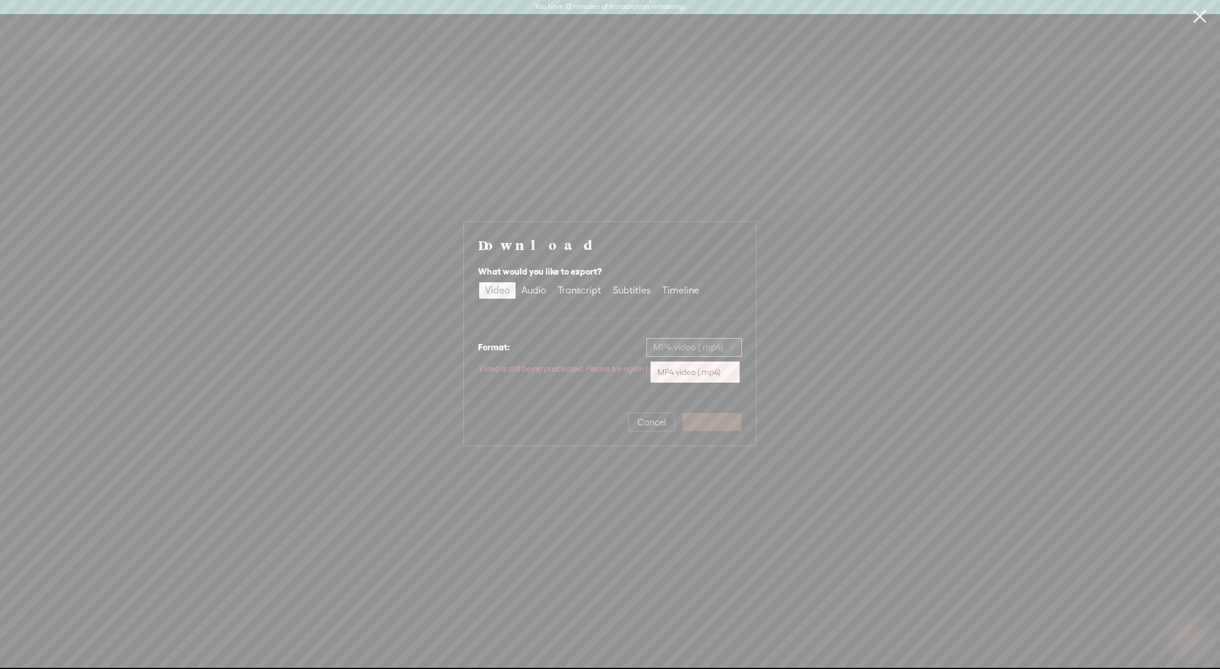
click at [718, 347] on span "MP4 video (.mp4)" at bounding box center [694, 347] width 82 height 18
click at [779, 341] on div "Download What would you like to export? Video Audio Transcript Subtitles Timeli…" at bounding box center [610, 333] width 1220 height 667
click at [667, 420] on button "Cancel" at bounding box center [651, 421] width 47 height 19
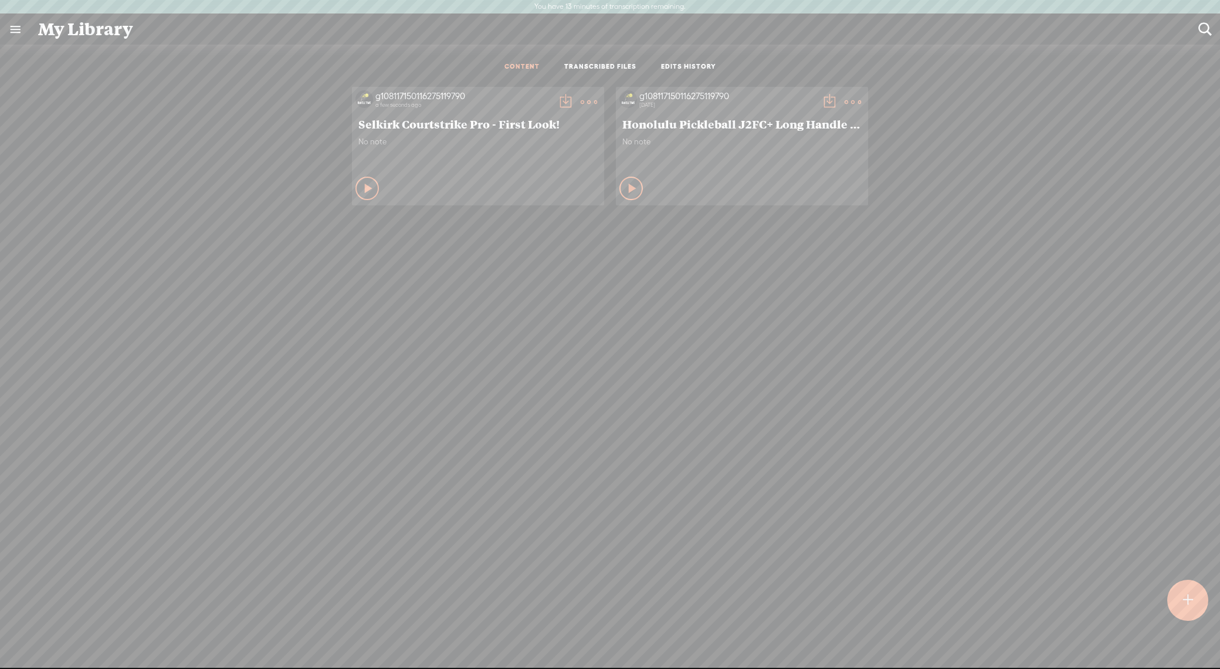
click at [562, 100] on t at bounding box center [565, 102] width 16 height 16
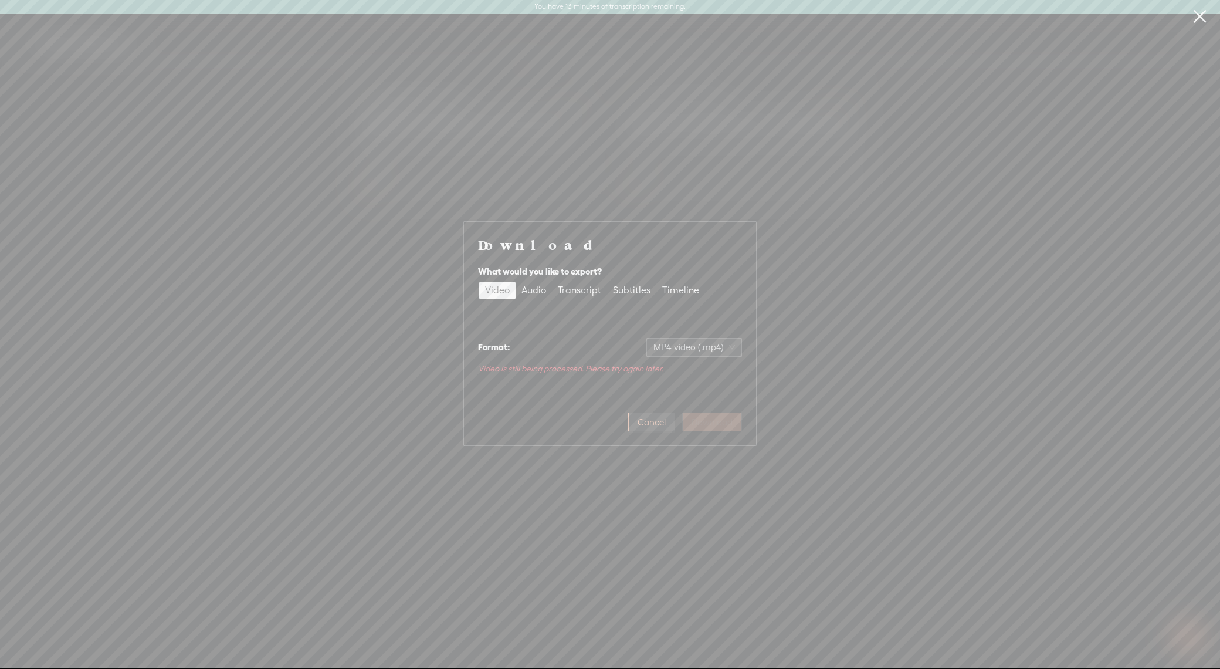
click at [648, 426] on span "Cancel" at bounding box center [652, 422] width 28 height 12
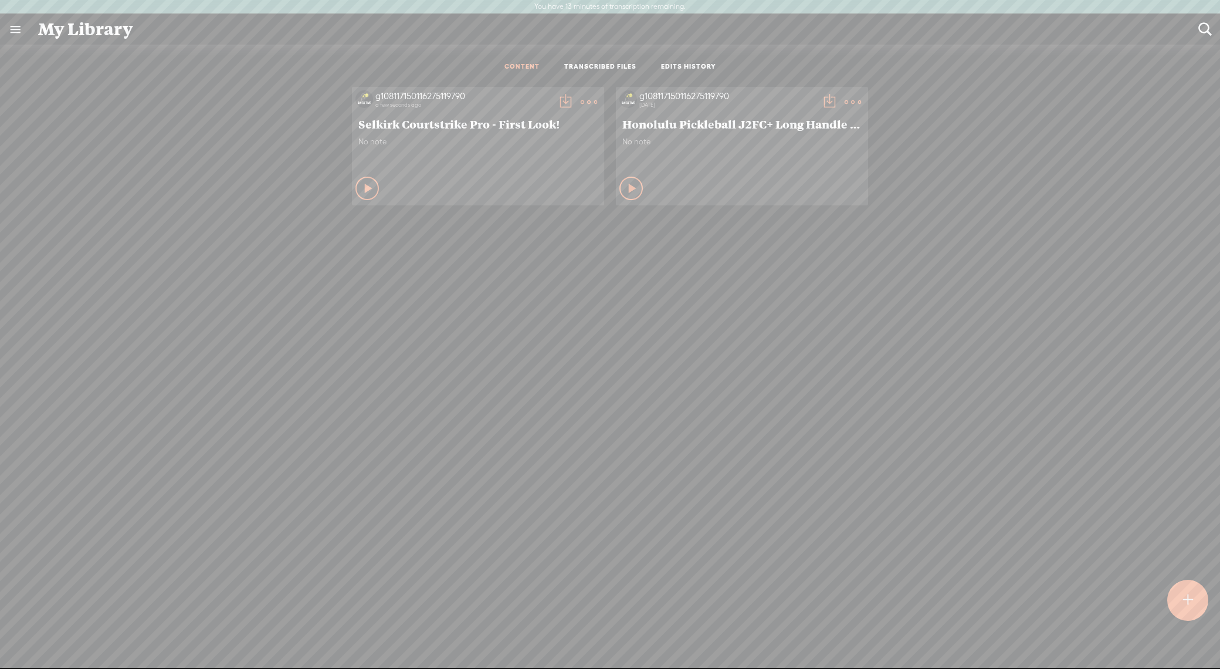
click at [588, 106] on t at bounding box center [589, 102] width 16 height 16
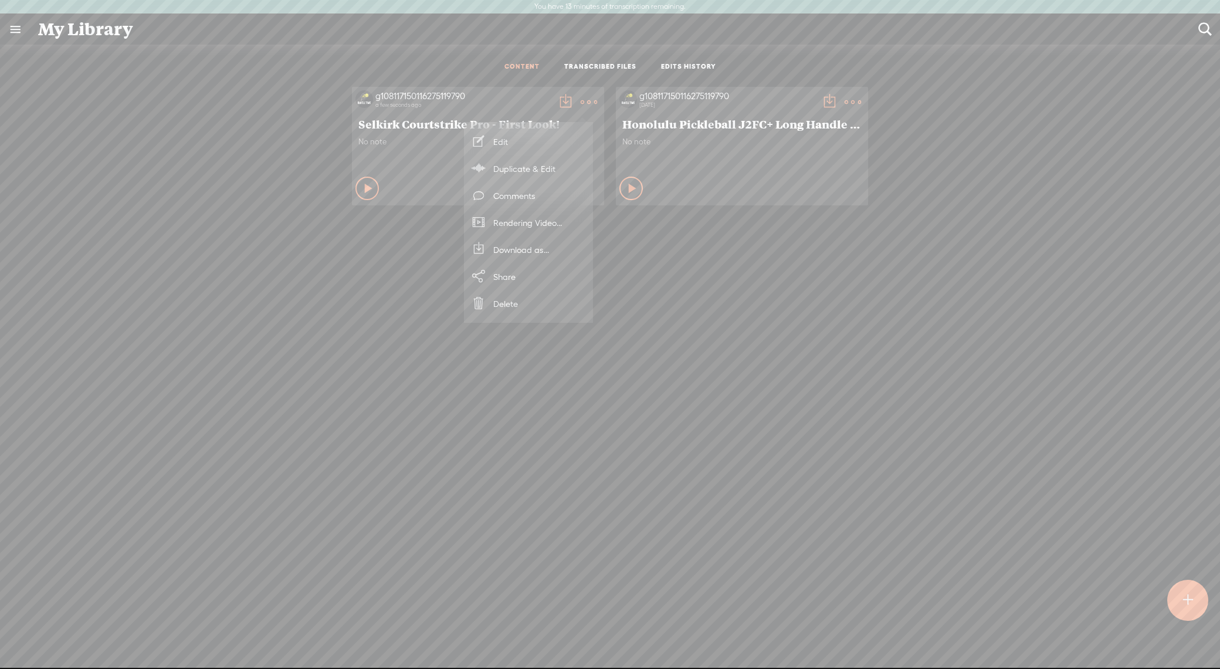
click at [718, 394] on div "g108117150116275119790 a few seconds ago Selkirk Courtstrike Pro - First Look! …" at bounding box center [610, 395] width 1202 height 628
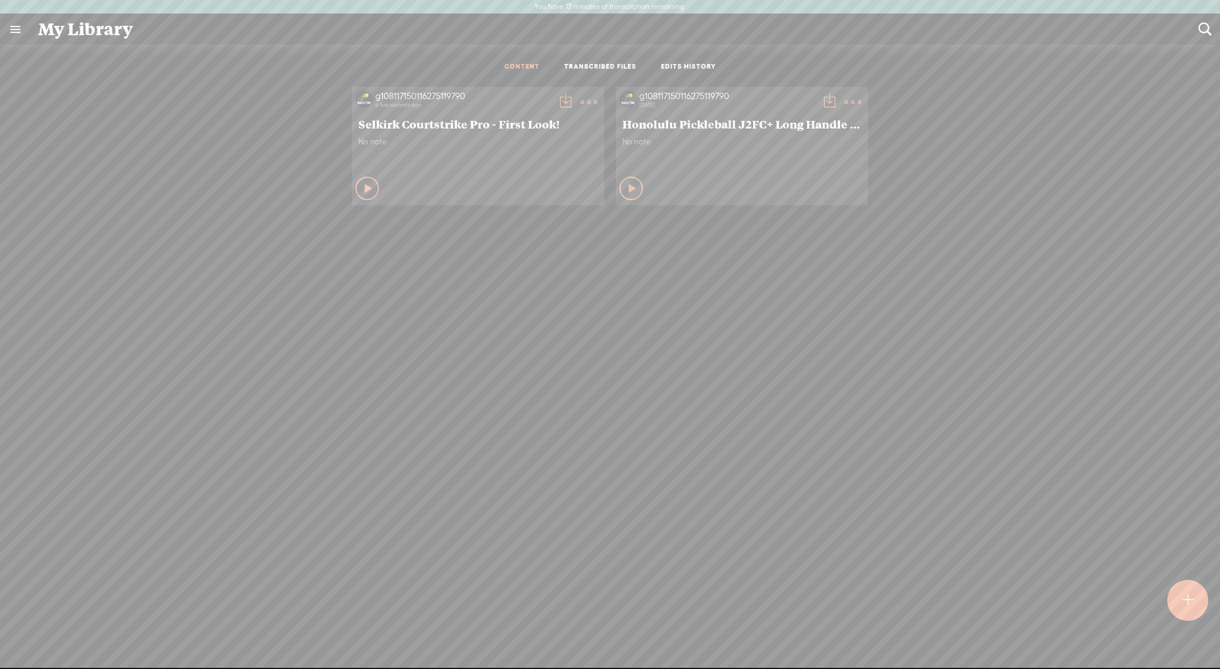
click at [363, 186] on icon at bounding box center [369, 188] width 12 height 12
click at [362, 186] on icon at bounding box center [368, 188] width 12 height 12
click at [630, 185] on div "Play Content" at bounding box center [630, 188] width 23 height 23
click at [629, 191] on icon at bounding box center [632, 188] width 12 height 12
click at [355, 185] on div "Play Content" at bounding box center [366, 188] width 23 height 23
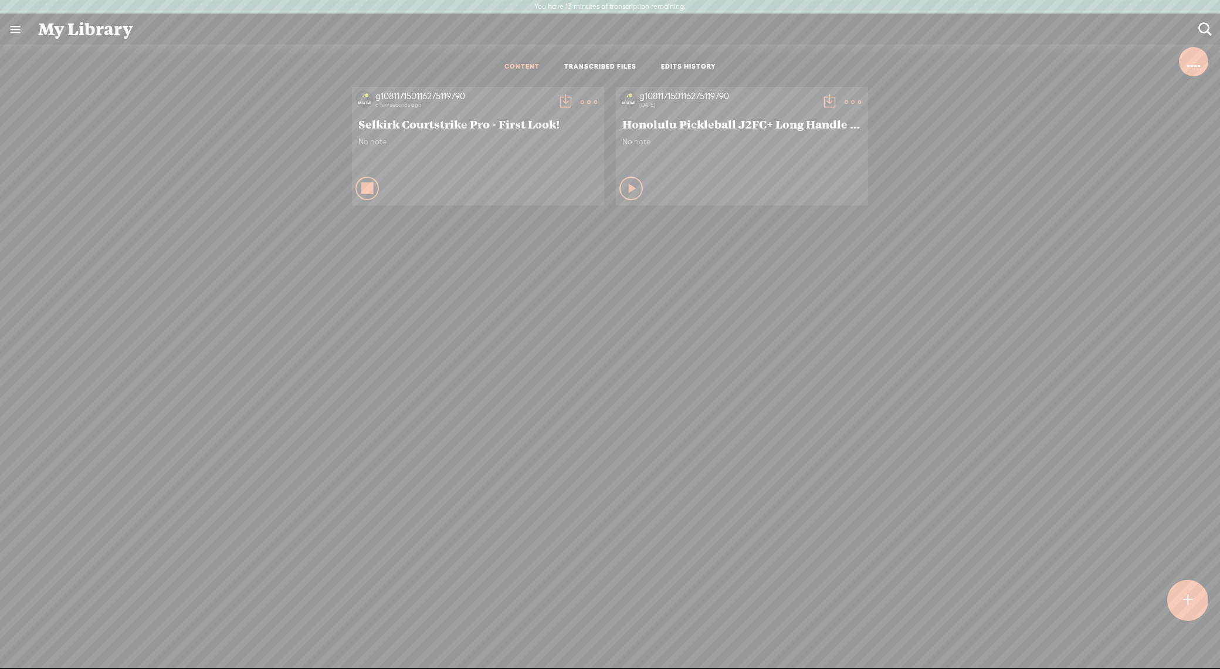
click at [355, 185] on div "Stop Content" at bounding box center [366, 188] width 23 height 23
click at [581, 101] on t at bounding box center [589, 102] width 16 height 16
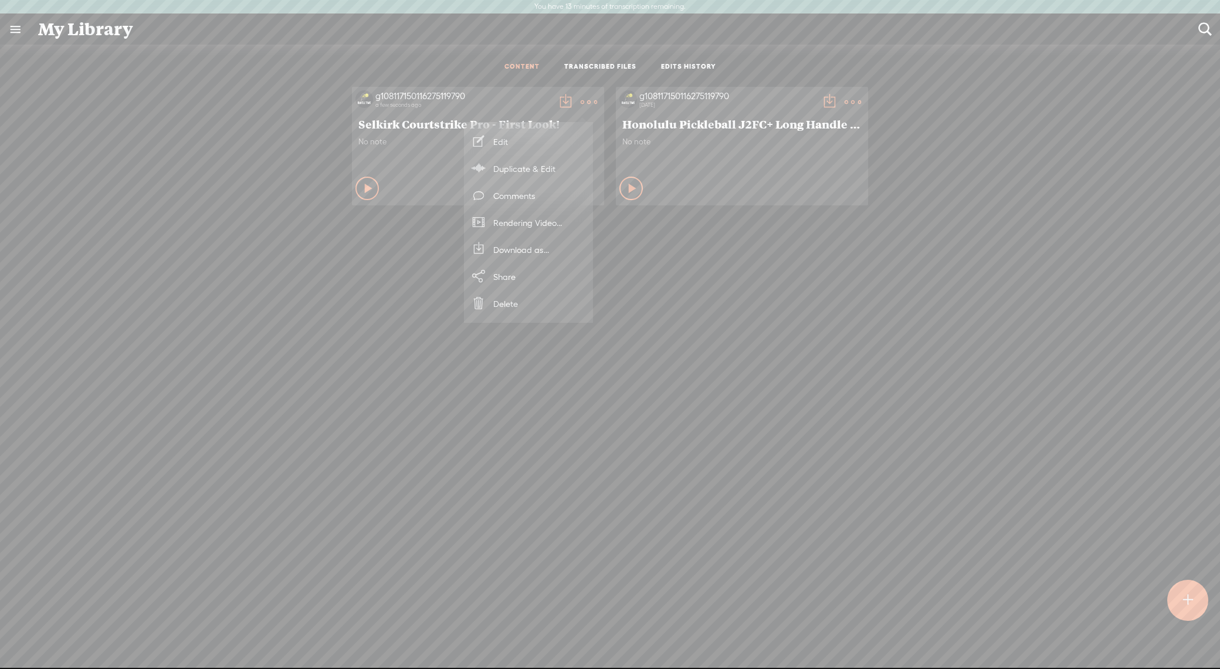
click at [662, 289] on div "g108117150116275119790 a few seconds ago Selkirk Courtstrike Pro - First Look! …" at bounding box center [610, 395] width 1202 height 628
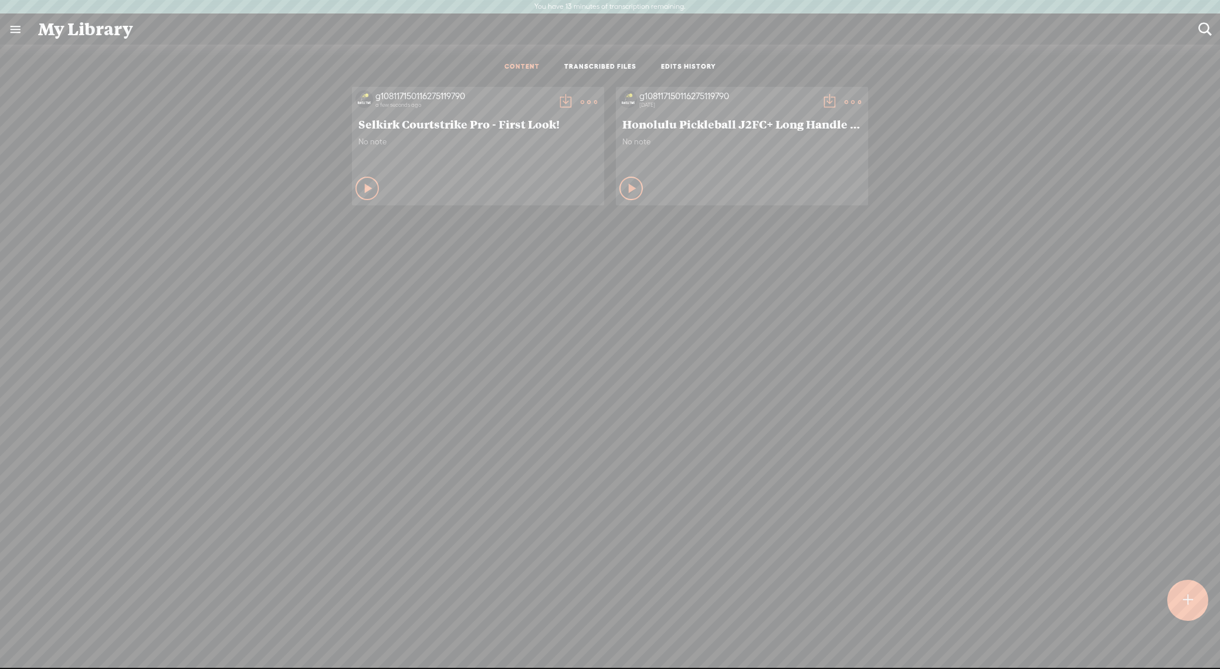
click at [557, 103] on t at bounding box center [565, 102] width 16 height 16
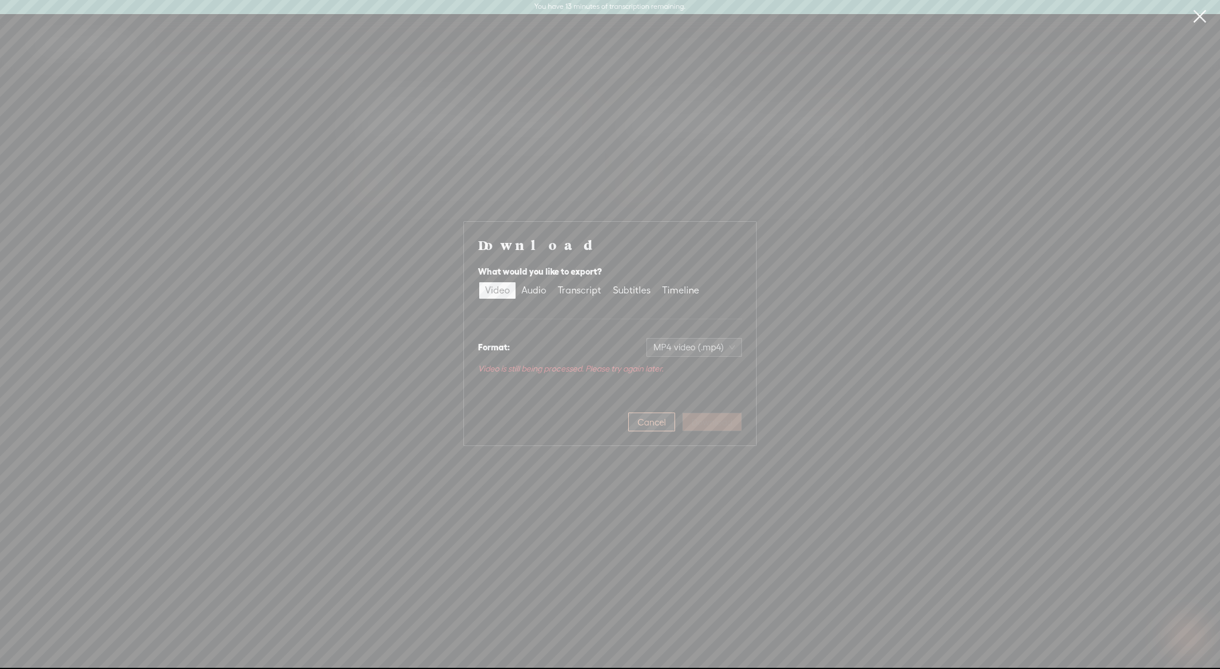
click at [660, 415] on button "Cancel" at bounding box center [651, 421] width 47 height 19
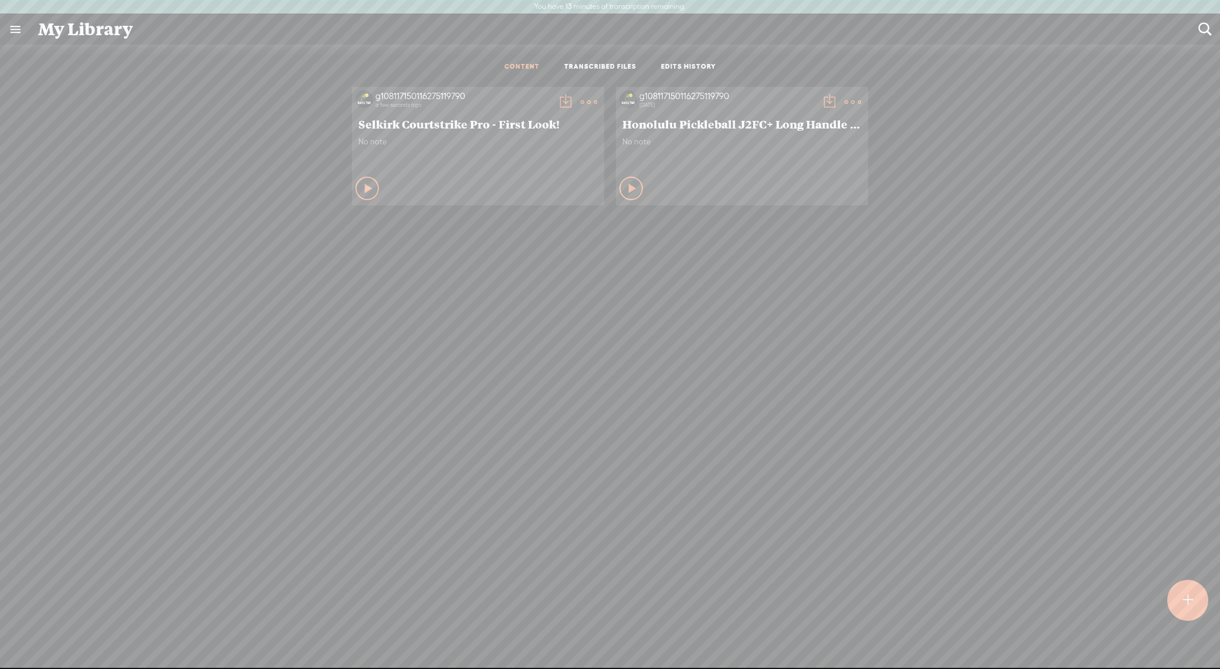
click at [586, 96] on t at bounding box center [589, 102] width 16 height 16
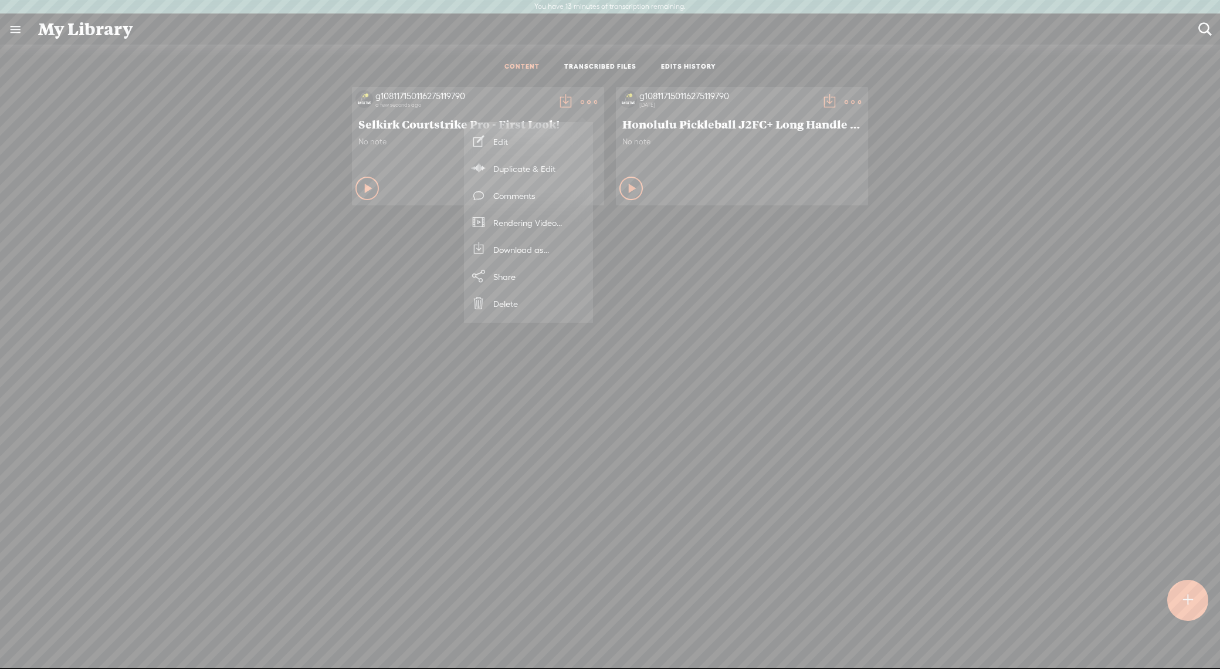
click at [788, 375] on div "g108117150116275119790 a few seconds ago Selkirk Courtstrike Pro - First Look! …" at bounding box center [610, 395] width 1202 height 628
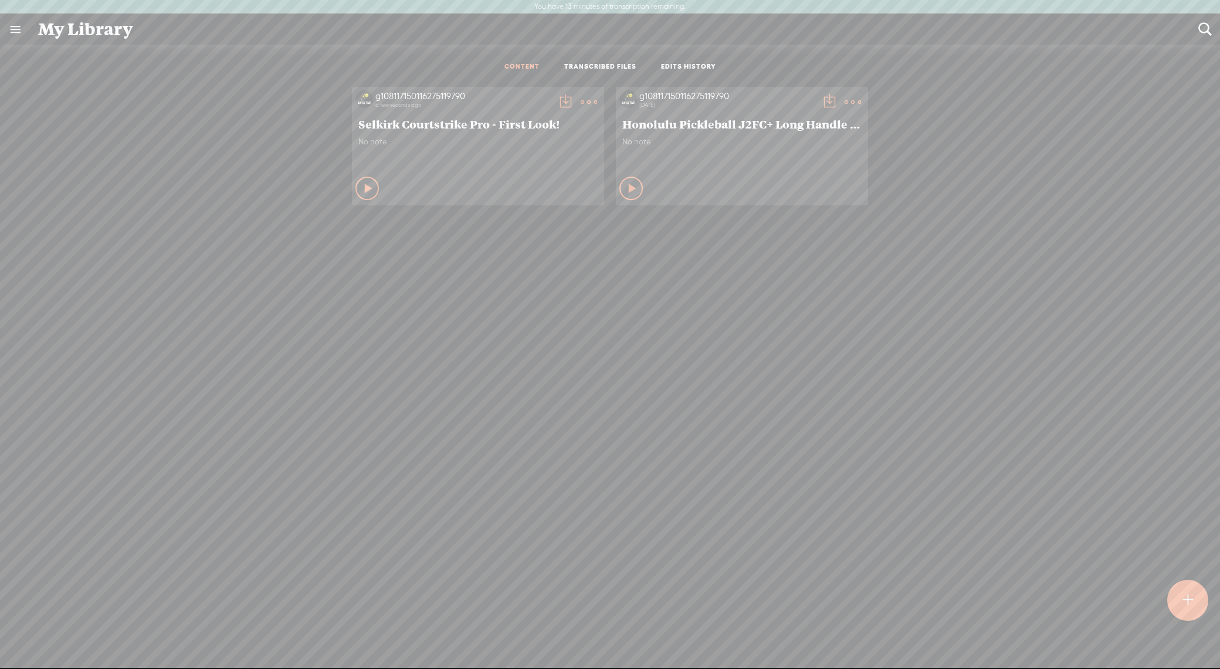
click at [363, 187] on icon at bounding box center [369, 188] width 12 height 12
click at [362, 191] on icon at bounding box center [368, 188] width 12 height 12
click at [562, 101] on t at bounding box center [565, 102] width 16 height 16
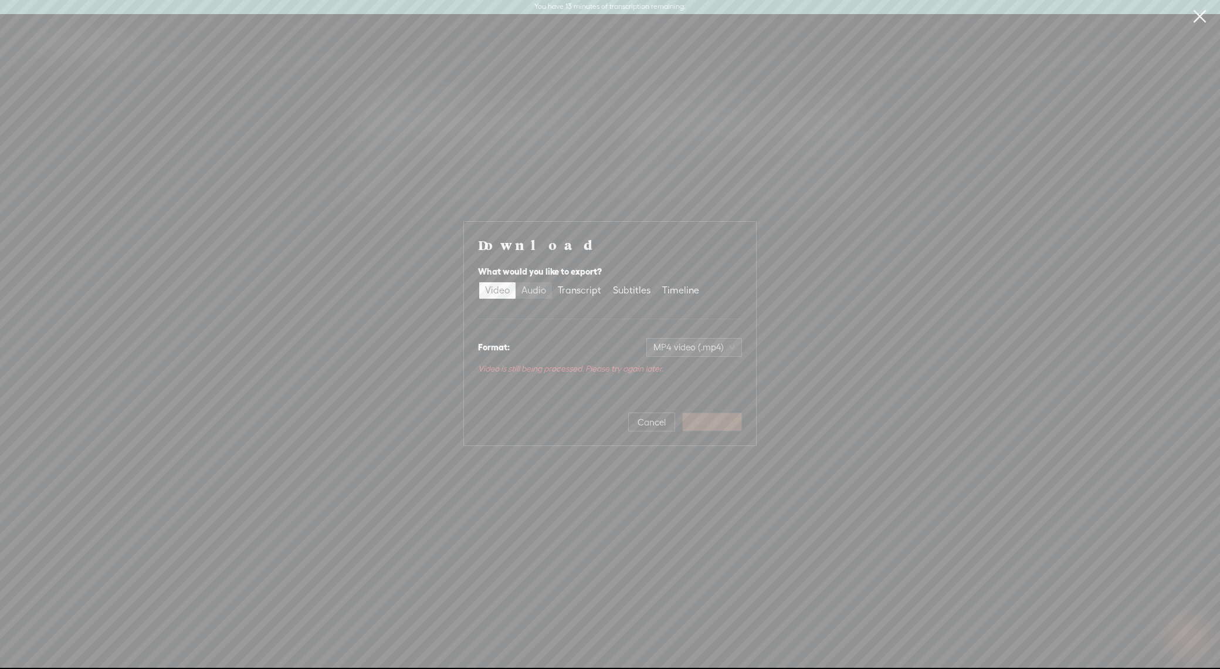
click at [545, 294] on div "Audio" at bounding box center [533, 290] width 25 height 16
click at [516, 282] on input "Audio" at bounding box center [516, 282] width 0 height 0
click at [511, 294] on label "Video" at bounding box center [497, 297] width 36 height 16
click at [479, 289] on input "Video" at bounding box center [479, 289] width 0 height 0
click at [855, 317] on div "Download What would you like to export? Video Audio Transcript Subtitles Timeli…" at bounding box center [610, 333] width 1220 height 667
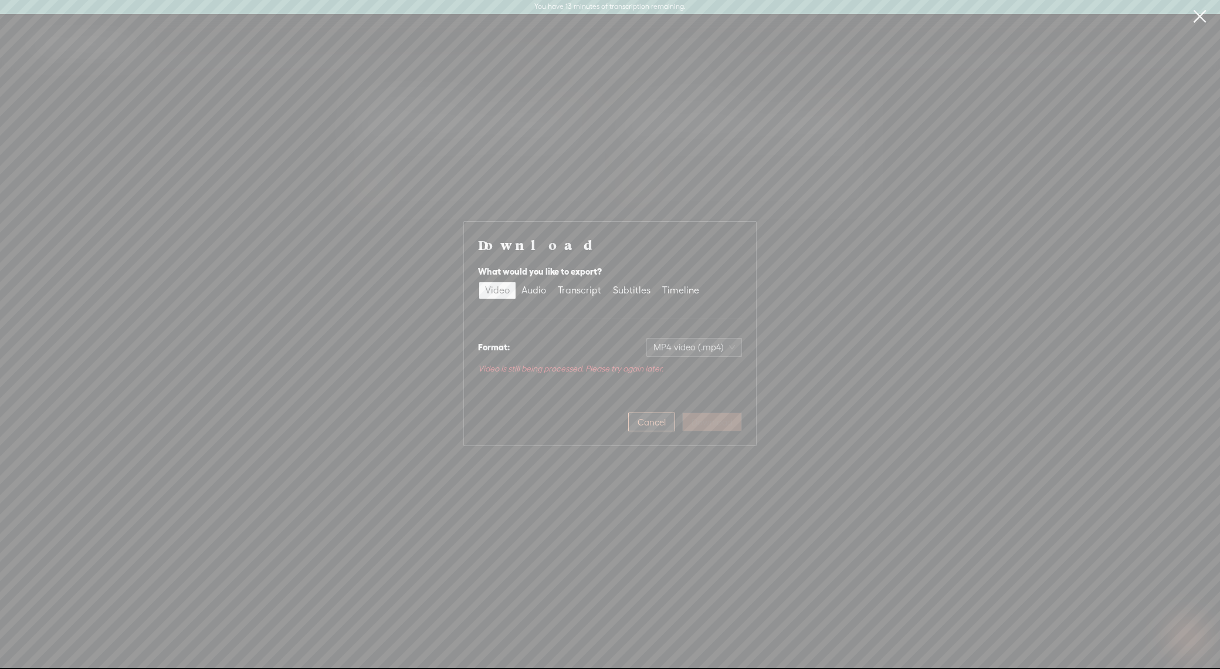
click at [662, 418] on span "Cancel" at bounding box center [652, 422] width 28 height 12
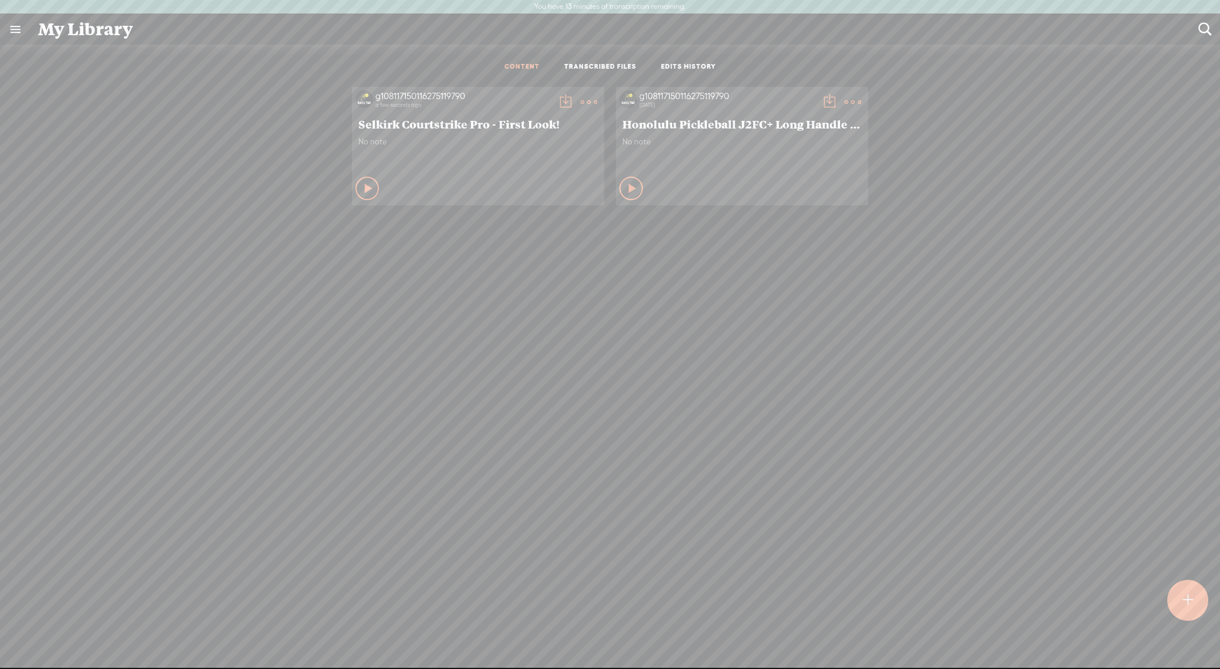
click at [563, 104] on t at bounding box center [565, 102] width 16 height 16
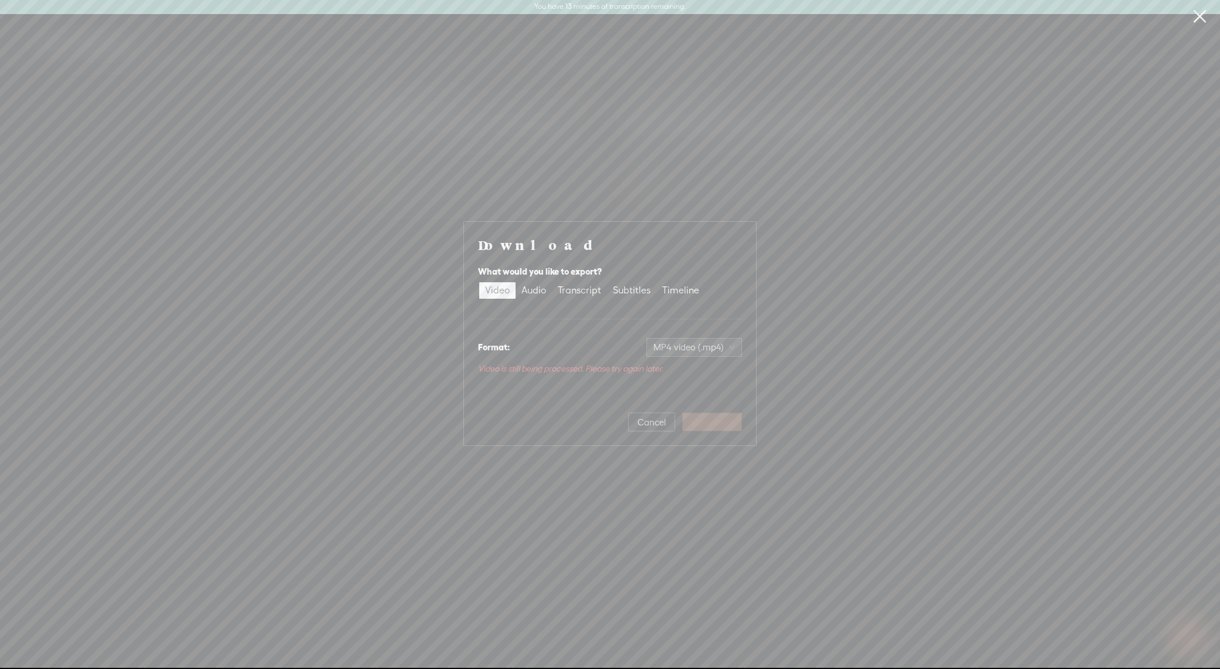
click at [907, 375] on div "Download What would you like to export? Video Audio Transcript Subtitles Timeli…" at bounding box center [610, 333] width 1220 height 667
click at [664, 415] on button "Cancel" at bounding box center [651, 421] width 47 height 19
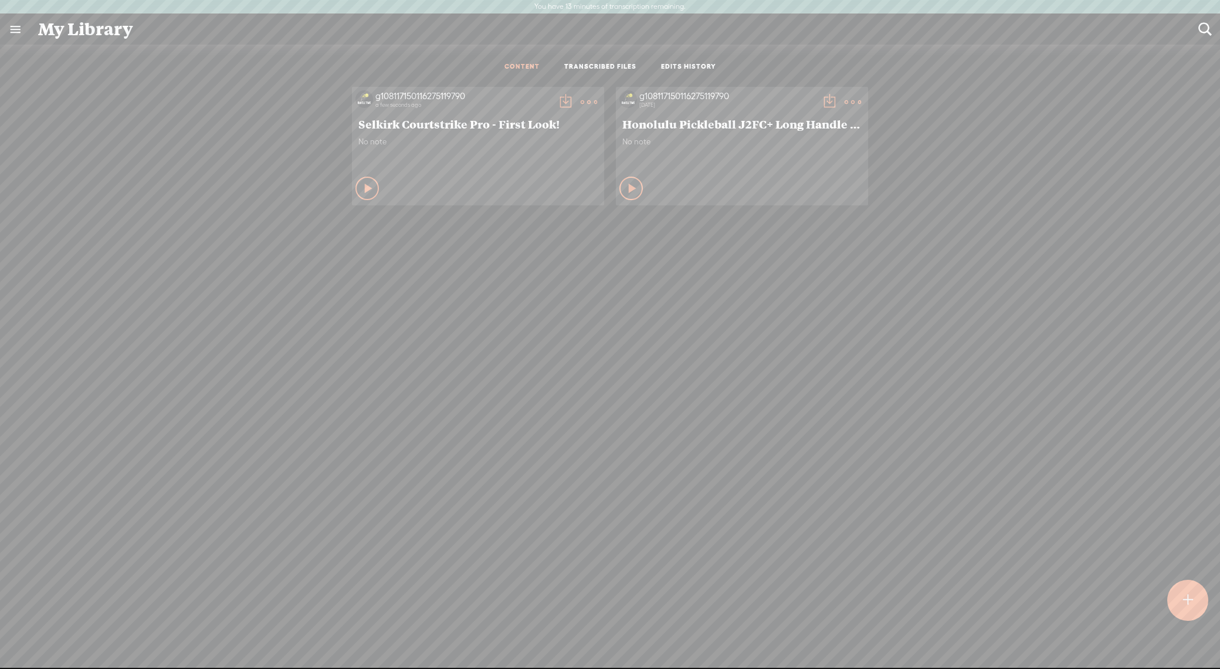
click at [821, 99] on t at bounding box center [829, 102] width 16 height 16
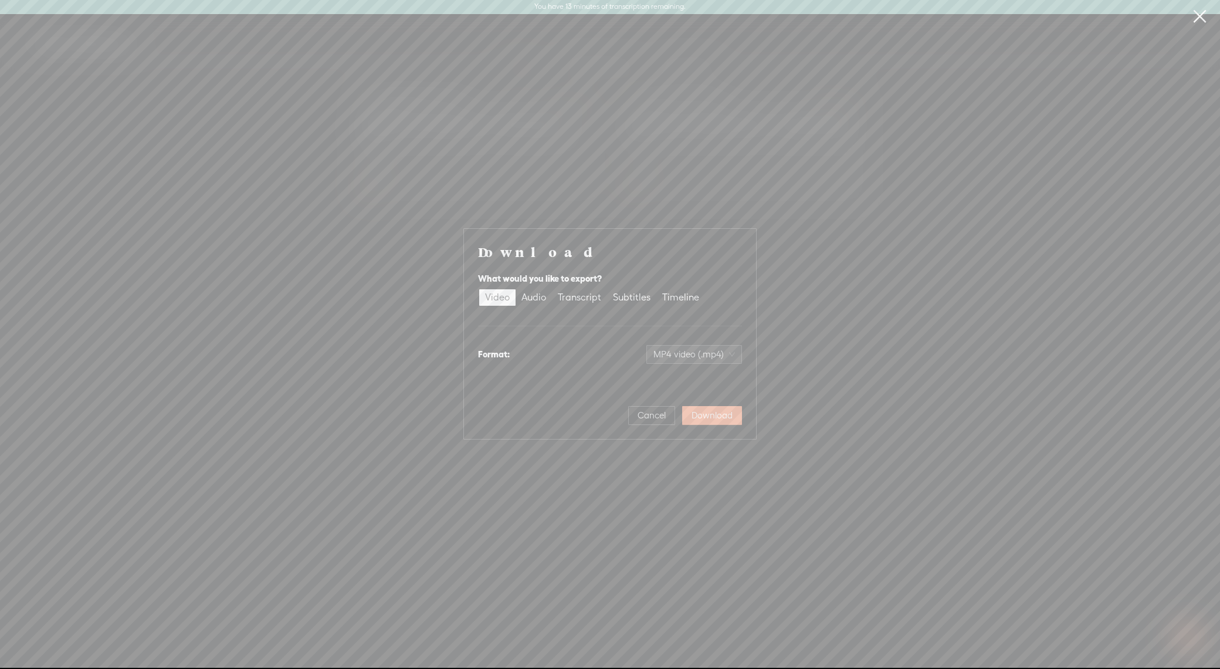
click at [903, 313] on div "Download What would you like to export? Video Audio Transcript Subtitles Timeli…" at bounding box center [610, 333] width 1220 height 667
click at [643, 411] on span "Cancel" at bounding box center [652, 415] width 28 height 12
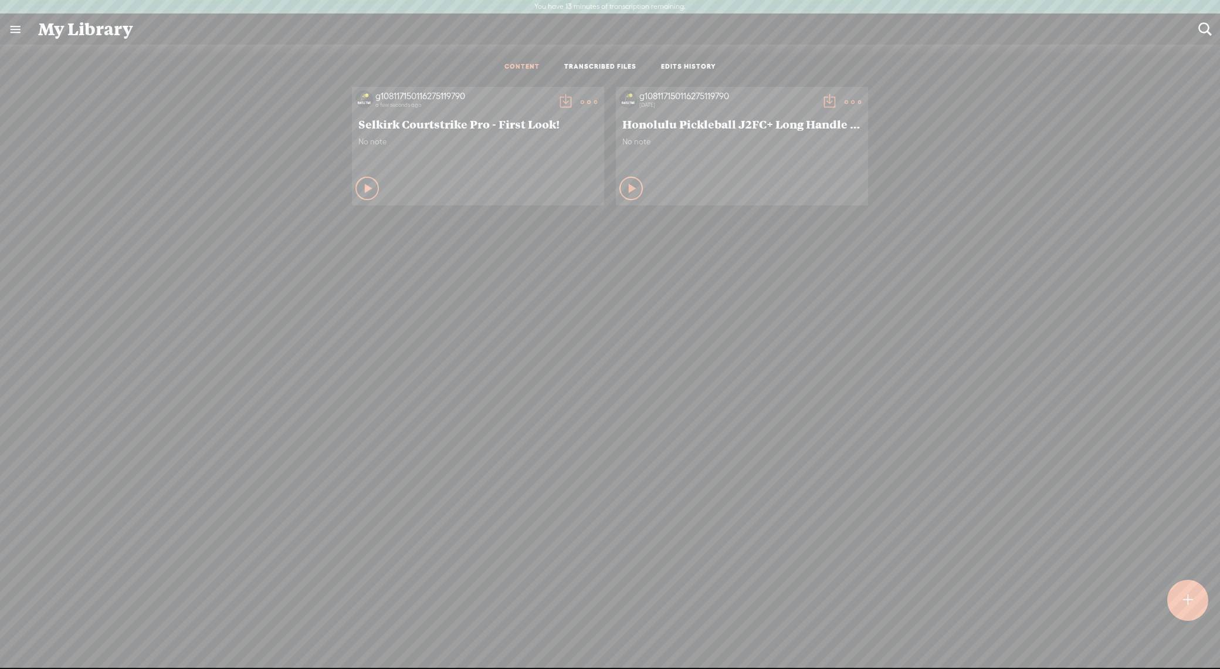
click at [557, 101] on t at bounding box center [565, 102] width 16 height 16
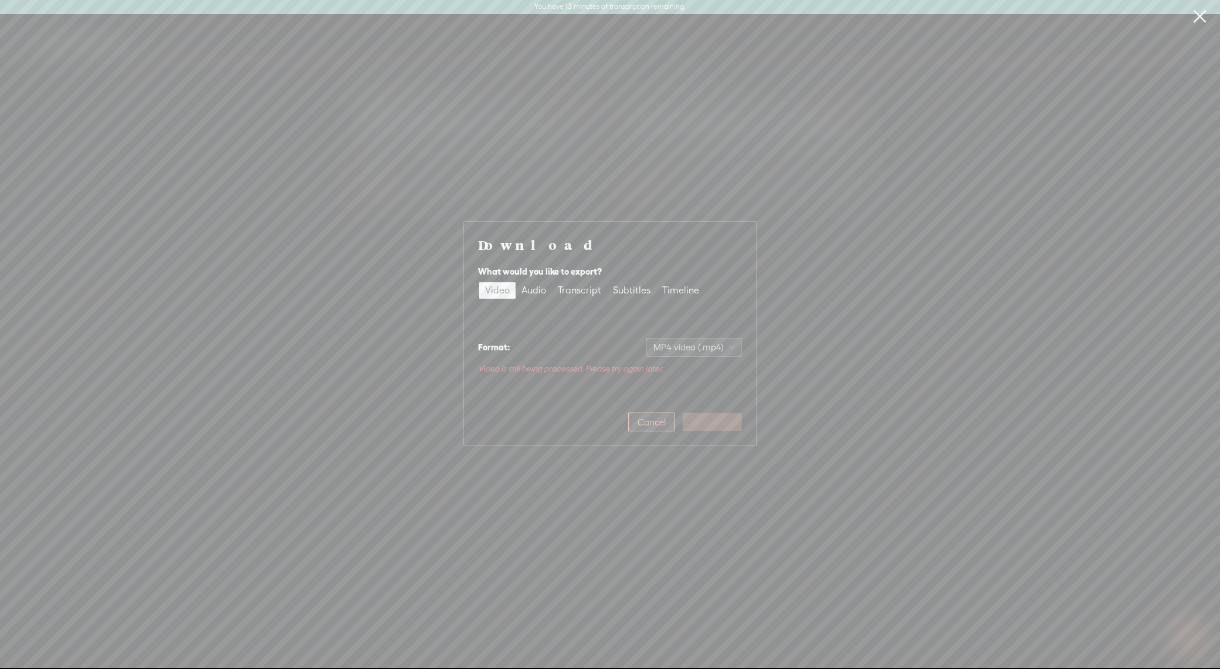
click at [648, 425] on span "Cancel" at bounding box center [652, 422] width 28 height 12
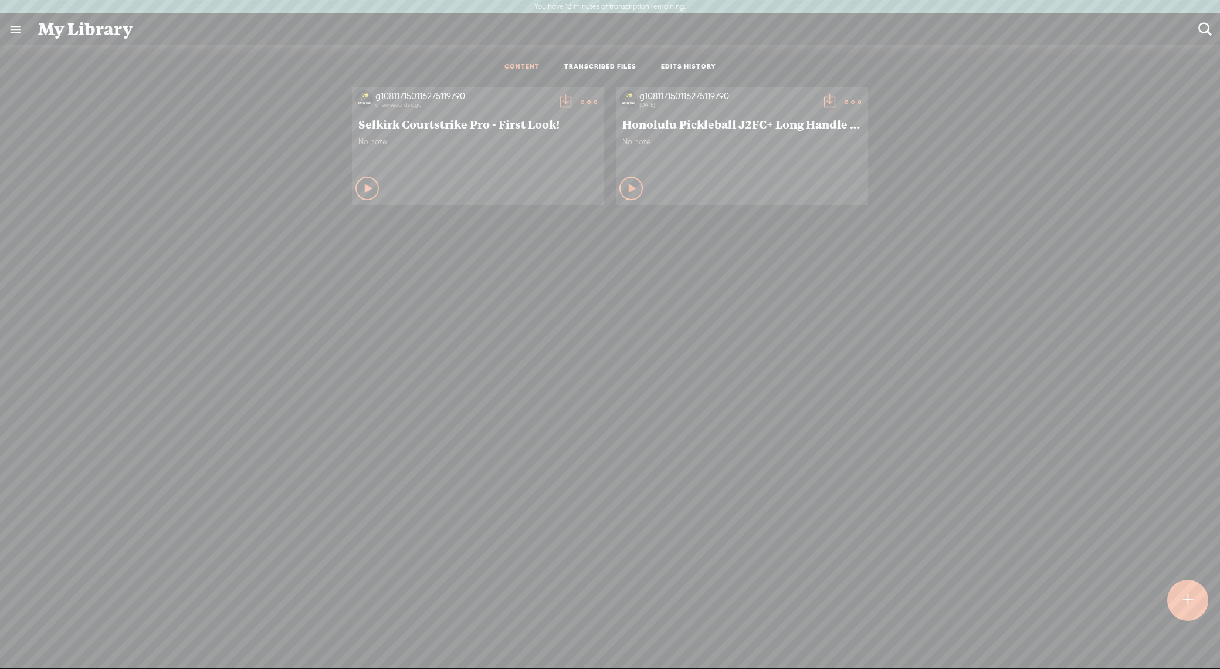
click at [560, 104] on t at bounding box center [565, 102] width 16 height 16
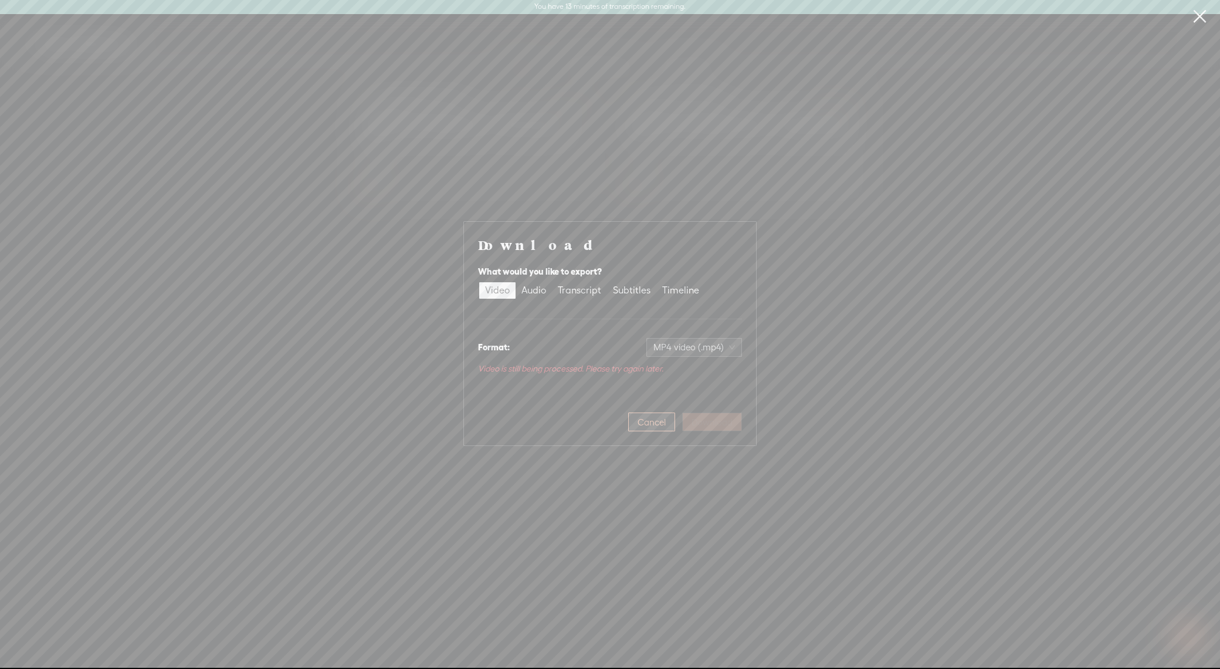
click at [662, 423] on span "Cancel" at bounding box center [652, 422] width 28 height 12
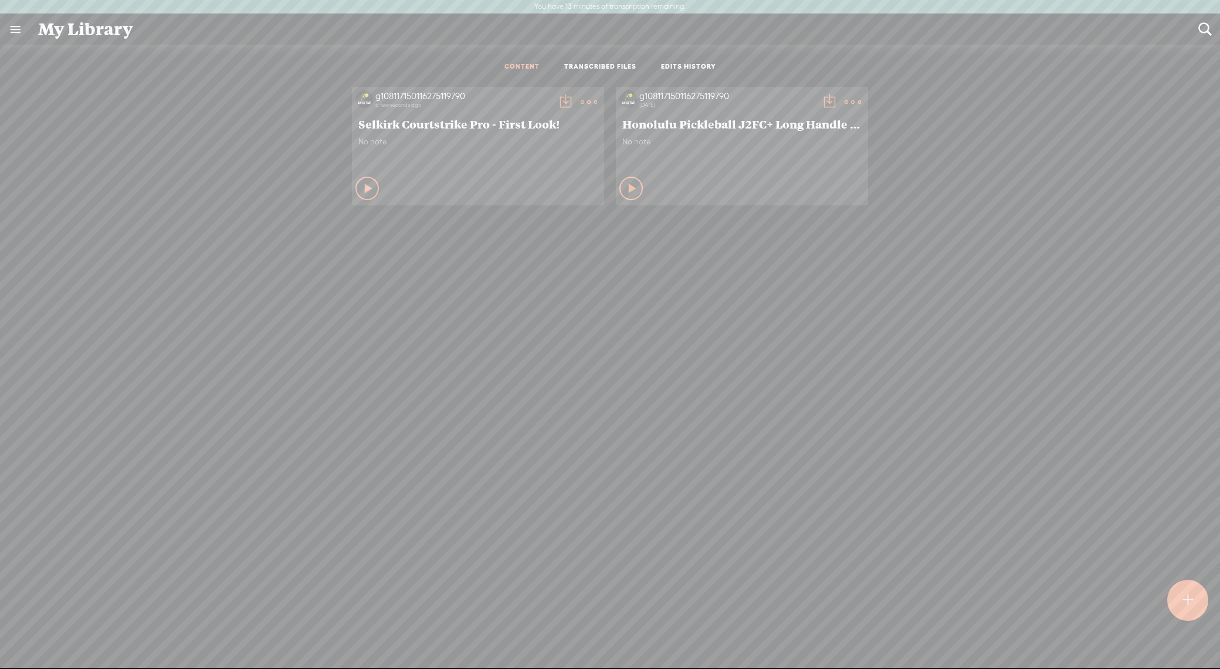
click at [366, 185] on icon at bounding box center [369, 188] width 12 height 12
click at [362, 185] on icon at bounding box center [368, 188] width 12 height 12
click at [557, 94] on t at bounding box center [565, 102] width 16 height 16
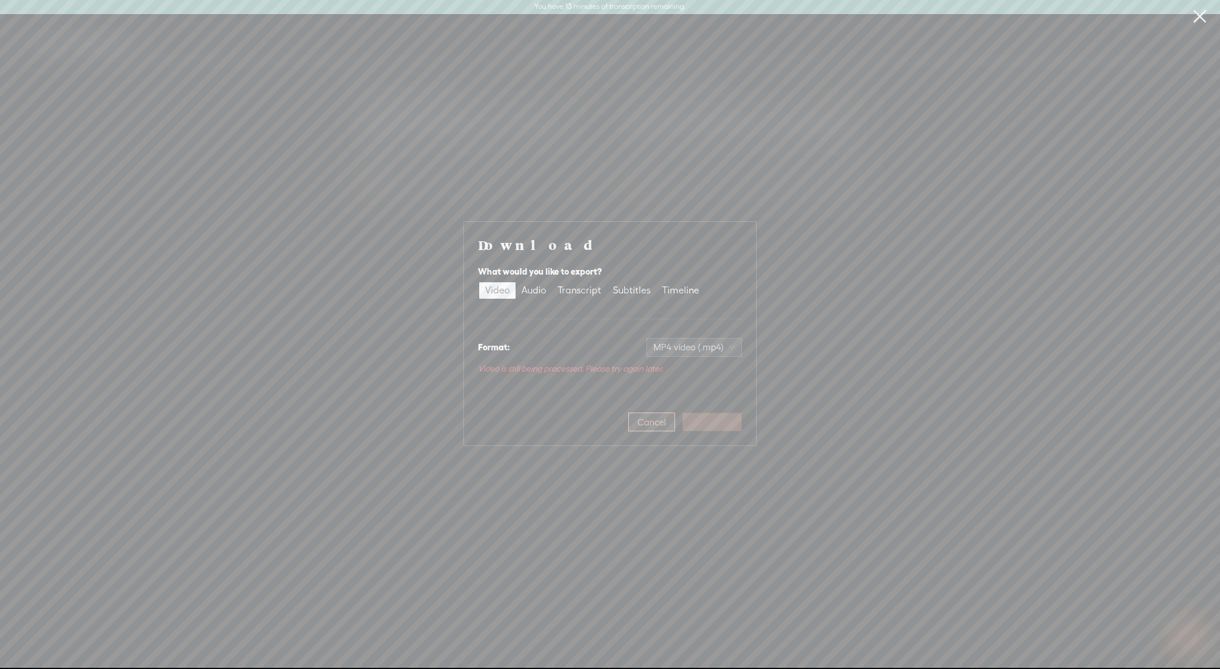
click at [638, 423] on span "Cancel" at bounding box center [652, 422] width 28 height 12
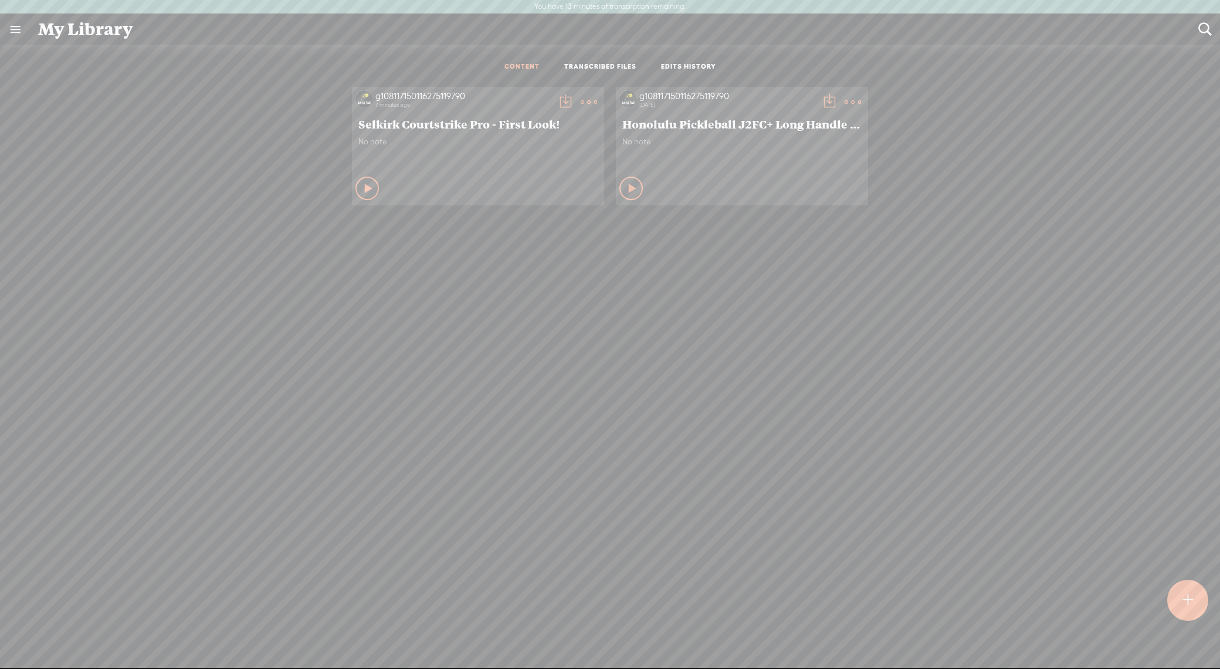
scroll to position [1, 0]
click at [557, 96] on t at bounding box center [565, 101] width 16 height 16
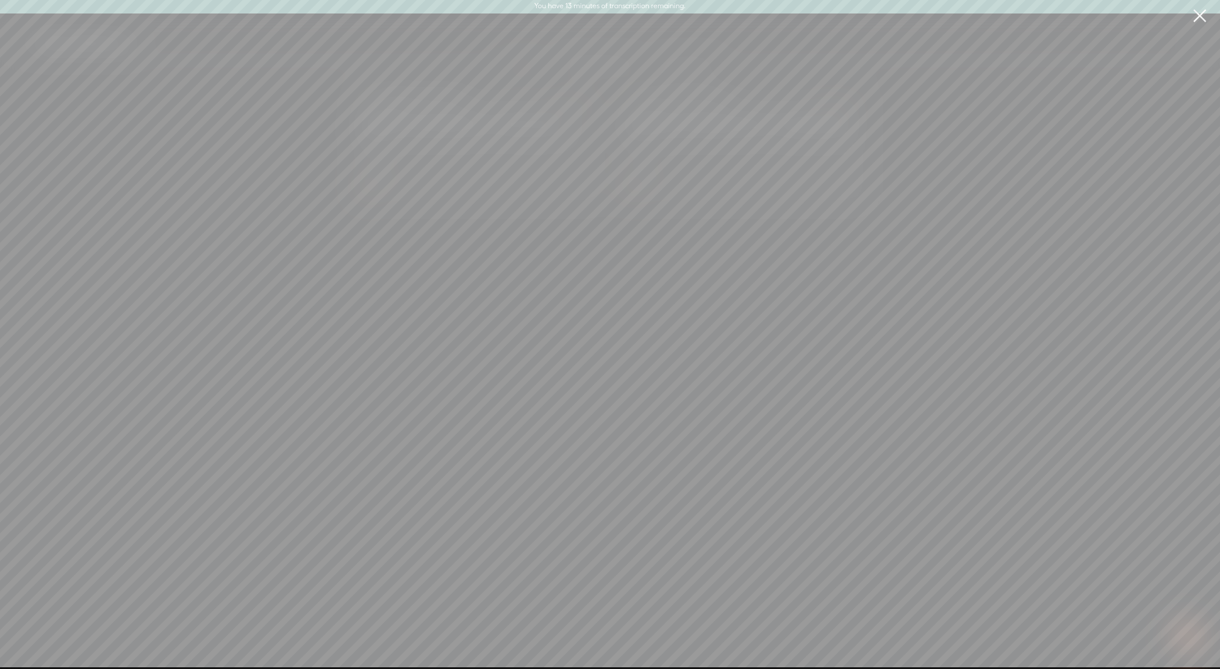
scroll to position [0, 0]
click at [706, 408] on button "Download" at bounding box center [712, 415] width 60 height 19
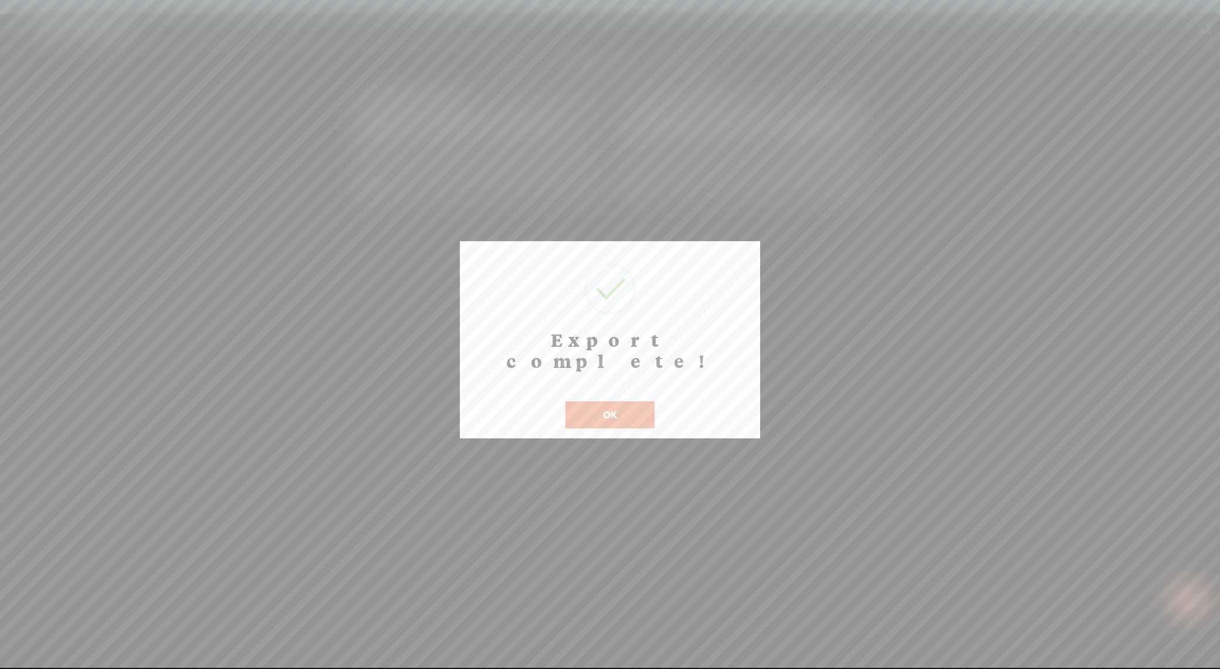
click at [618, 401] on button "OK" at bounding box center [609, 414] width 89 height 27
